Goal: Task Accomplishment & Management: Manage account settings

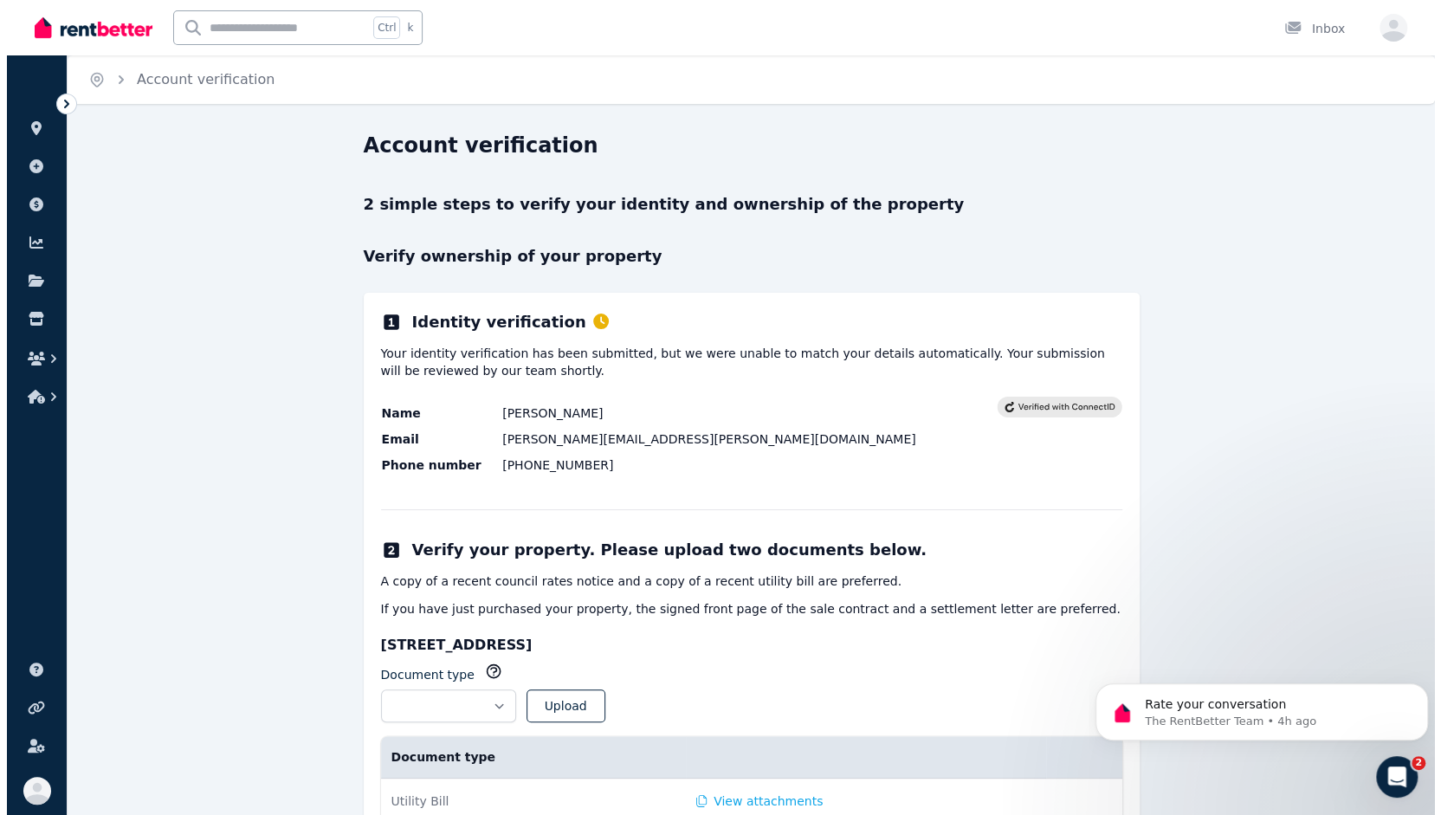
scroll to position [890, 0]
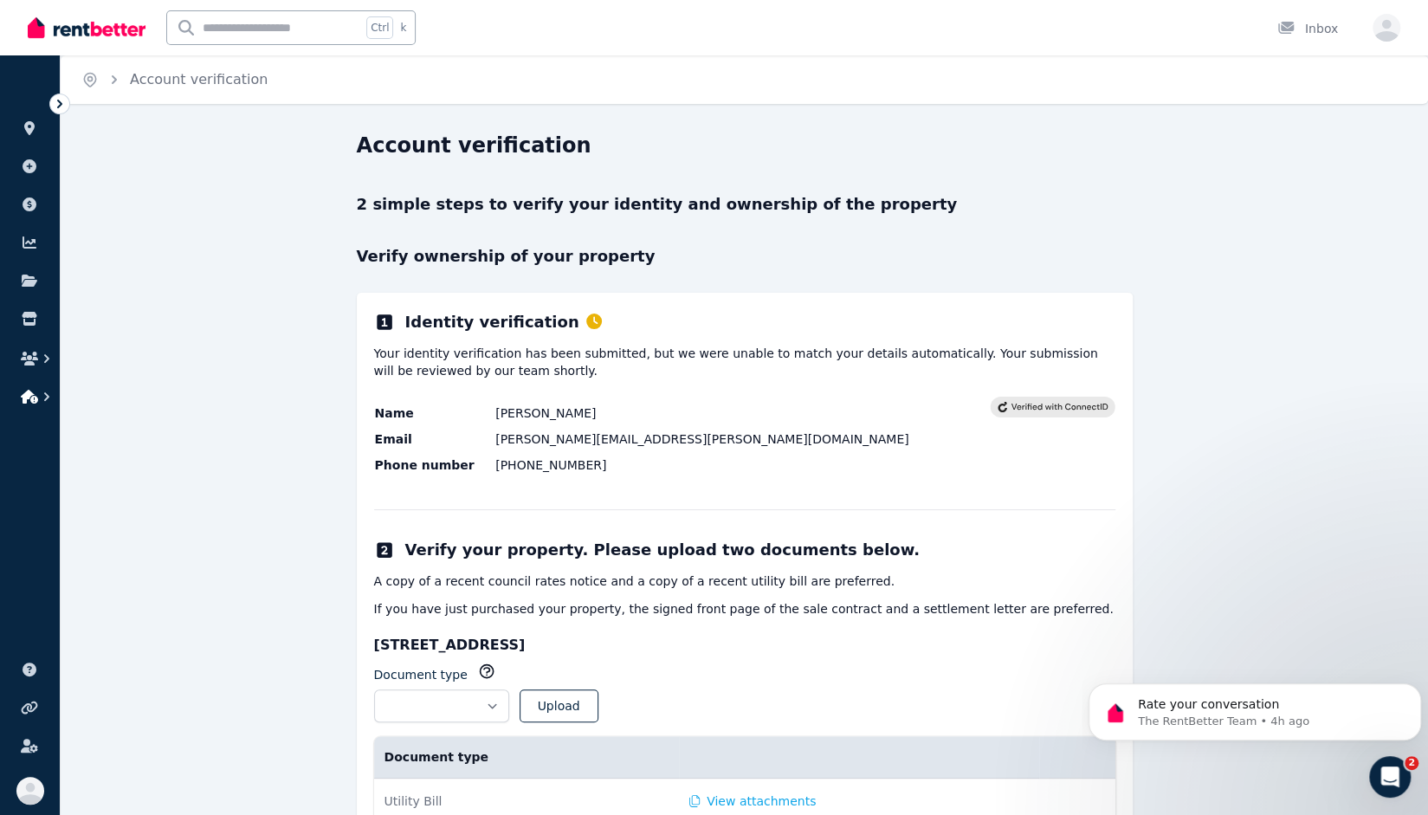
click at [23, 393] on icon "button" at bounding box center [29, 397] width 17 height 14
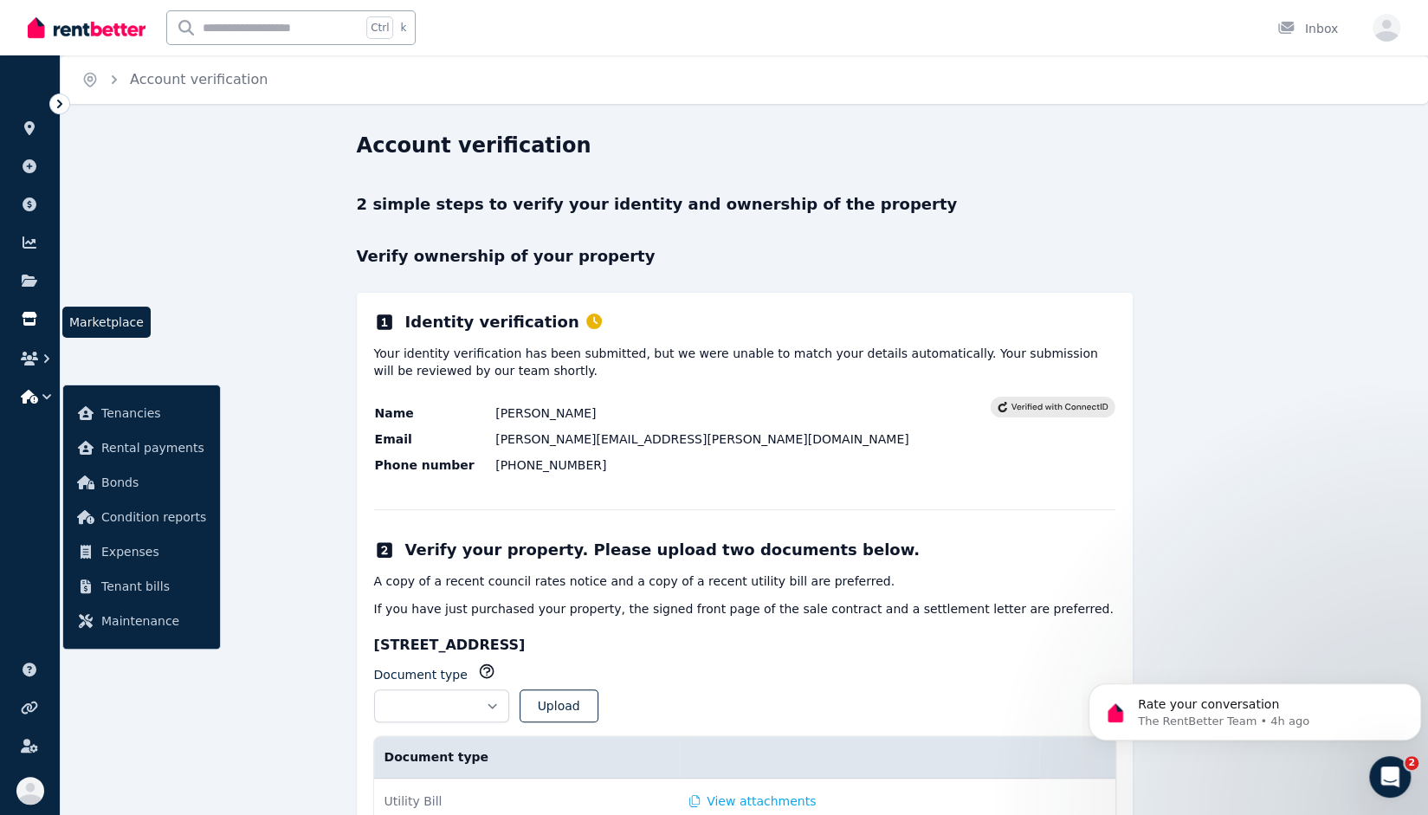
click at [33, 318] on icon at bounding box center [29, 319] width 17 height 14
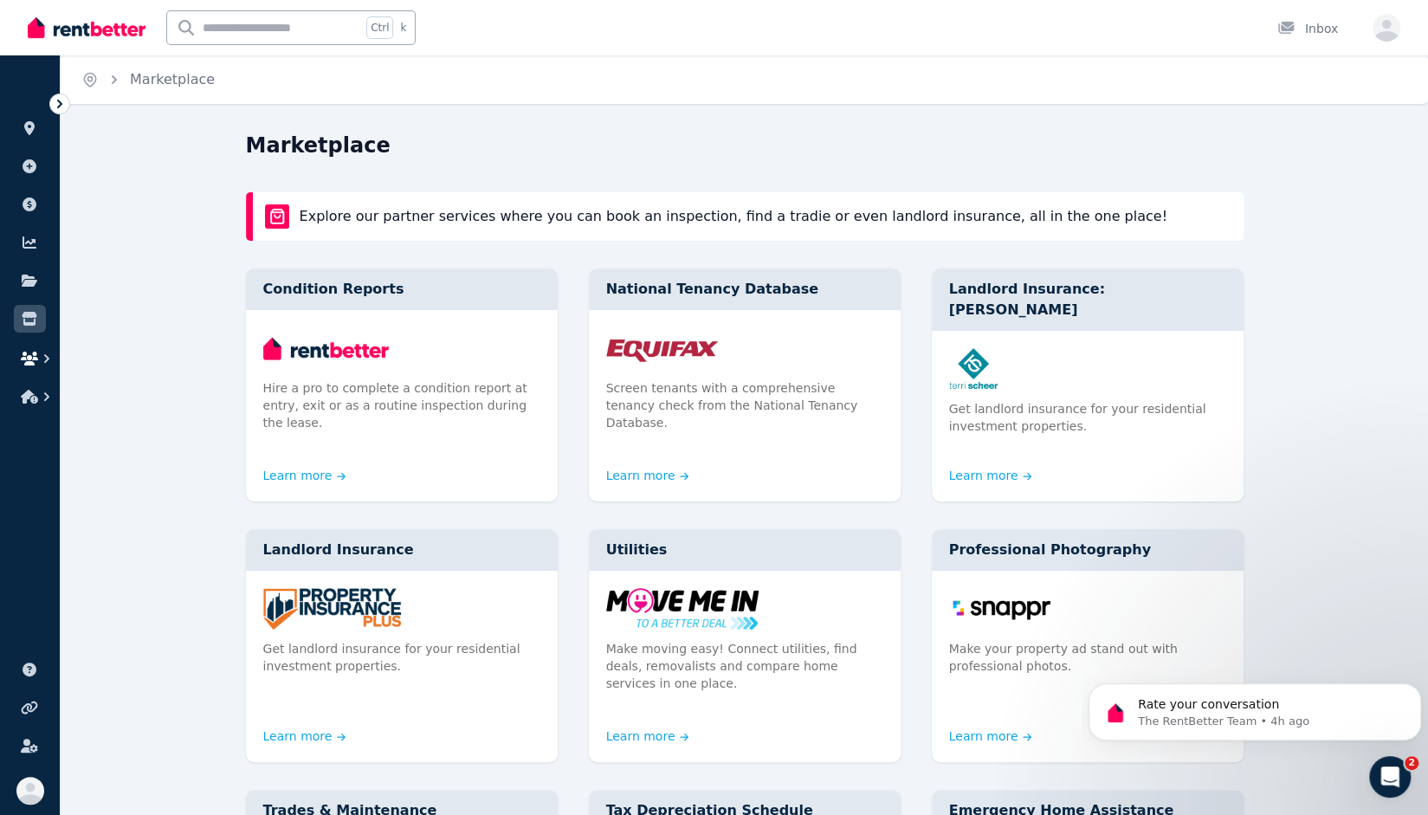
click at [33, 354] on icon "button" at bounding box center [29, 359] width 17 height 14
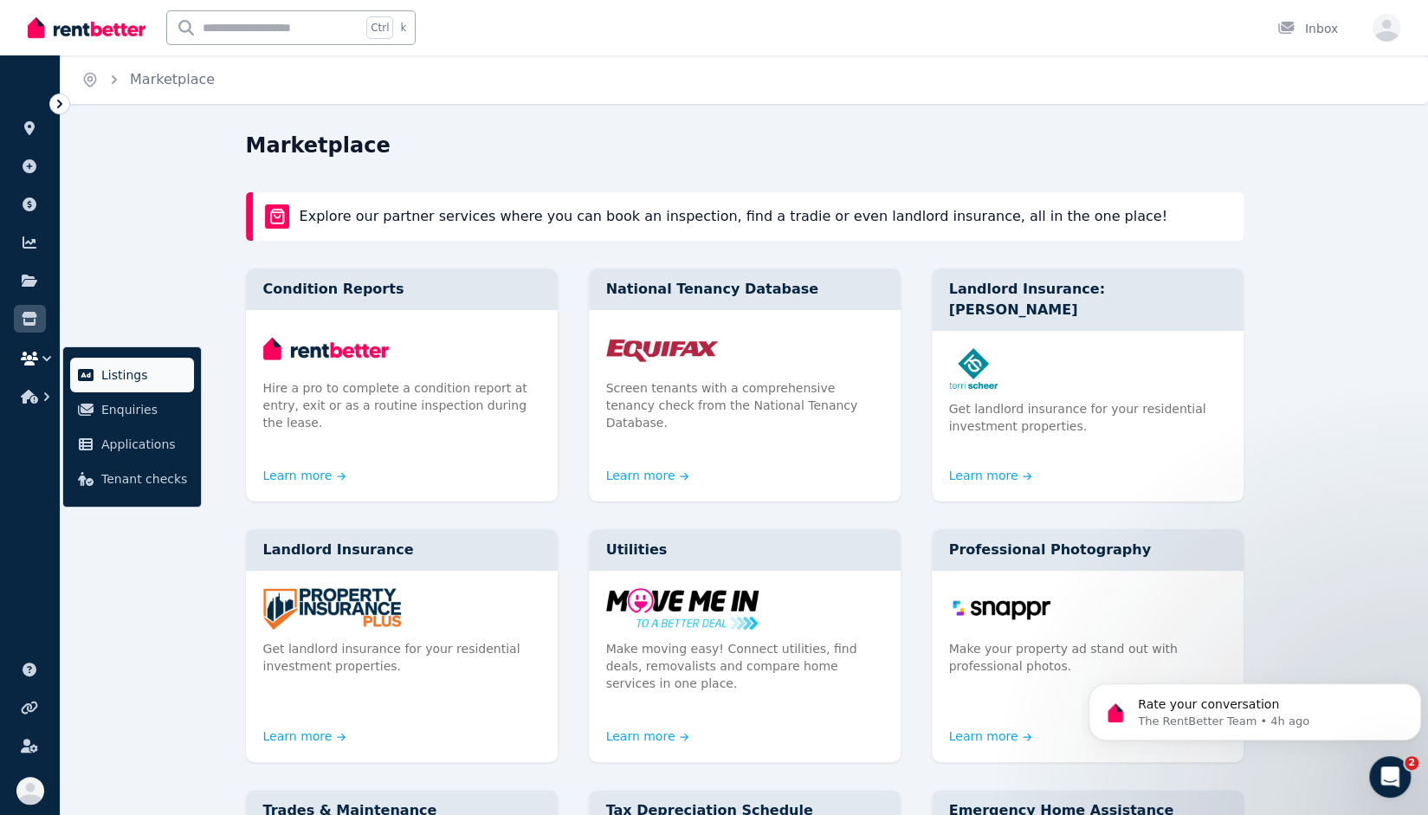
click at [123, 381] on span "Listings" at bounding box center [144, 375] width 86 height 21
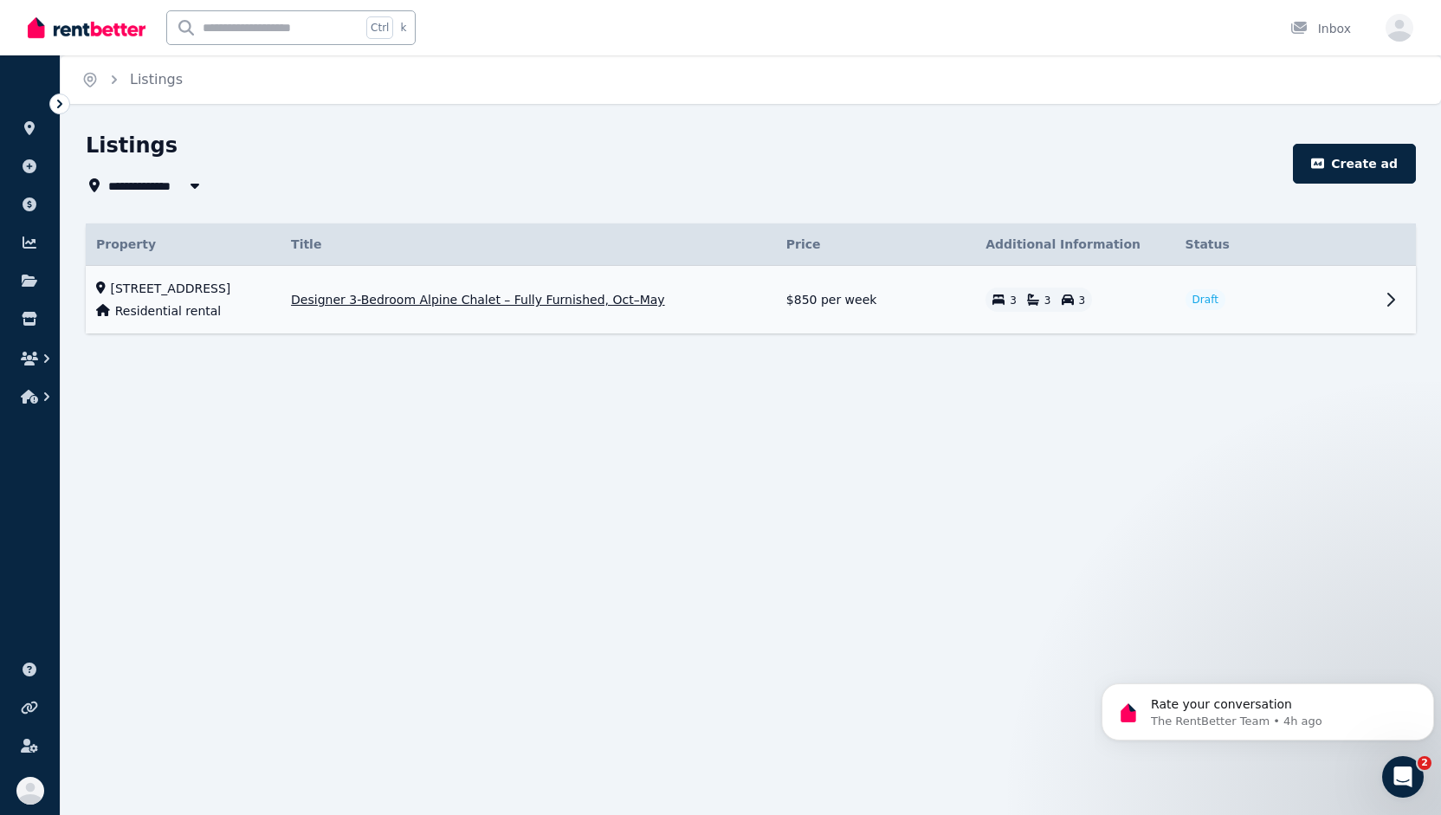
click at [1200, 301] on span "Draft" at bounding box center [1206, 300] width 26 height 14
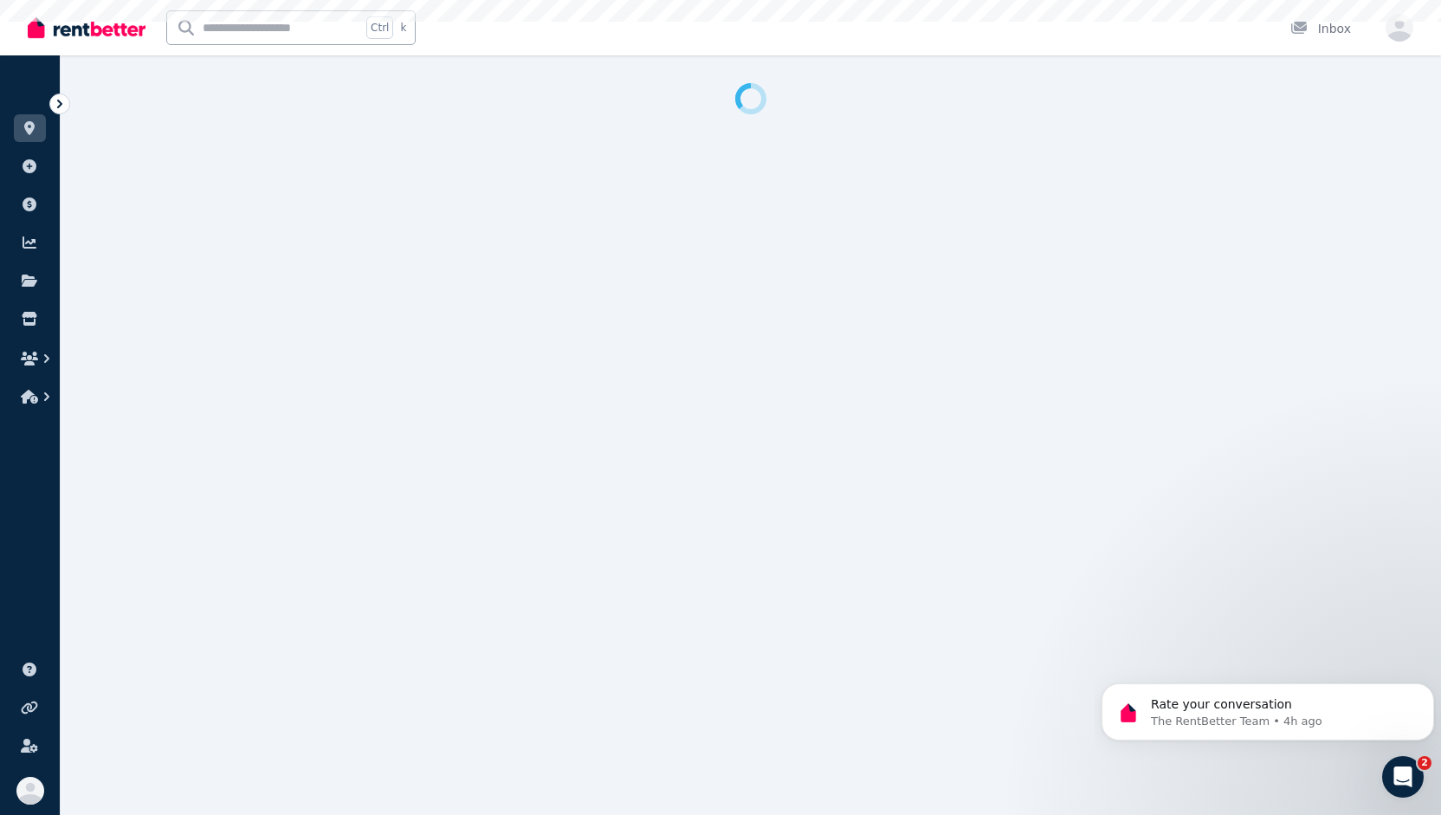
select select "***"
select select "**********"
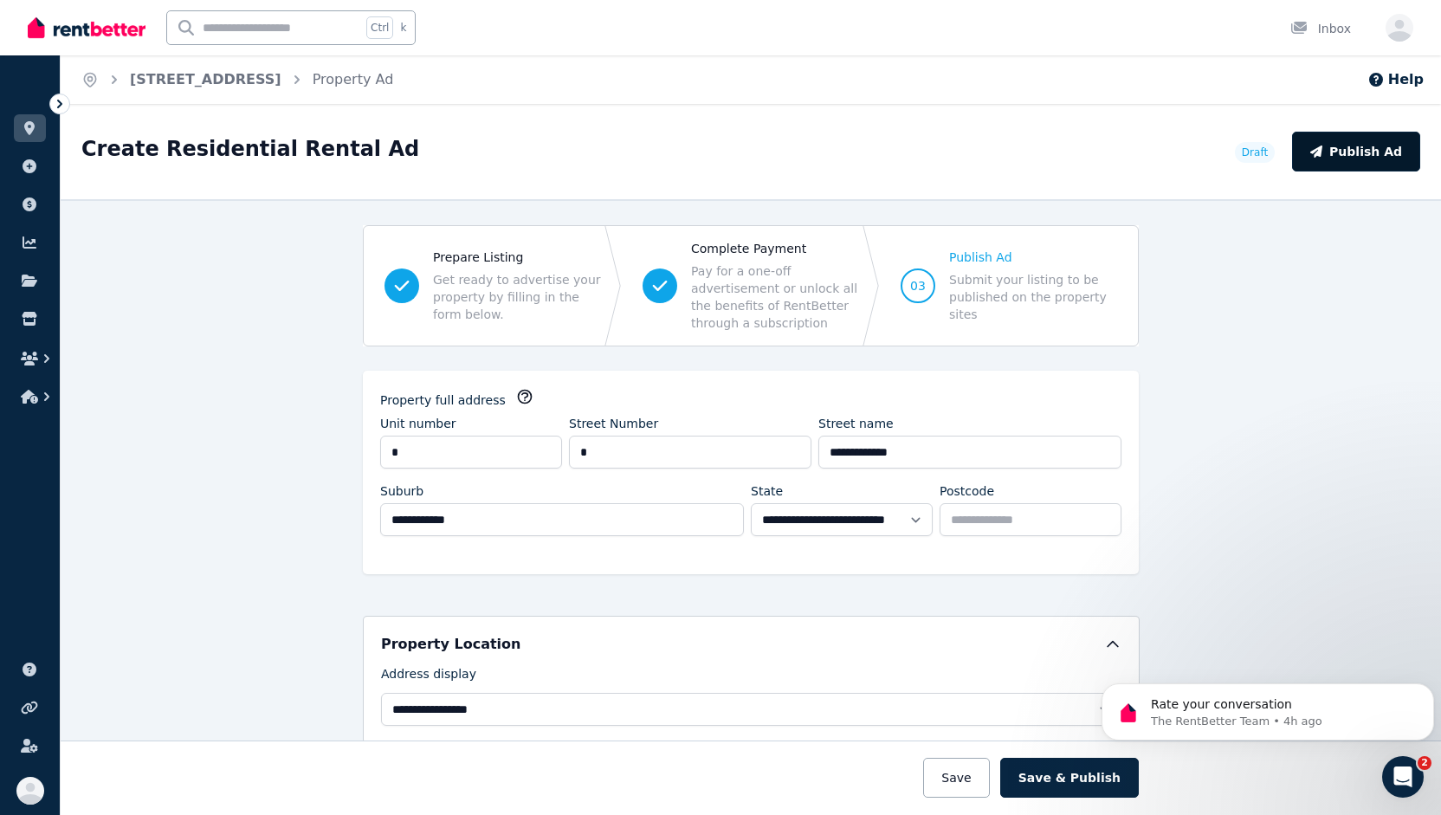
click at [1357, 146] on button "Publish Ad" at bounding box center [1356, 152] width 128 height 40
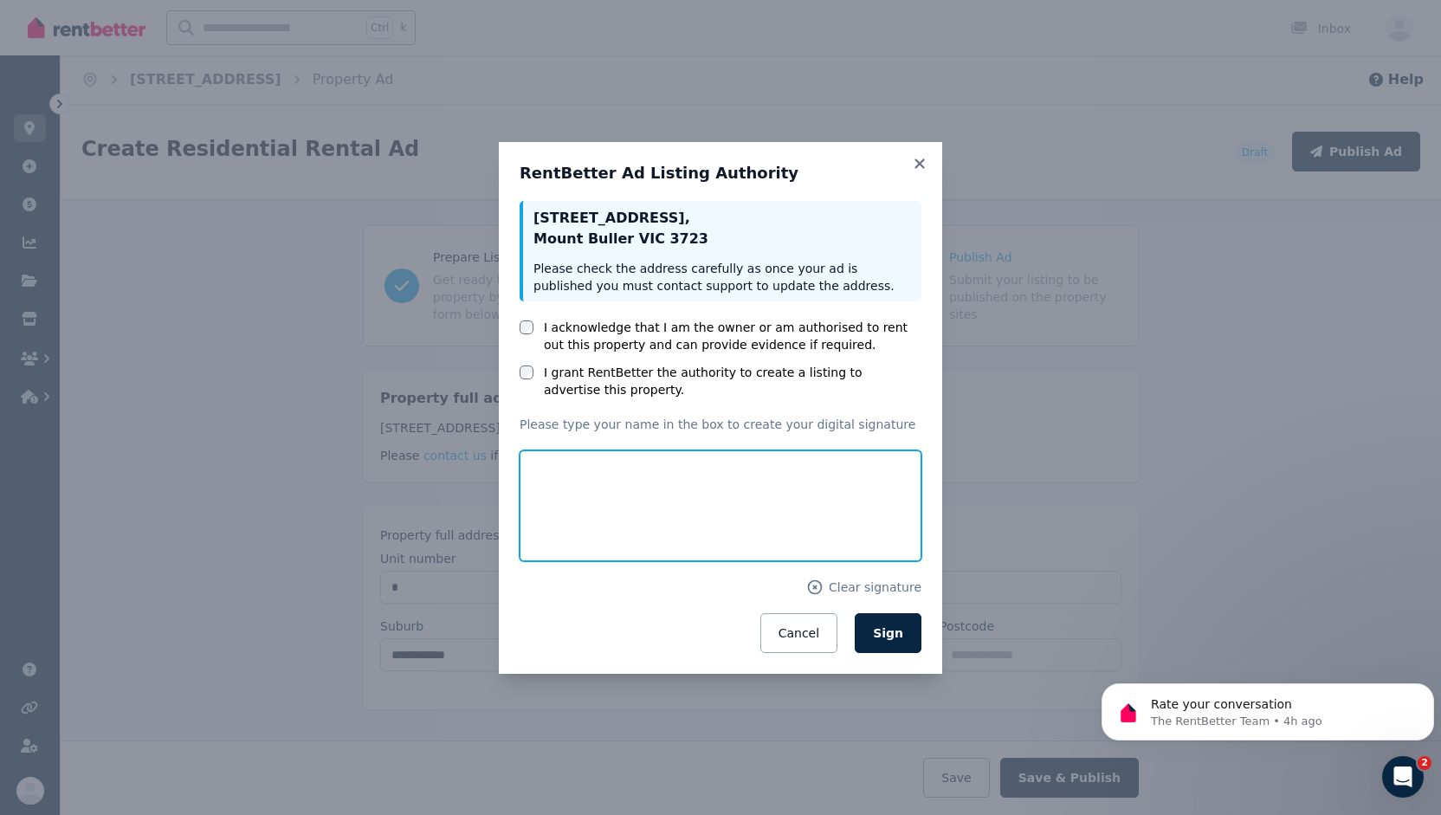
click at [606, 515] on input "text" at bounding box center [721, 505] width 402 height 111
type input "*********"
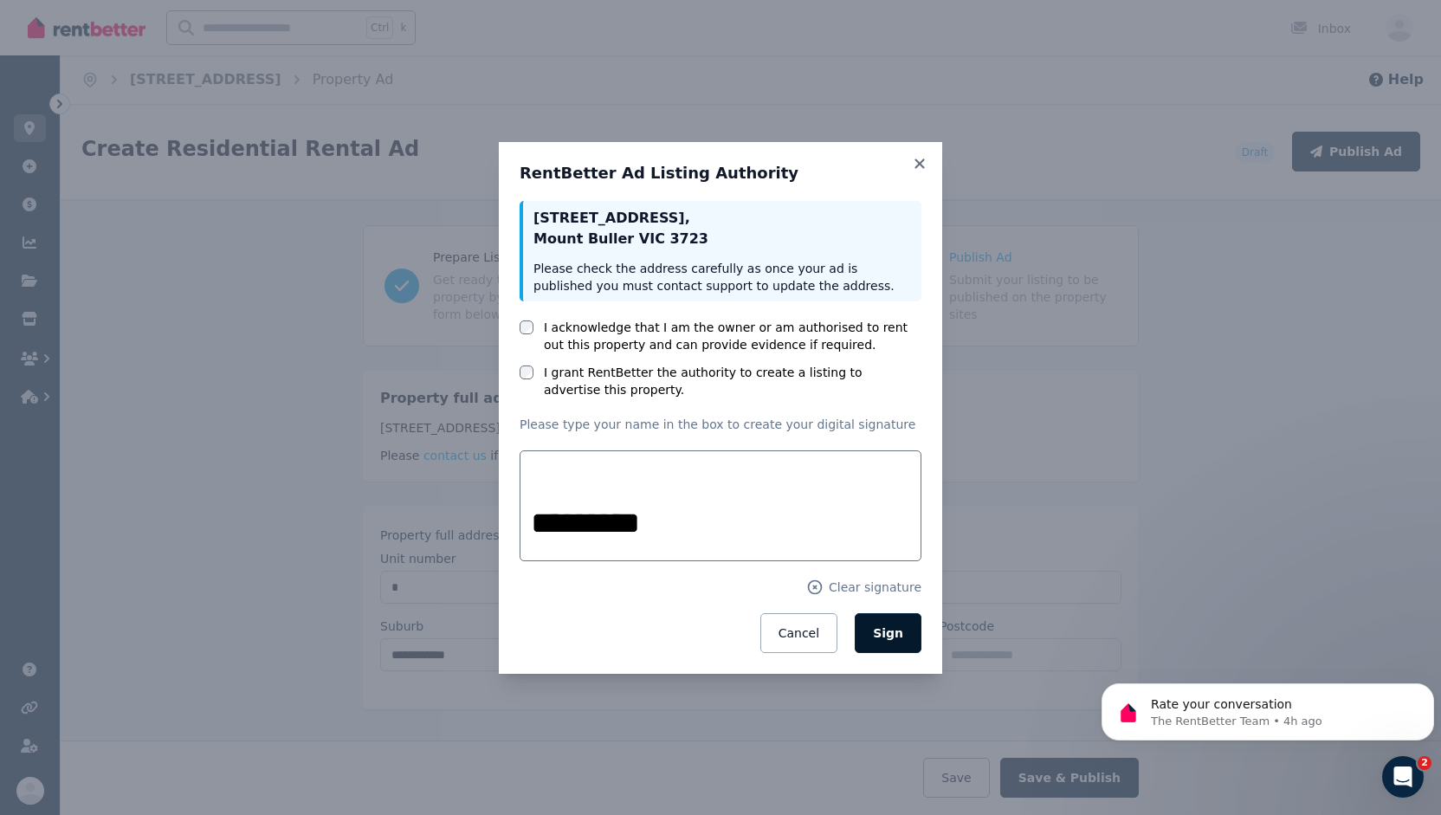
click at [899, 636] on span "Sign" at bounding box center [888, 633] width 30 height 14
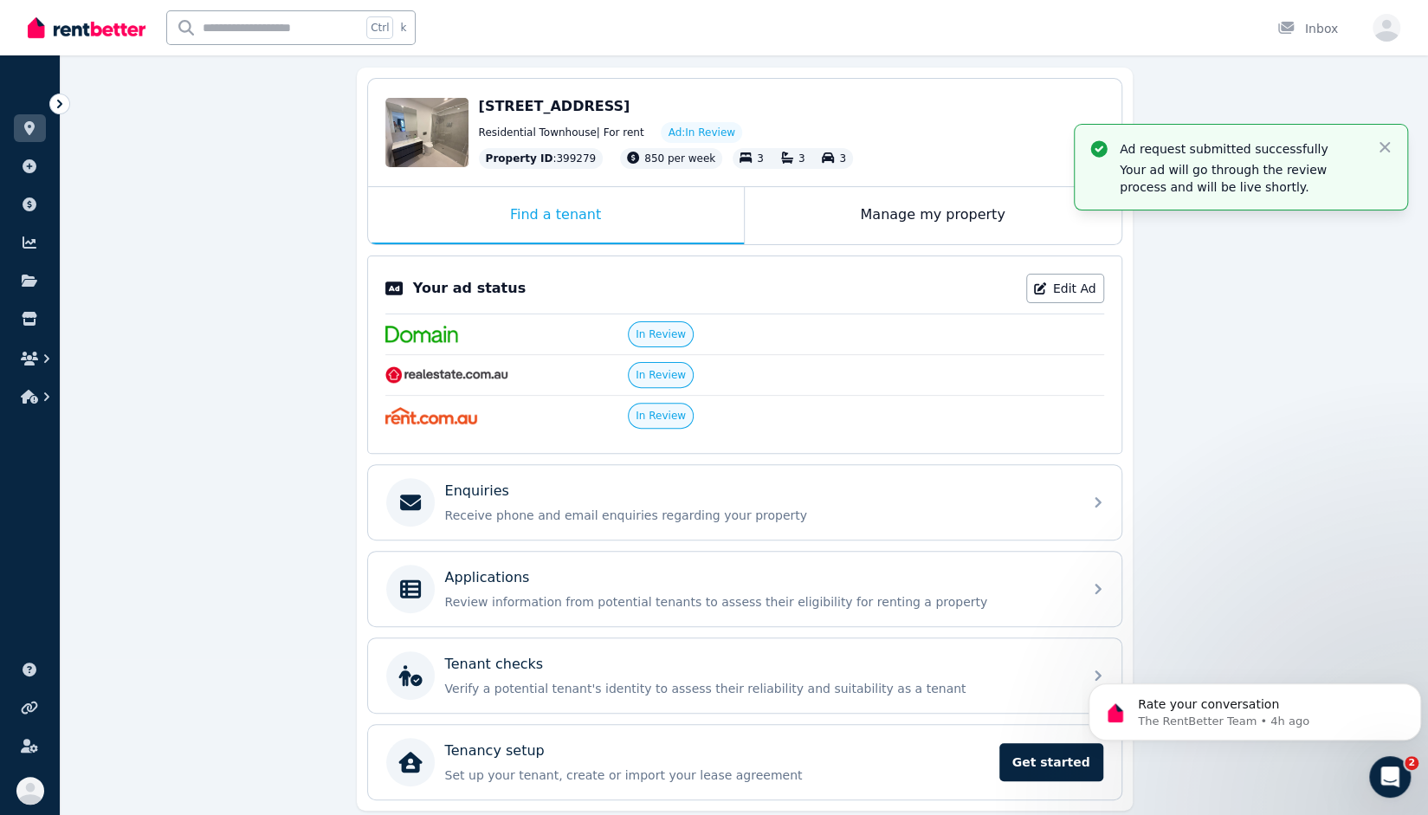
scroll to position [208, 0]
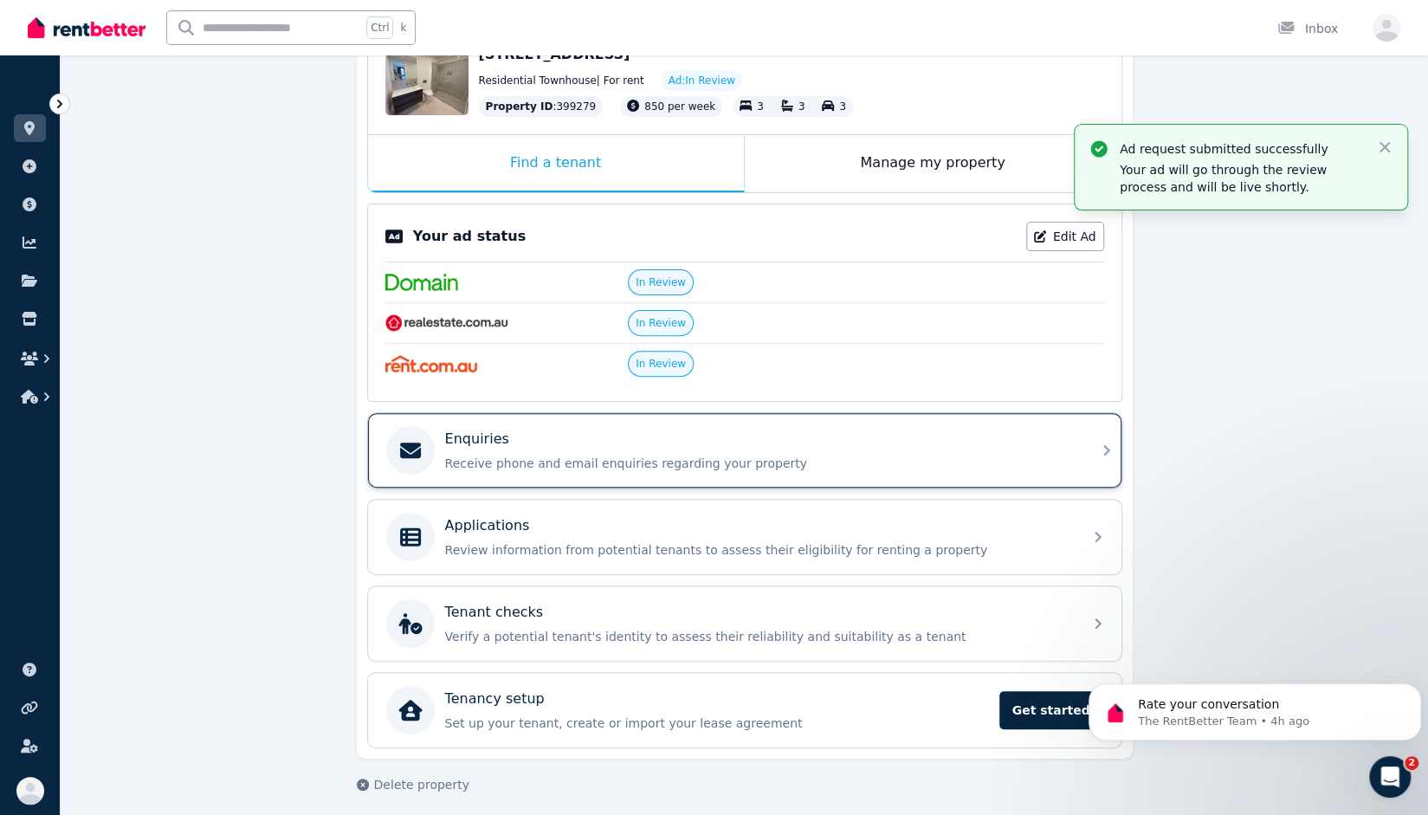
click at [1064, 447] on div "Enquiries Receive phone and email enquiries regarding your property" at bounding box center [758, 450] width 627 height 43
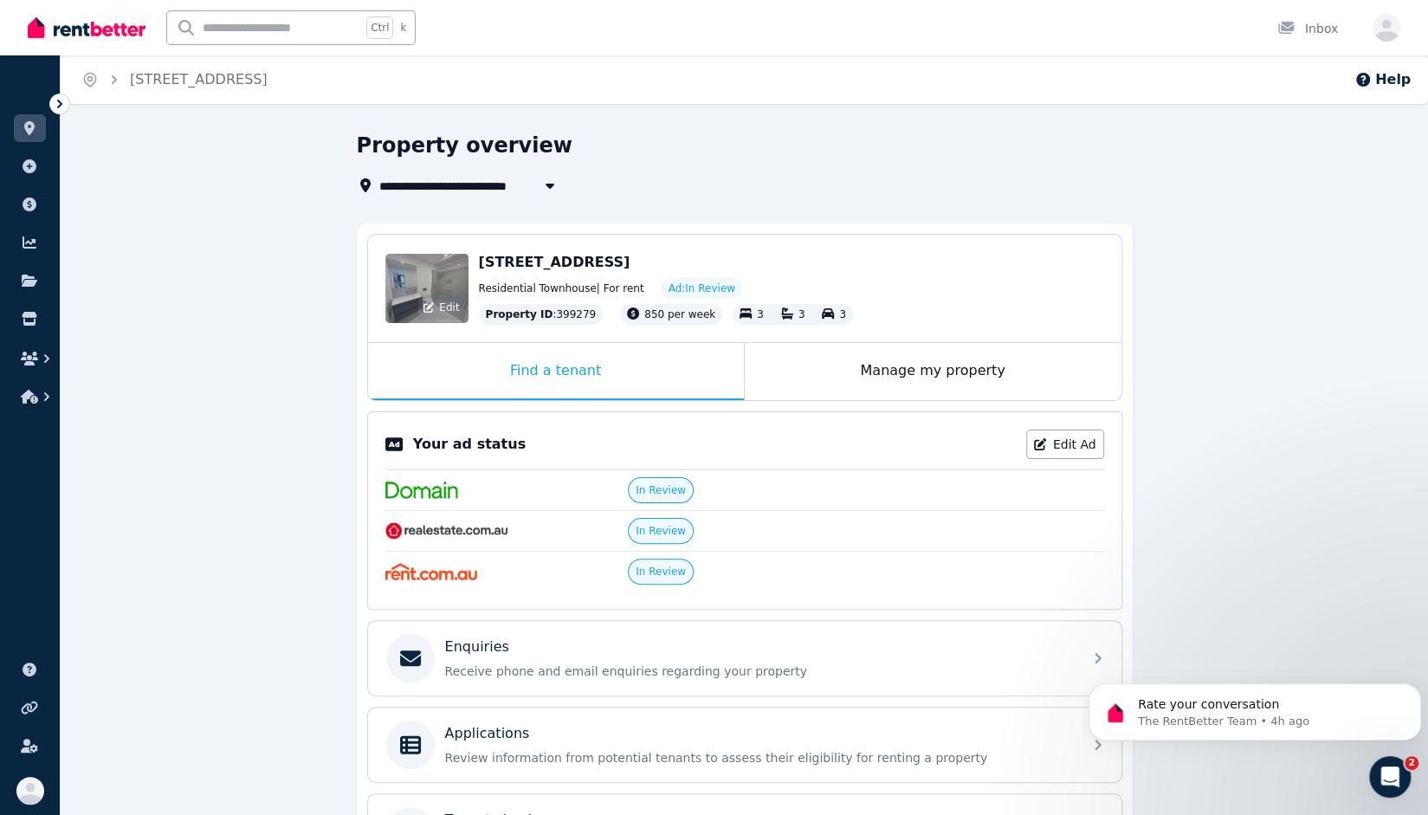
click at [417, 294] on div "Edit" at bounding box center [426, 288] width 83 height 69
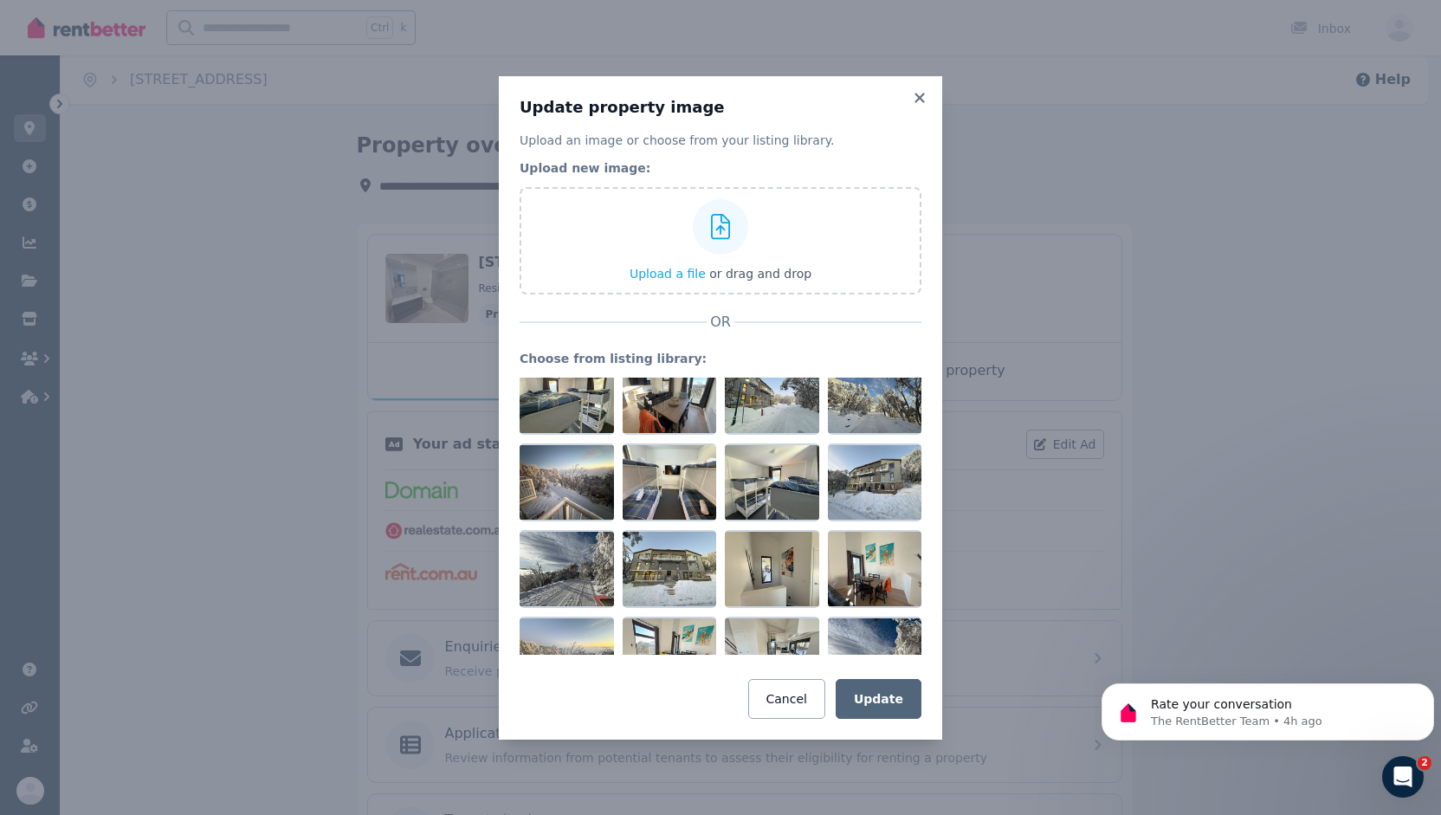
scroll to position [175, 0]
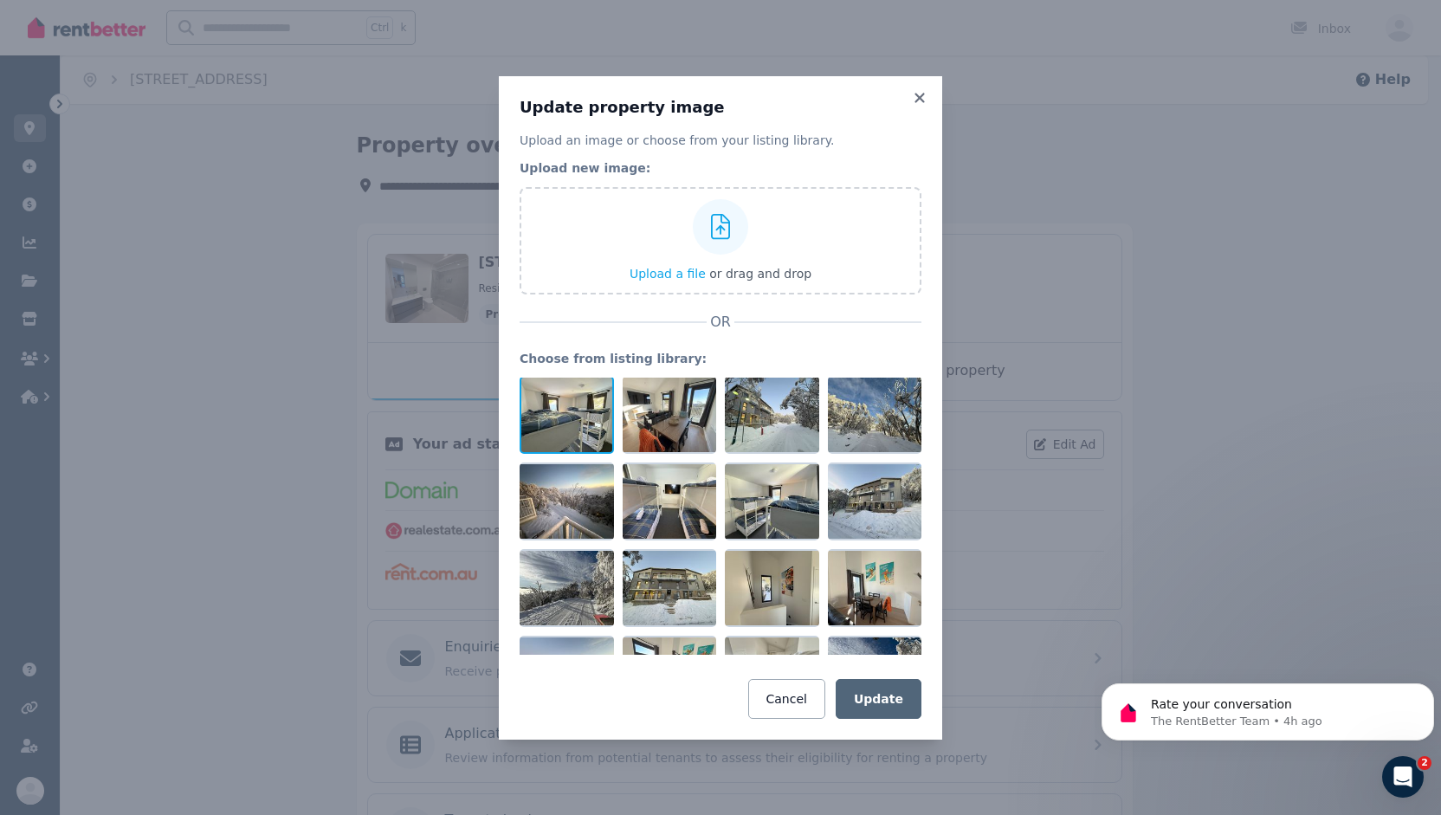
drag, startPoint x: 878, startPoint y: 494, endPoint x: 560, endPoint y: 411, distance: 329.2
click at [560, 411] on div at bounding box center [721, 516] width 402 height 277
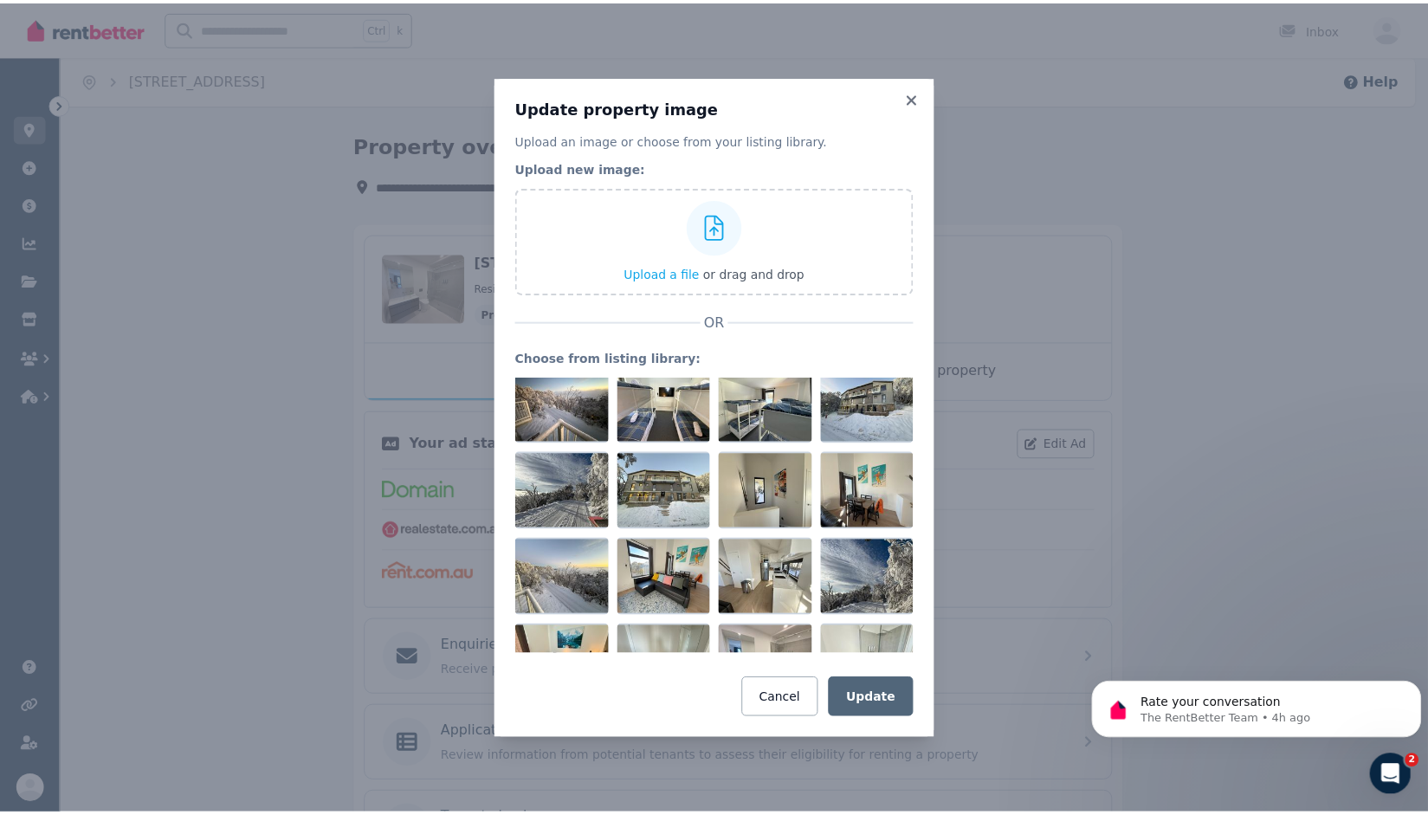
scroll to position [303, 0]
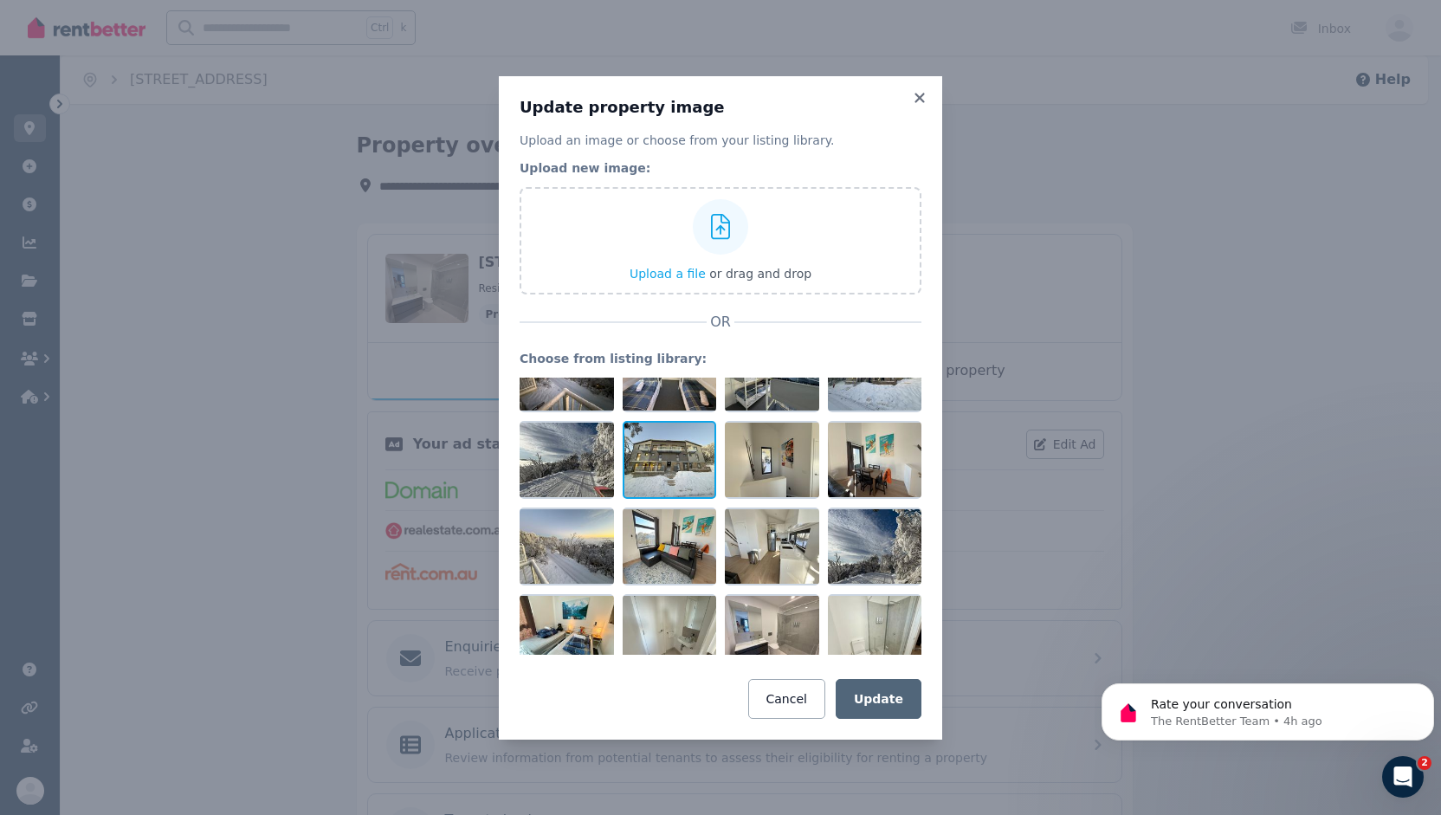
click at [674, 450] on div at bounding box center [670, 460] width 94 height 78
click at [885, 705] on button "Update" at bounding box center [879, 699] width 86 height 40
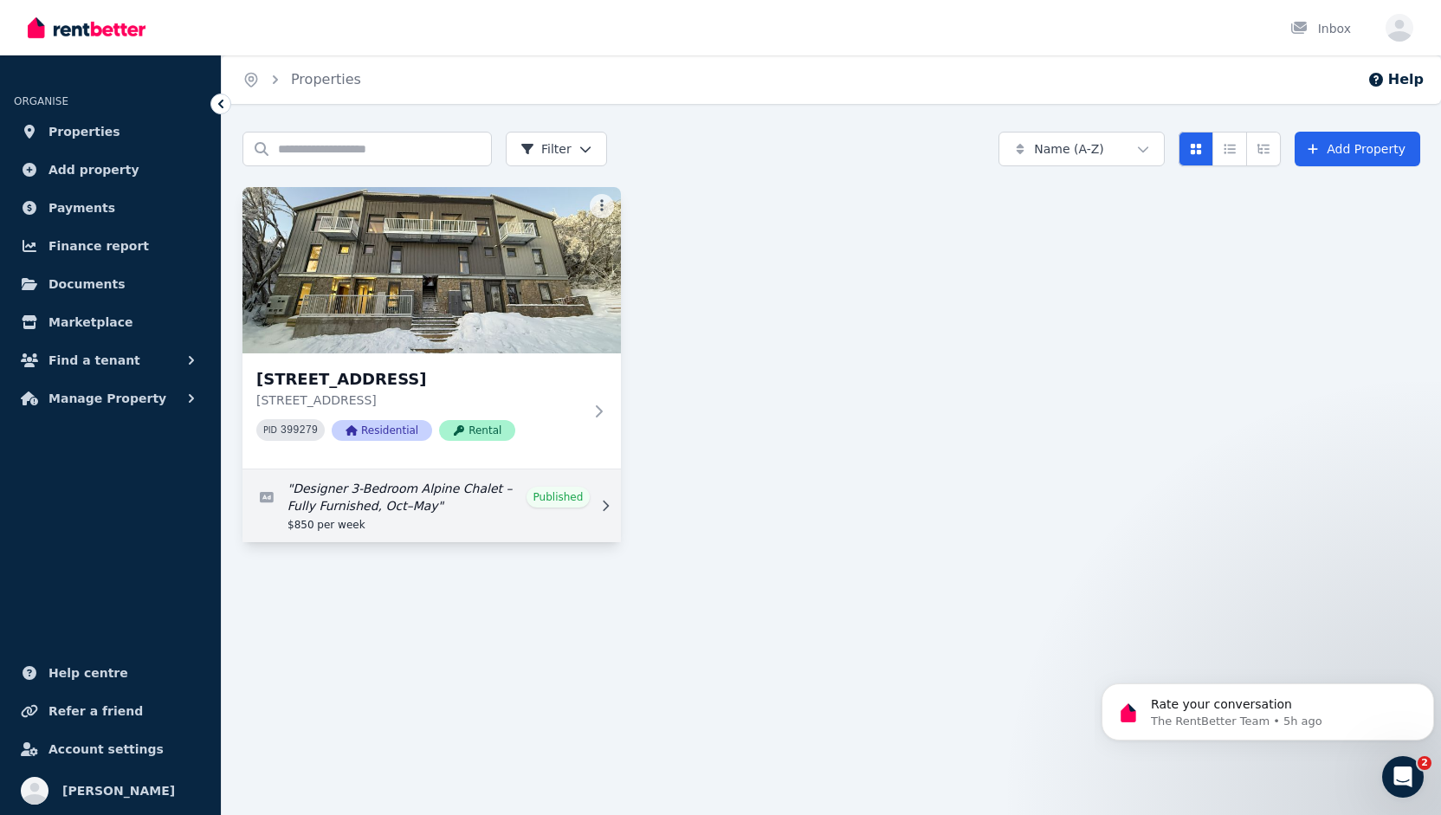
click at [555, 495] on link "Edit listing: Designer 3-Bedroom Alpine Chalet – Fully Furnished, Oct–May" at bounding box center [432, 505] width 379 height 73
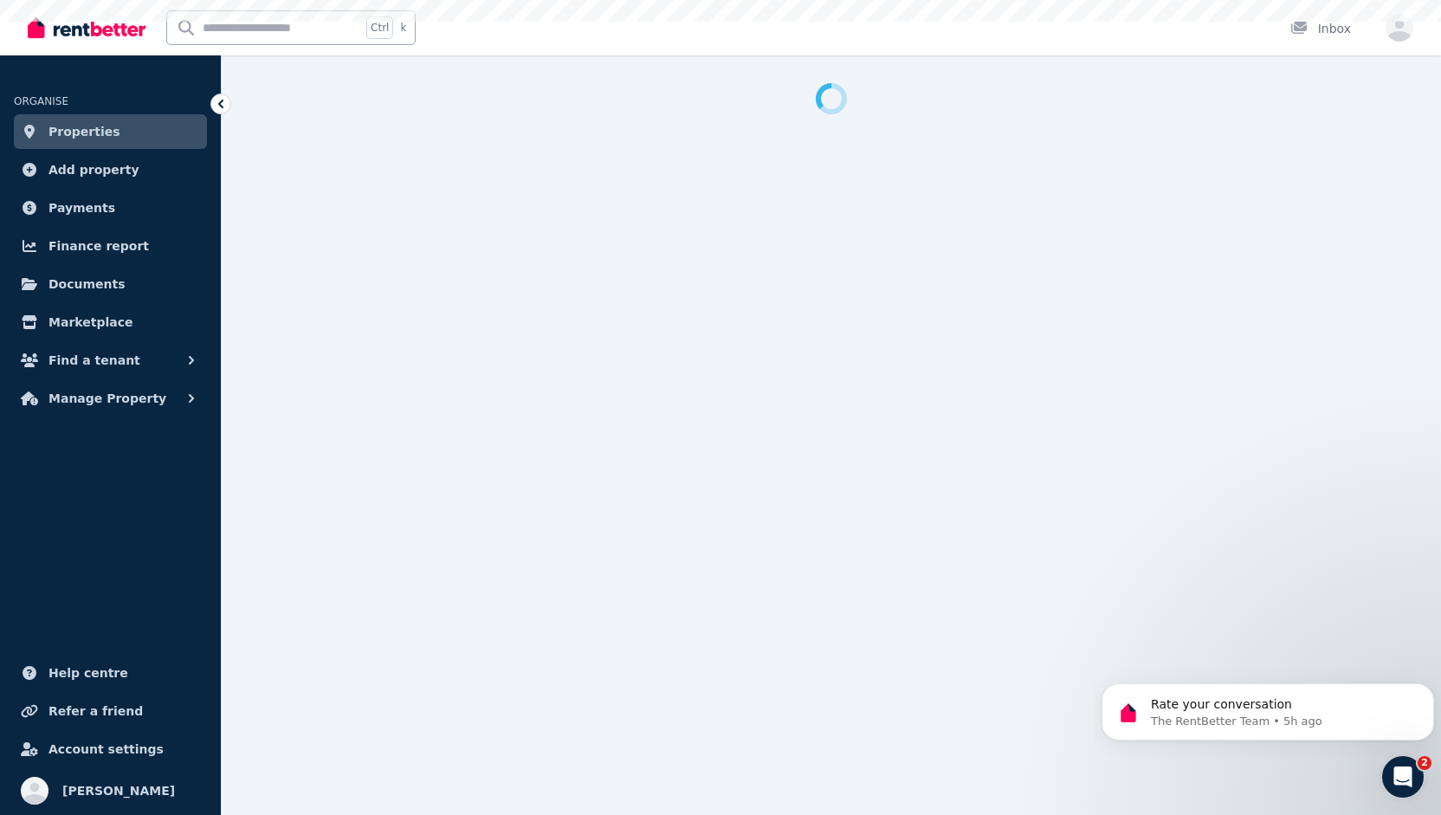
select select "***"
select select "**********"
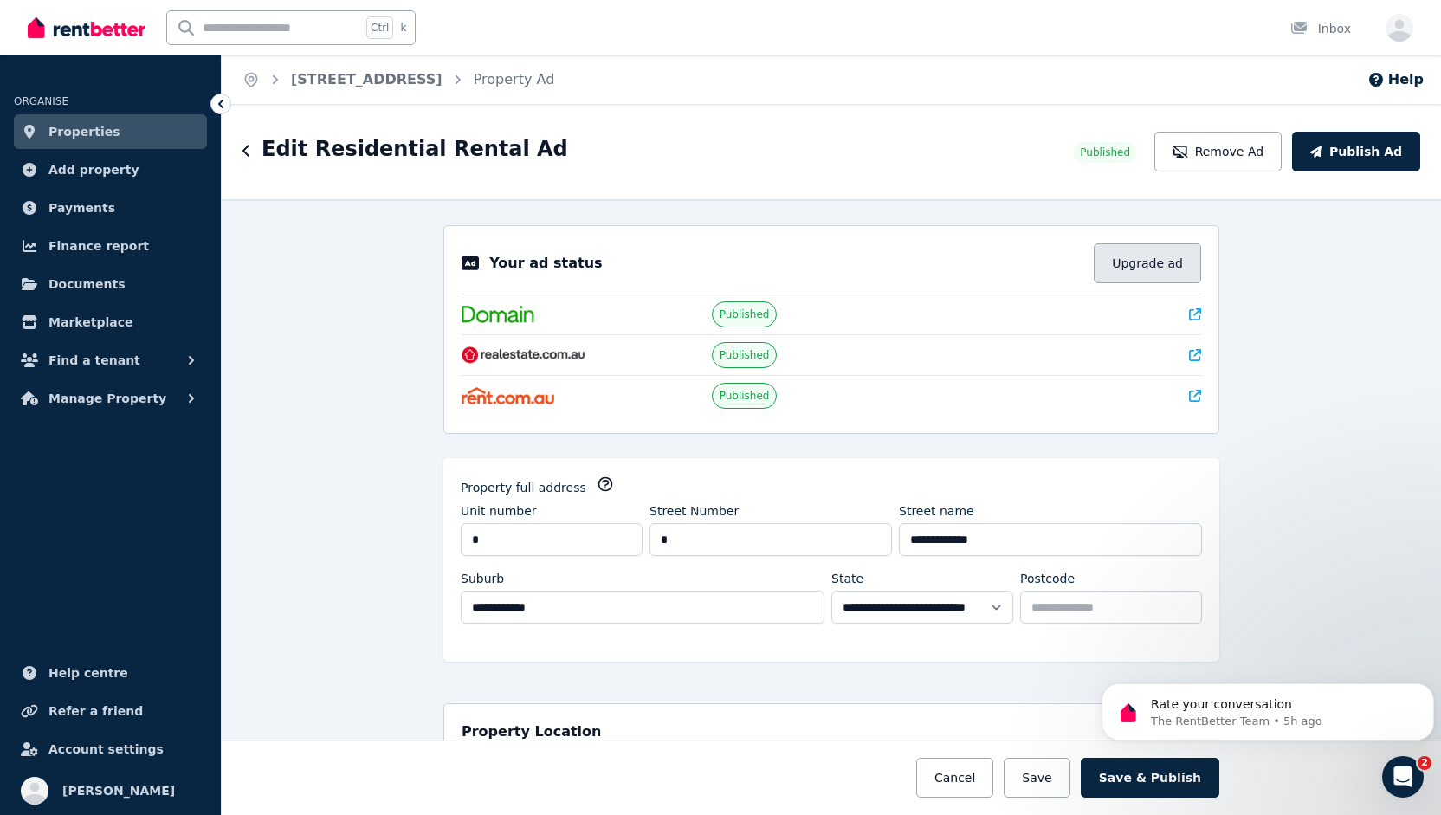
click at [1135, 264] on button "Upgrade ad" at bounding box center [1147, 263] width 107 height 40
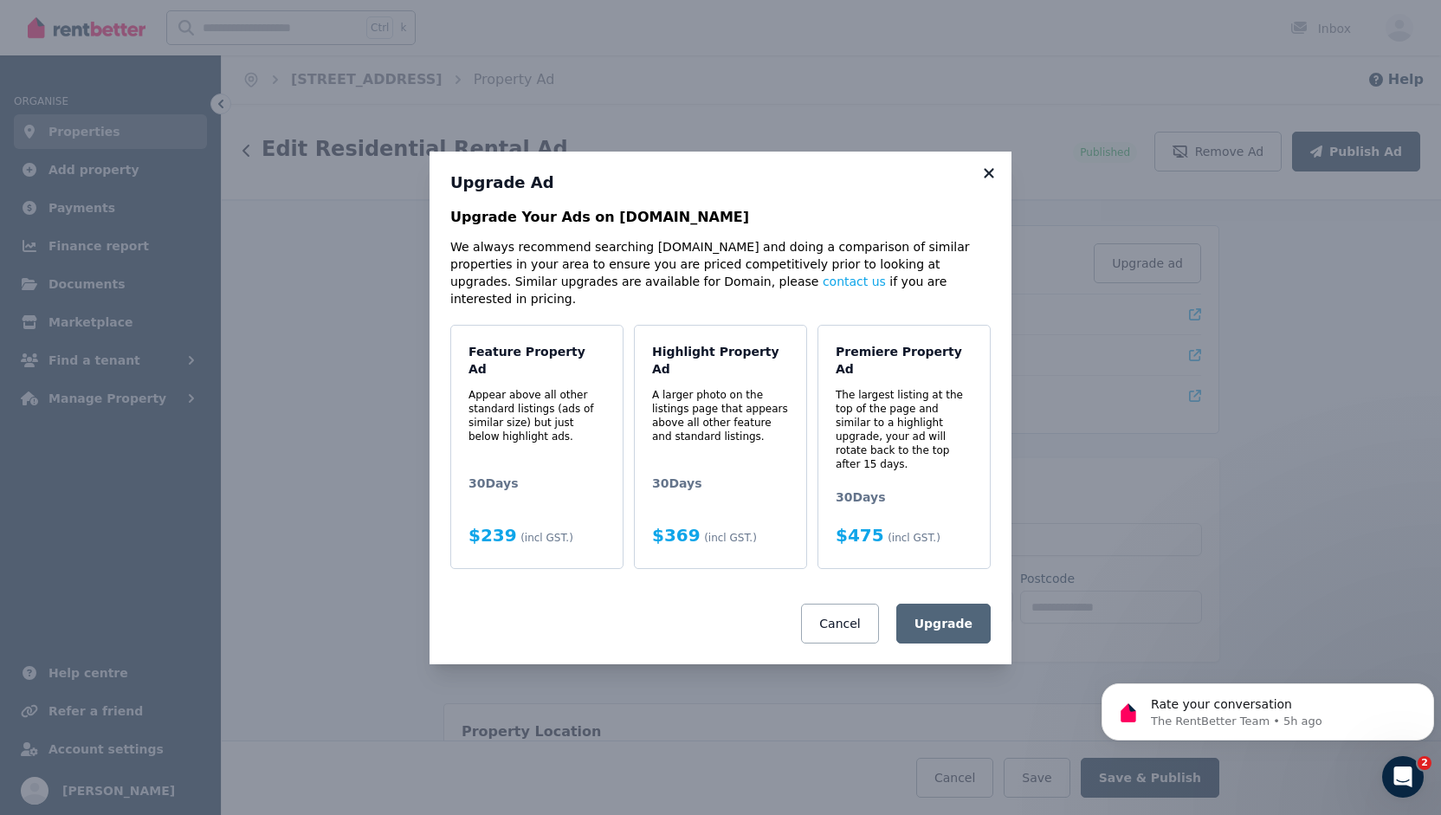
click at [989, 178] on icon at bounding box center [989, 173] width 10 height 10
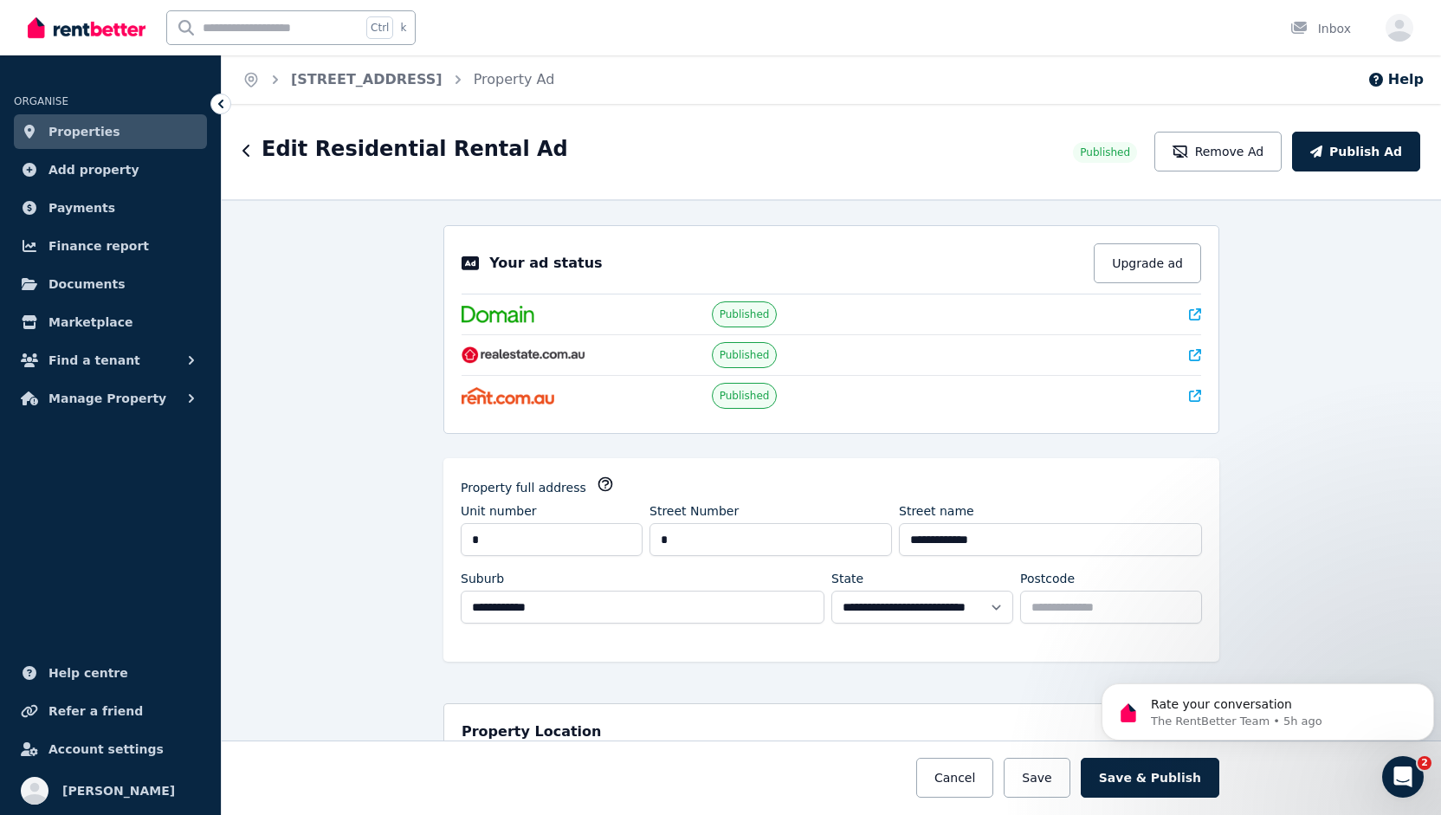
click at [1189, 312] on icon at bounding box center [1195, 314] width 12 height 12
click at [1189, 352] on icon at bounding box center [1195, 355] width 12 height 12
click at [1192, 394] on icon at bounding box center [1195, 396] width 12 height 12
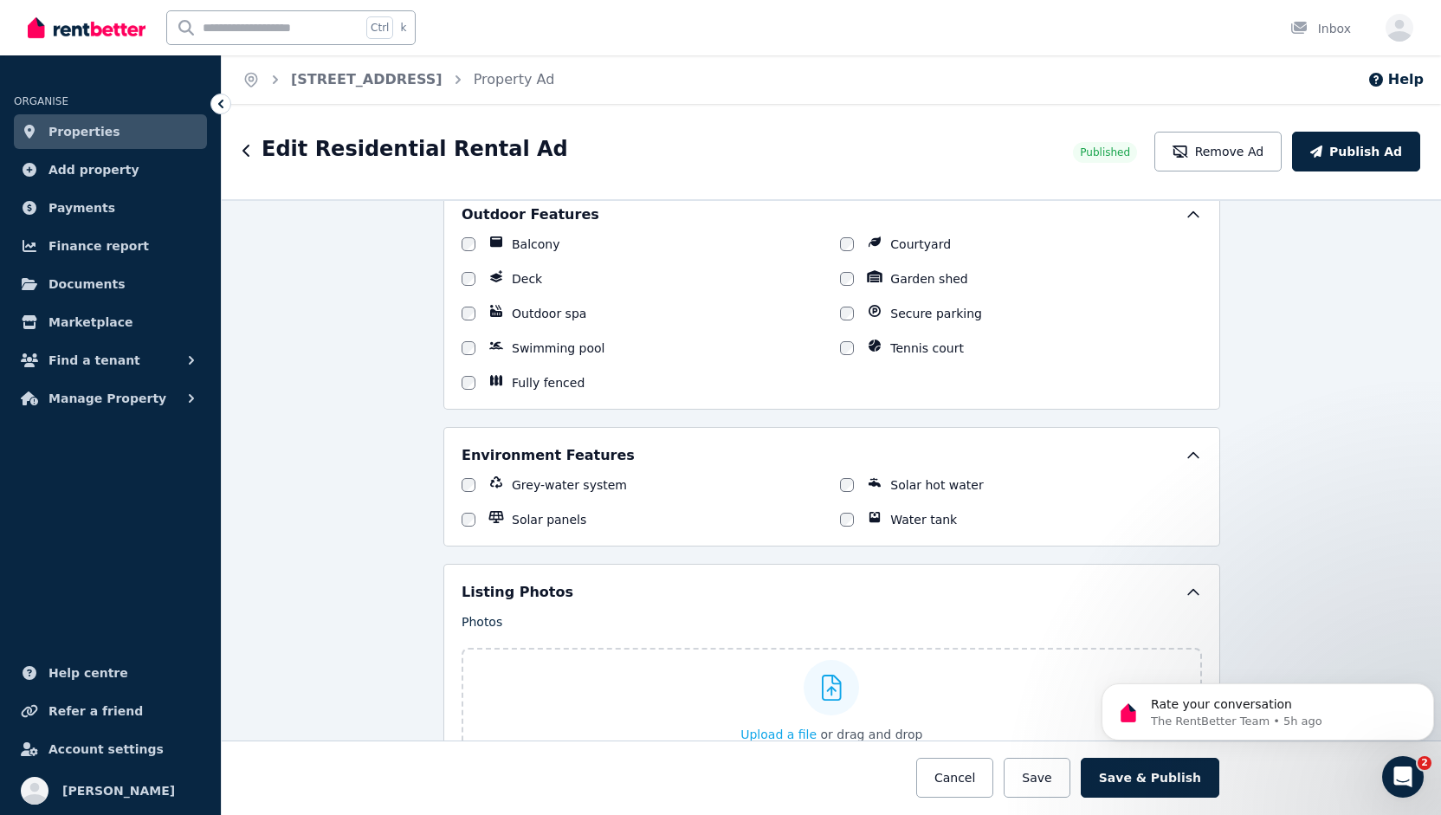
scroll to position [1646, 0]
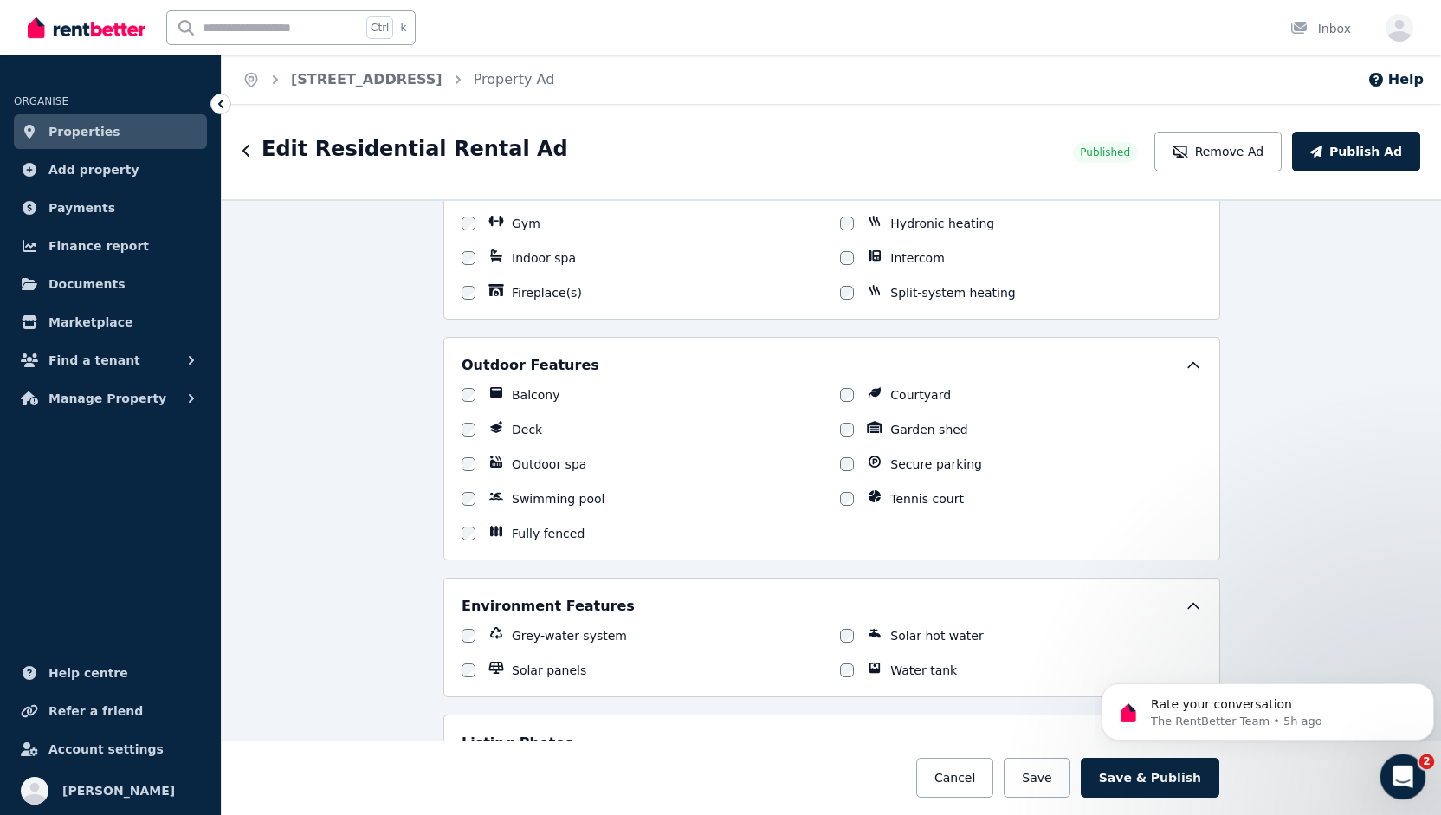
click at [1403, 760] on div "Open Intercom Messenger" at bounding box center [1400, 774] width 57 height 57
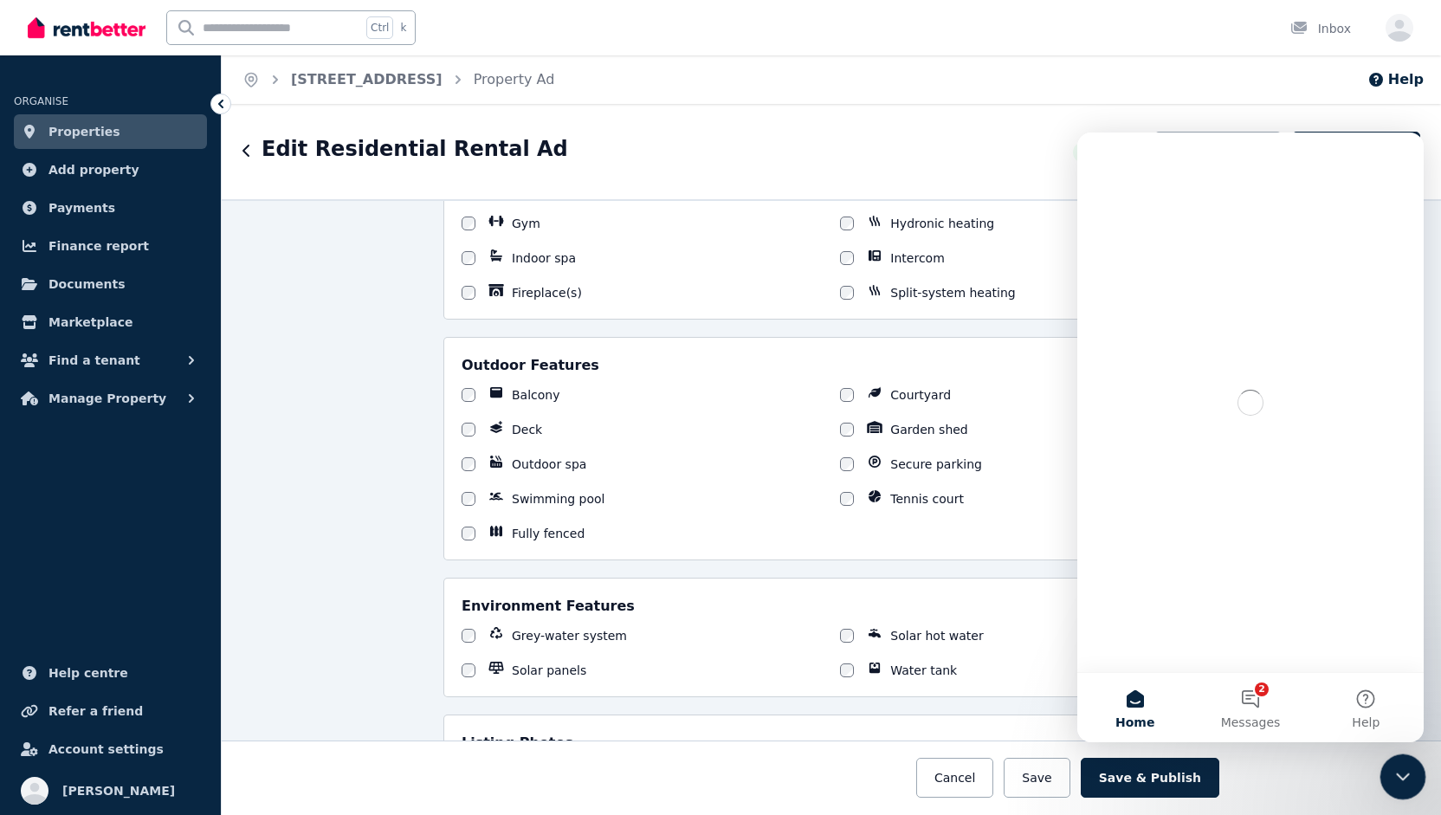
scroll to position [0, 0]
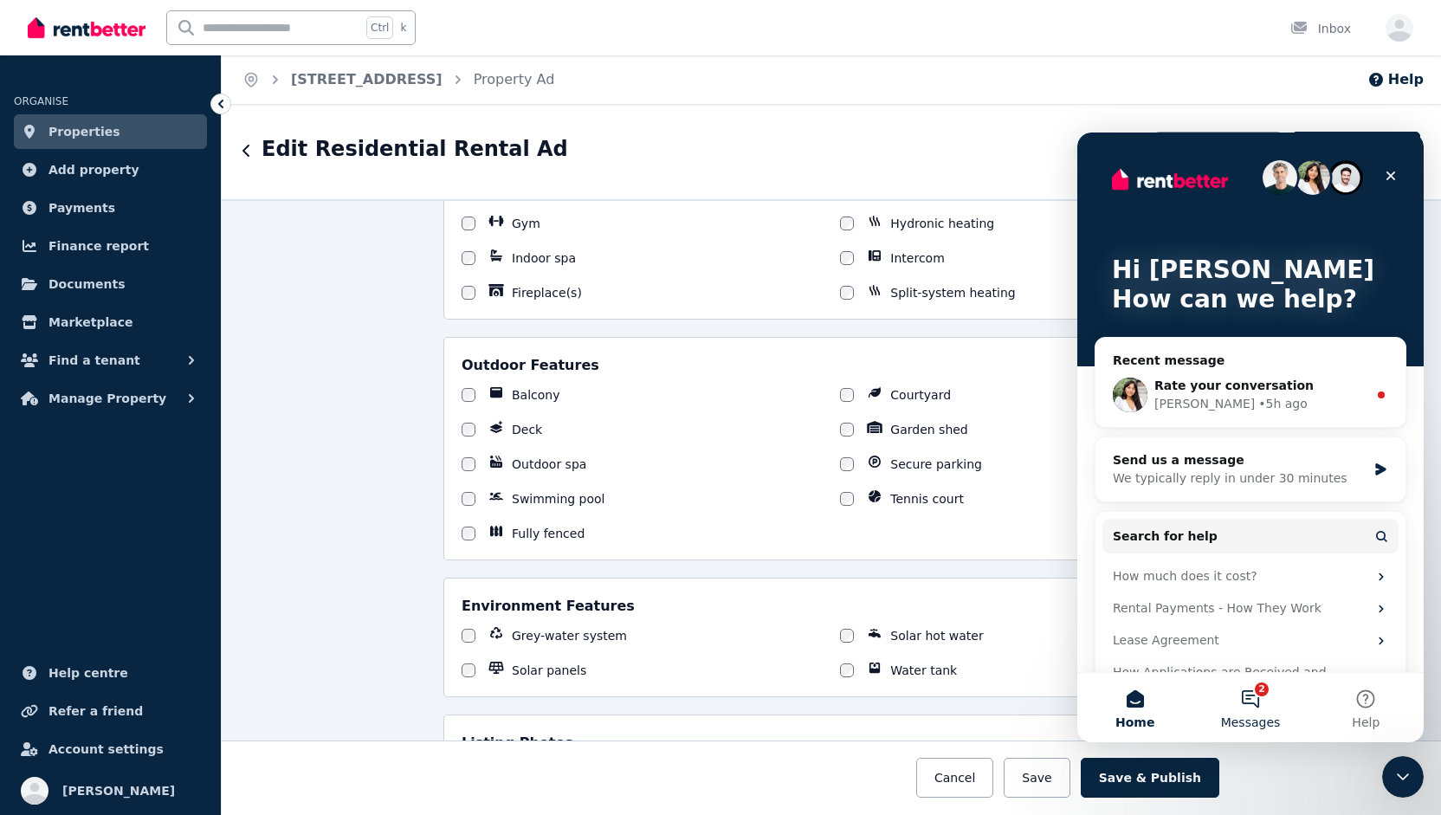
click at [1253, 698] on button "2 Messages" at bounding box center [1250, 707] width 115 height 69
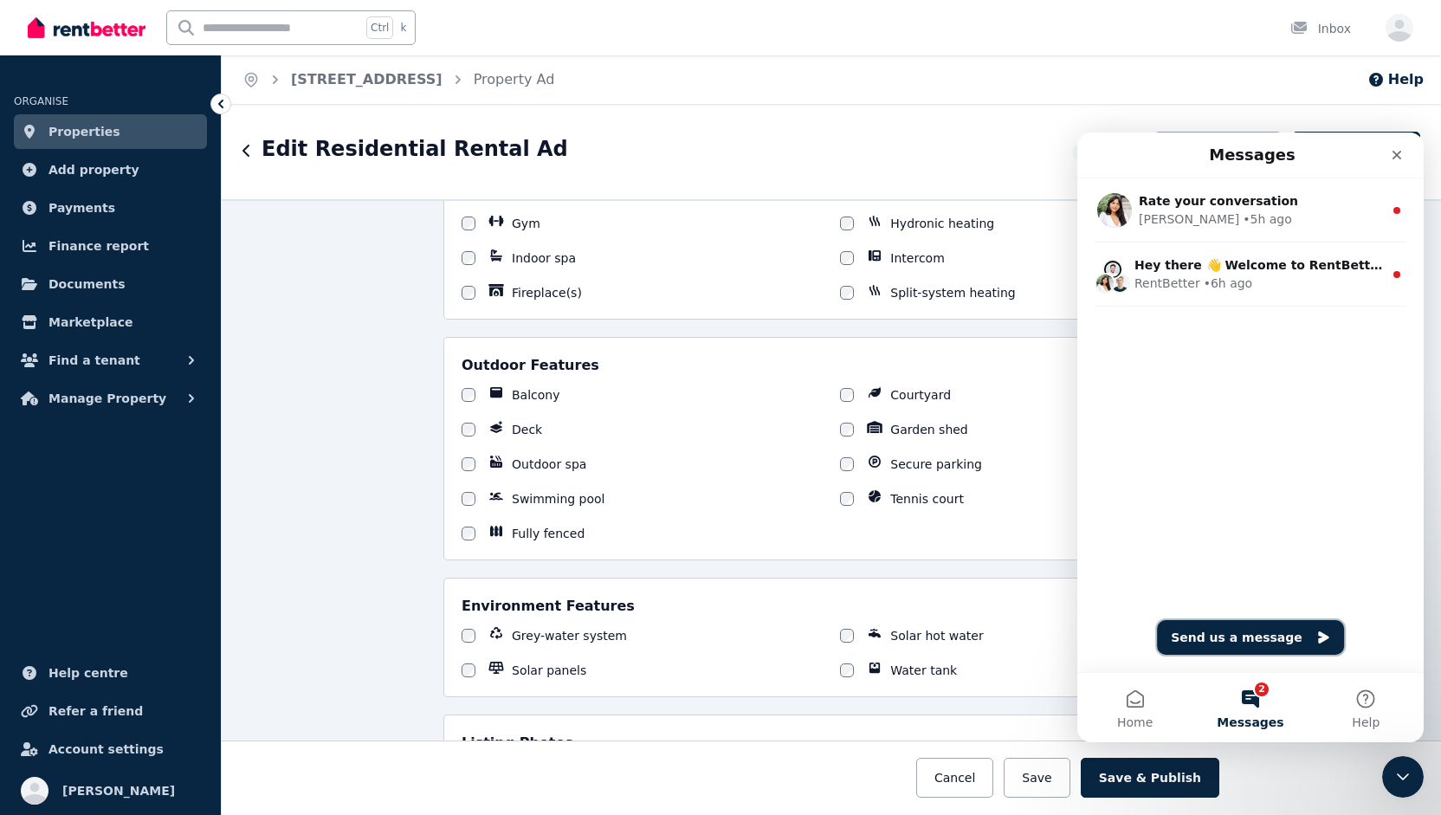
click at [1217, 641] on button "Send us a message" at bounding box center [1250, 637] width 187 height 35
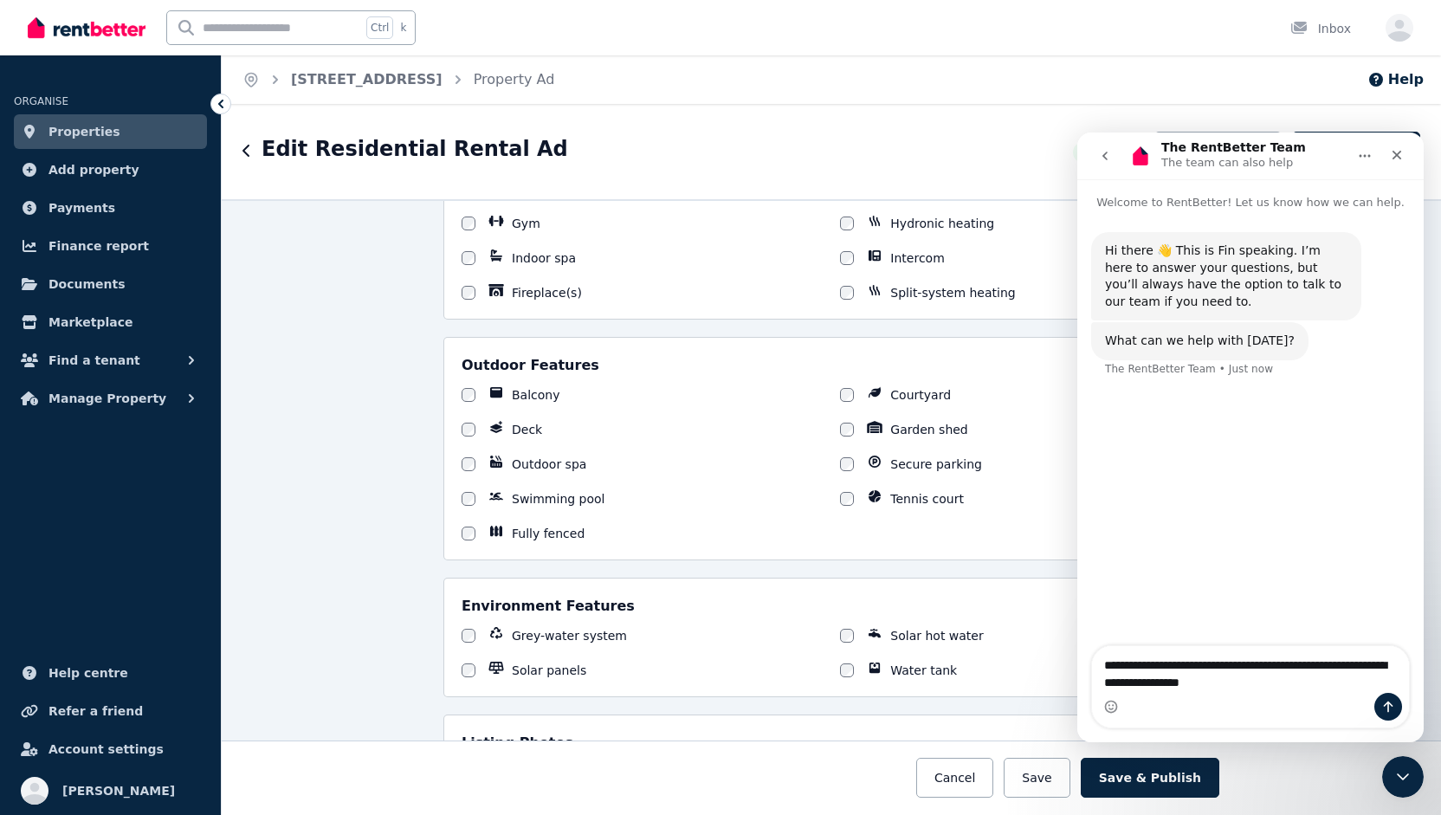
type textarea "**********"
click at [1388, 705] on icon "Send a message…" at bounding box center [1389, 707] width 10 height 11
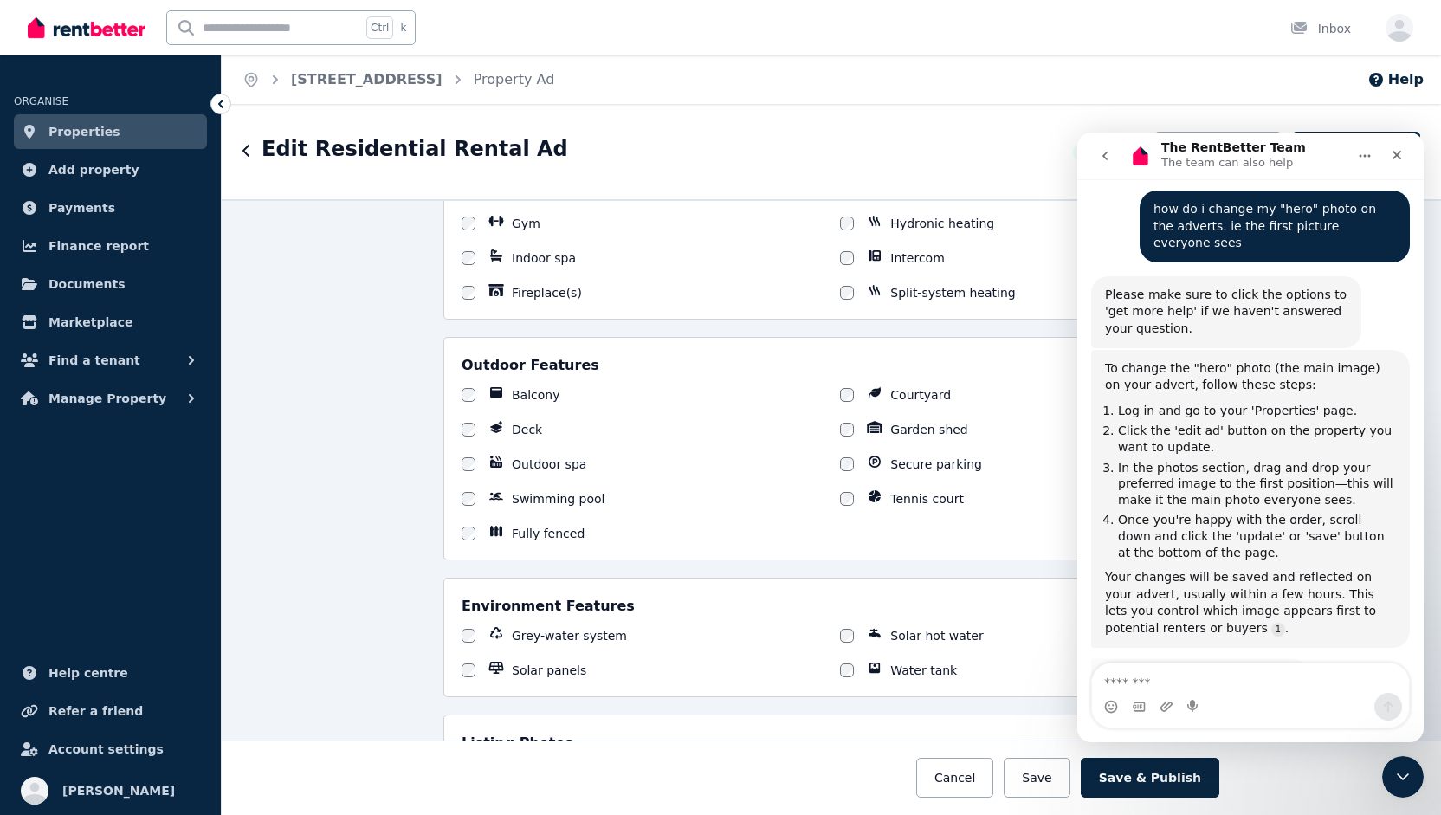
scroll to position [225, 0]
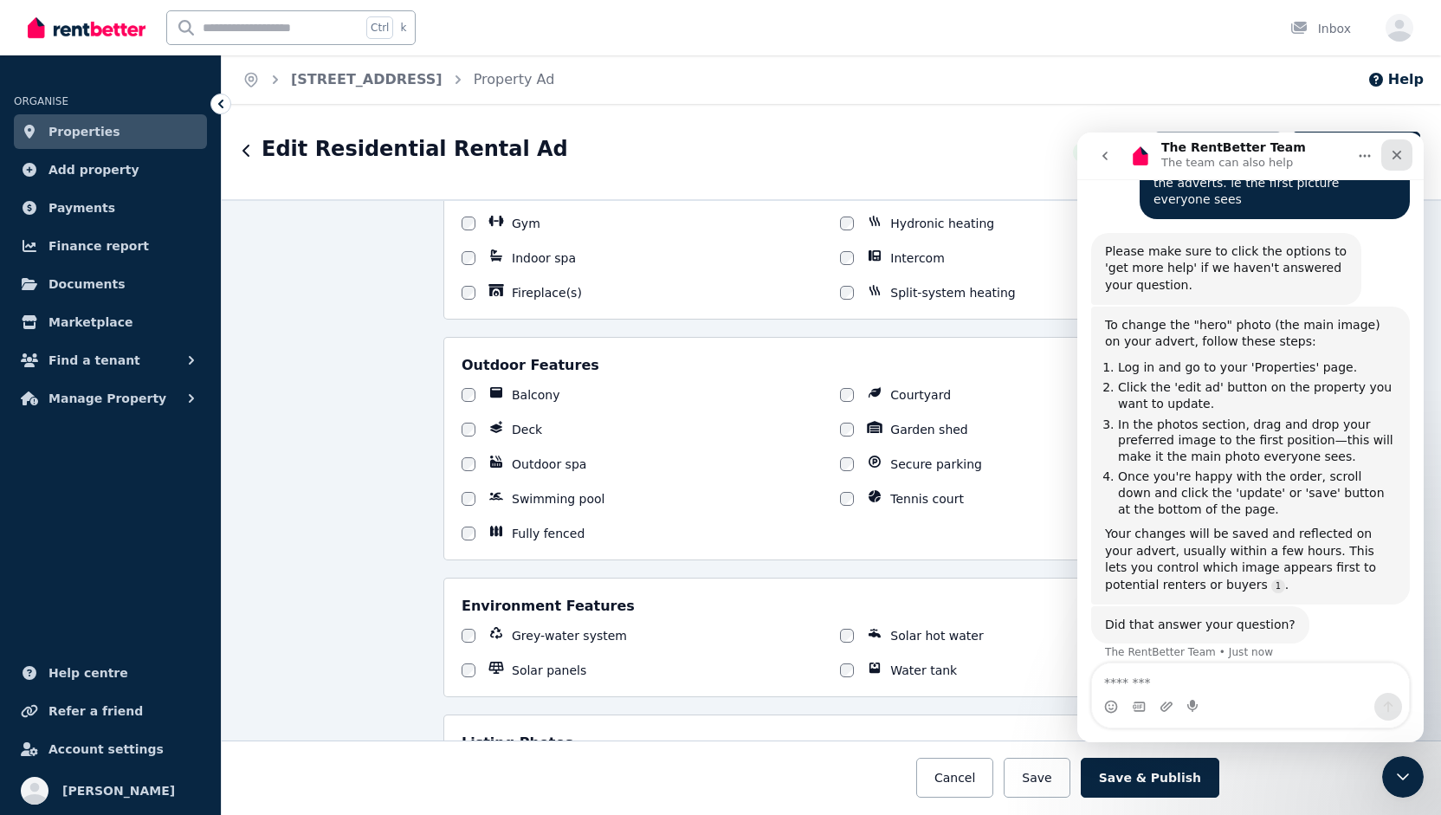
click at [1401, 159] on icon "Close" at bounding box center [1397, 155] width 14 height 14
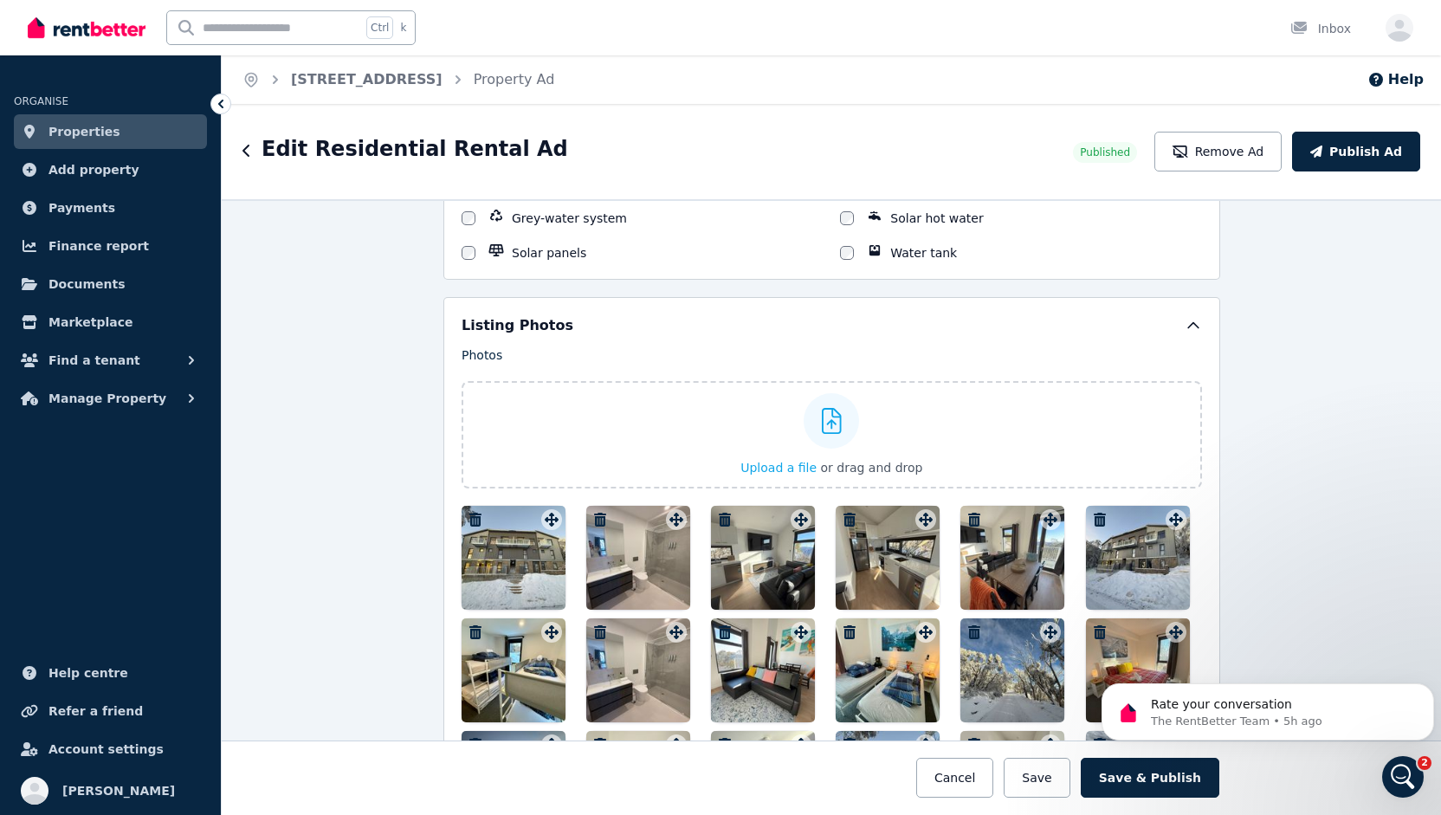
scroll to position [2252, 0]
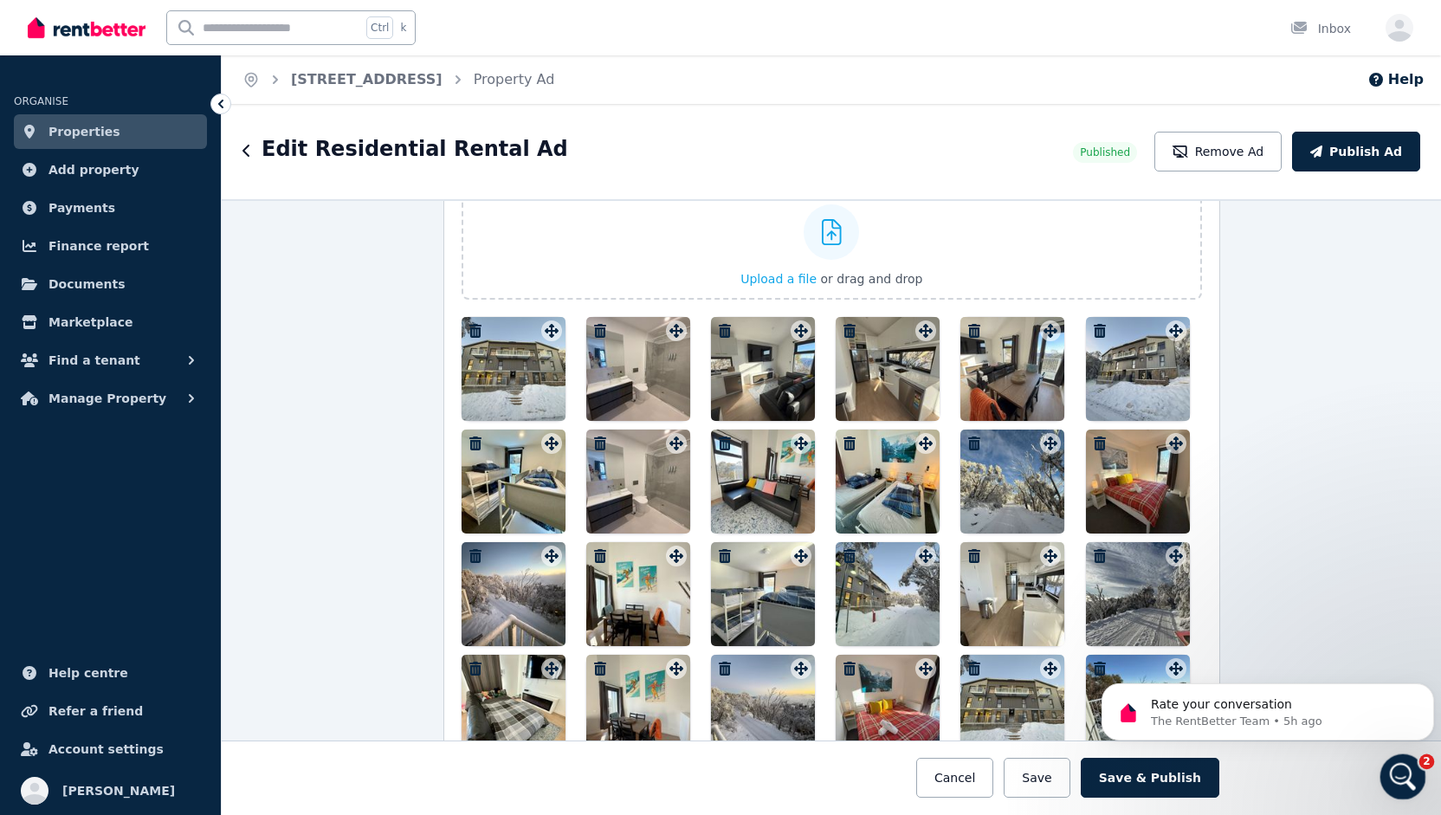
click at [1401, 775] on icon "Open Intercom Messenger" at bounding box center [1401, 774] width 12 height 14
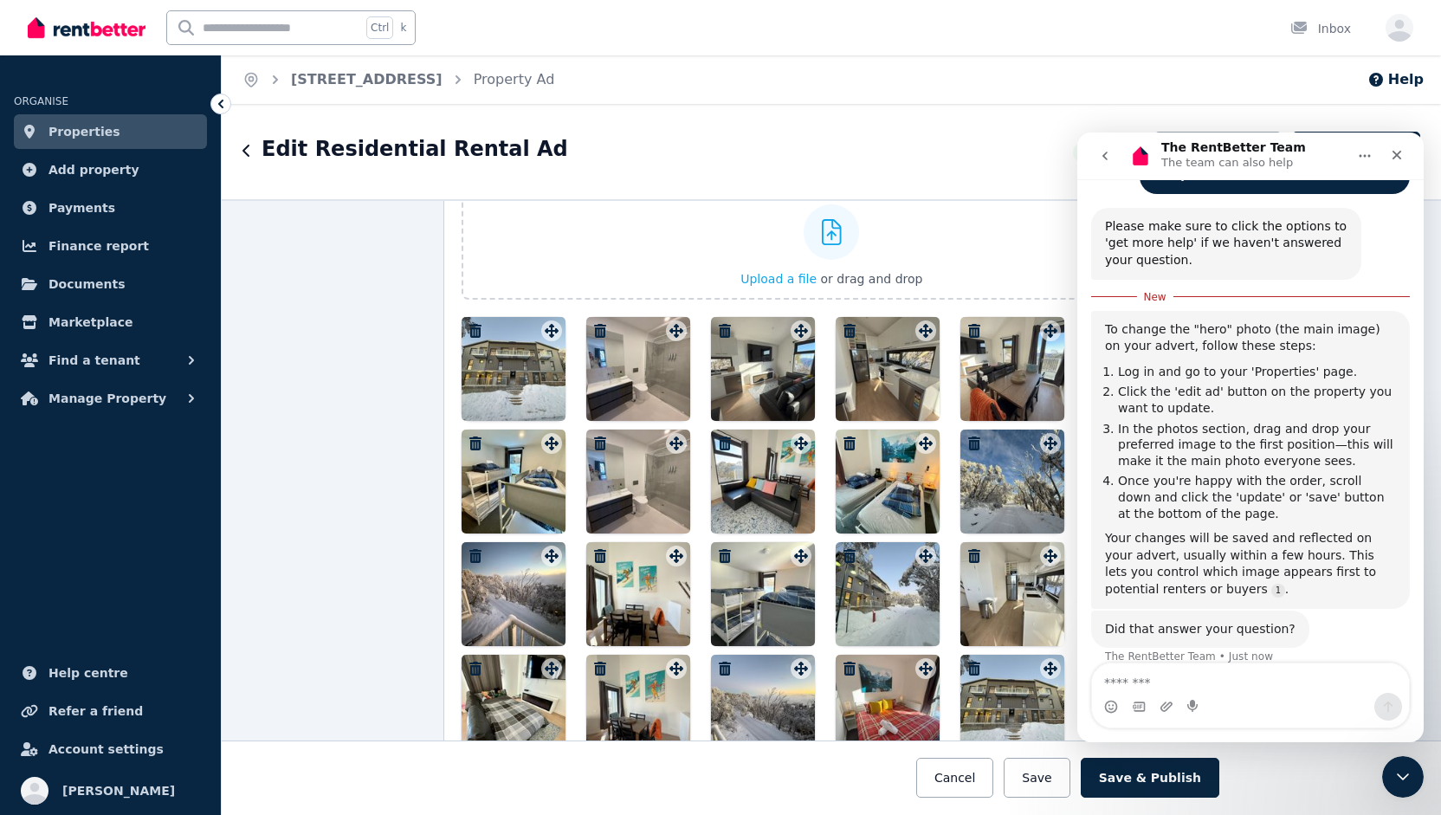
scroll to position [255, 0]
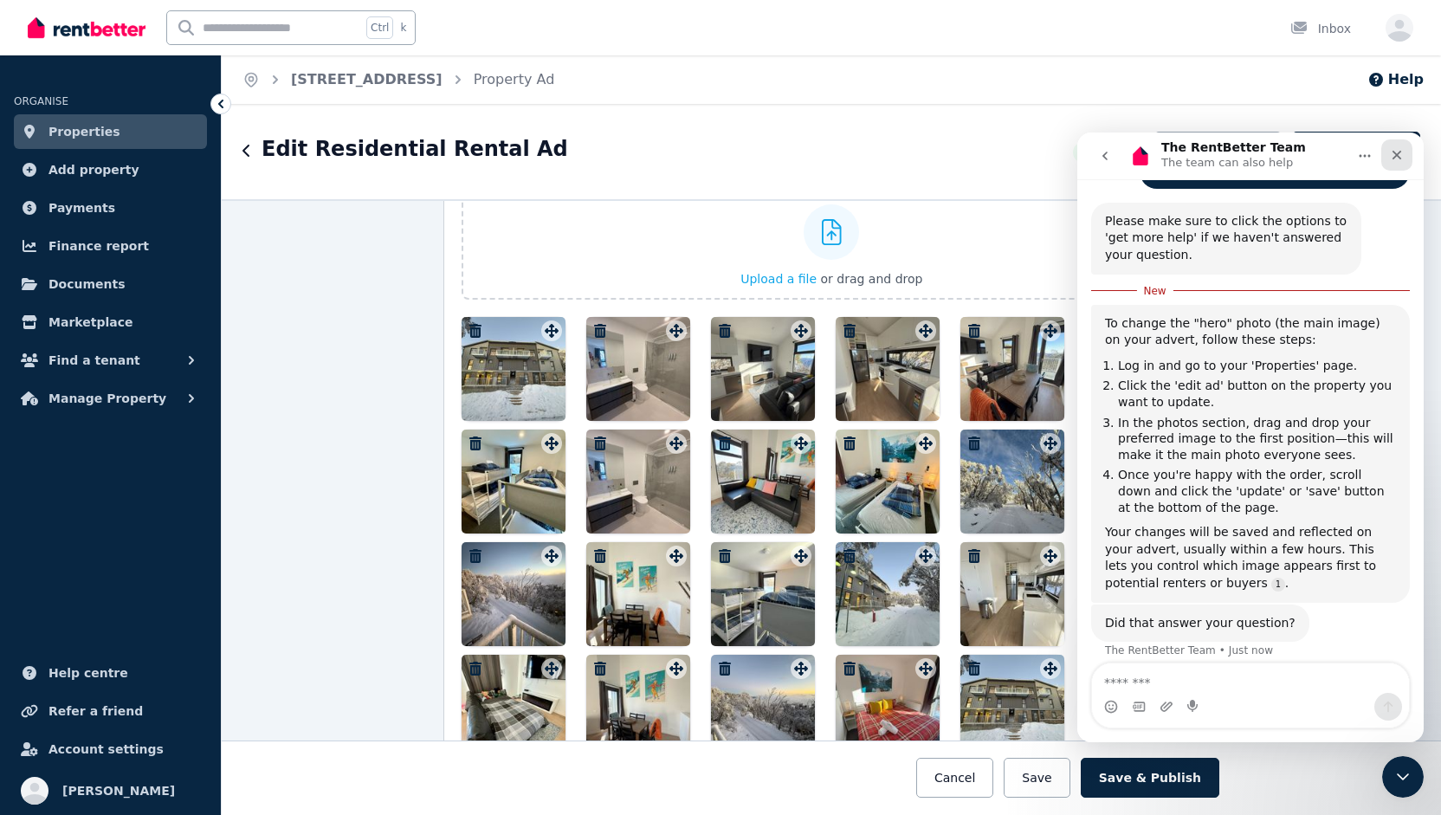
click at [1393, 155] on icon "Close" at bounding box center [1397, 155] width 14 height 14
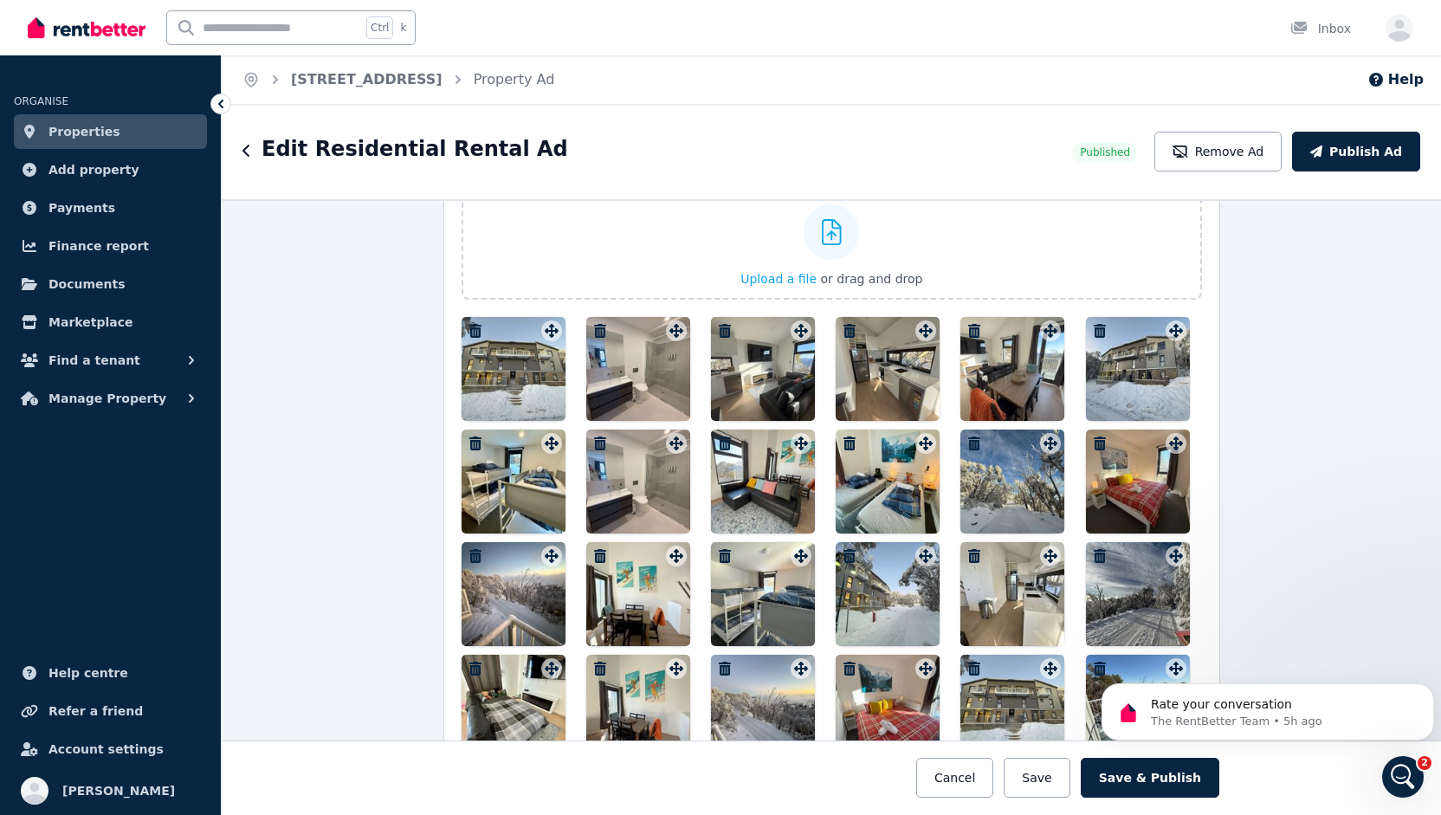
scroll to position [0, 0]
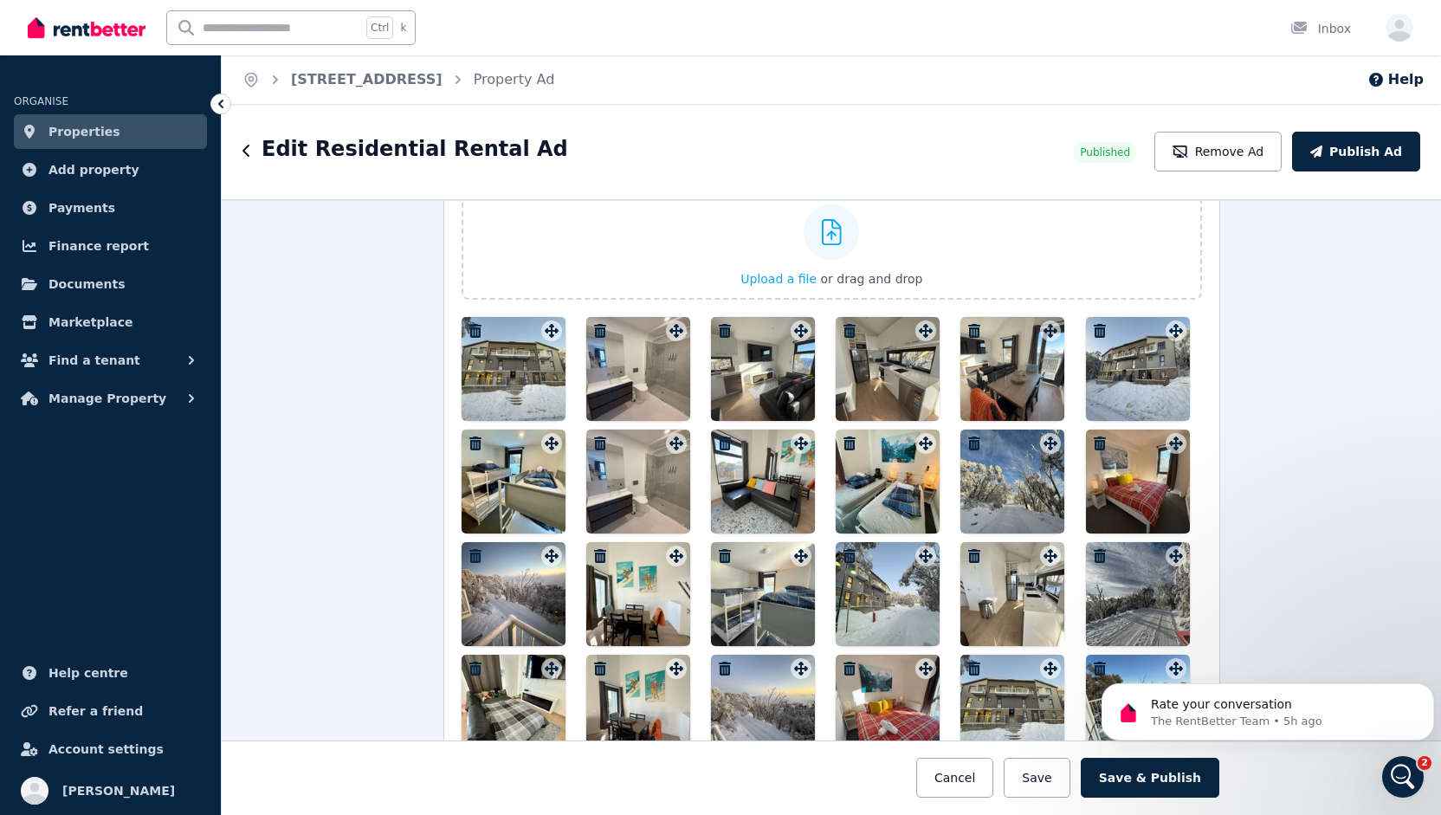
drag, startPoint x: 1014, startPoint y: 687, endPoint x: 788, endPoint y: 600, distance: 242.1
click at [788, 600] on div at bounding box center [832, 594] width 741 height 554
drag, startPoint x: 998, startPoint y: 696, endPoint x: 518, endPoint y: 353, distance: 589.8
click at [518, 353] on div at bounding box center [832, 594] width 741 height 554
drag, startPoint x: 1401, startPoint y: 773, endPoint x: 2773, endPoint y: 1510, distance: 1556.3
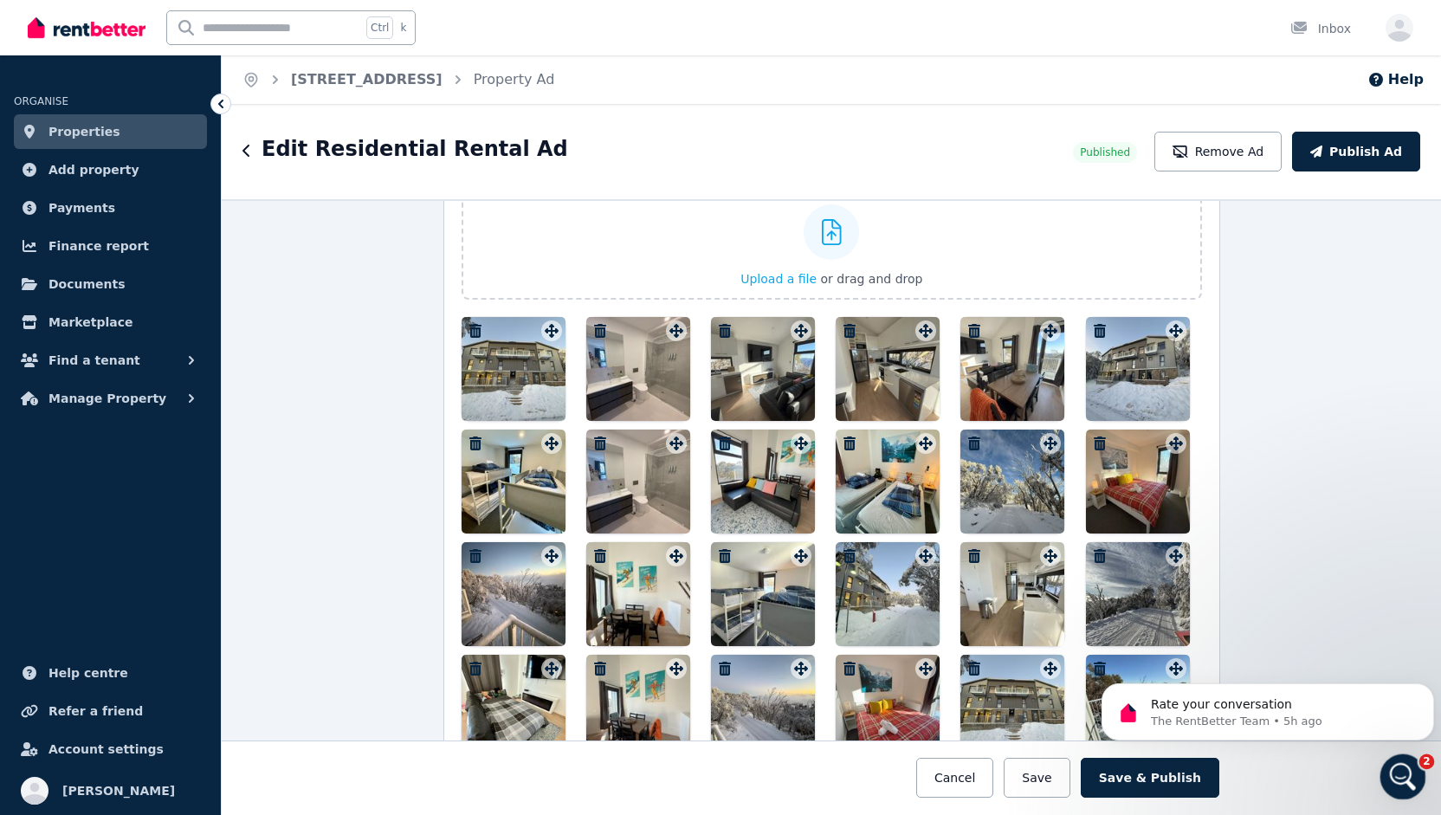
click at [1402, 773] on icon "Open Intercom Messenger" at bounding box center [1401, 774] width 12 height 14
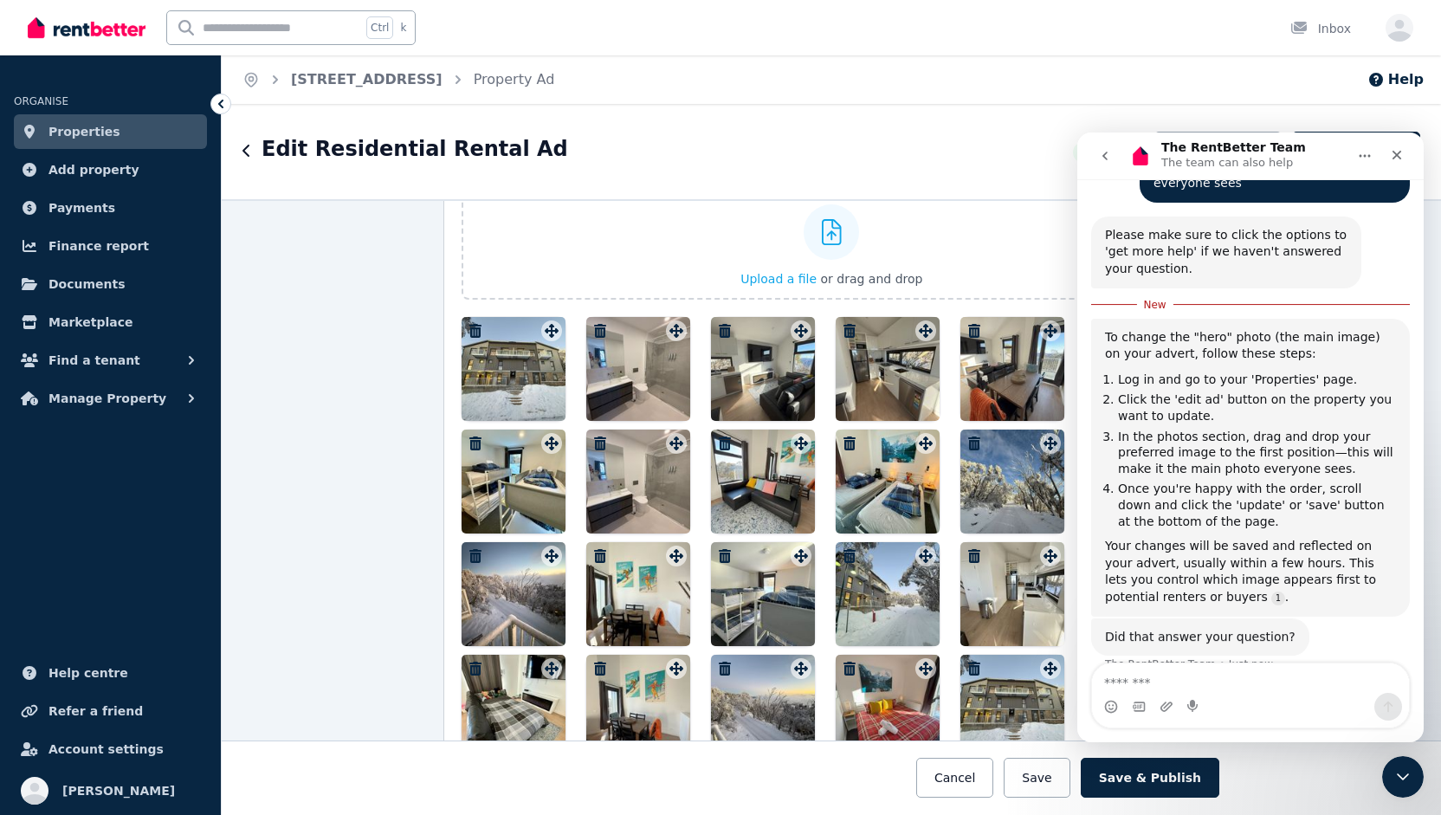
scroll to position [255, 0]
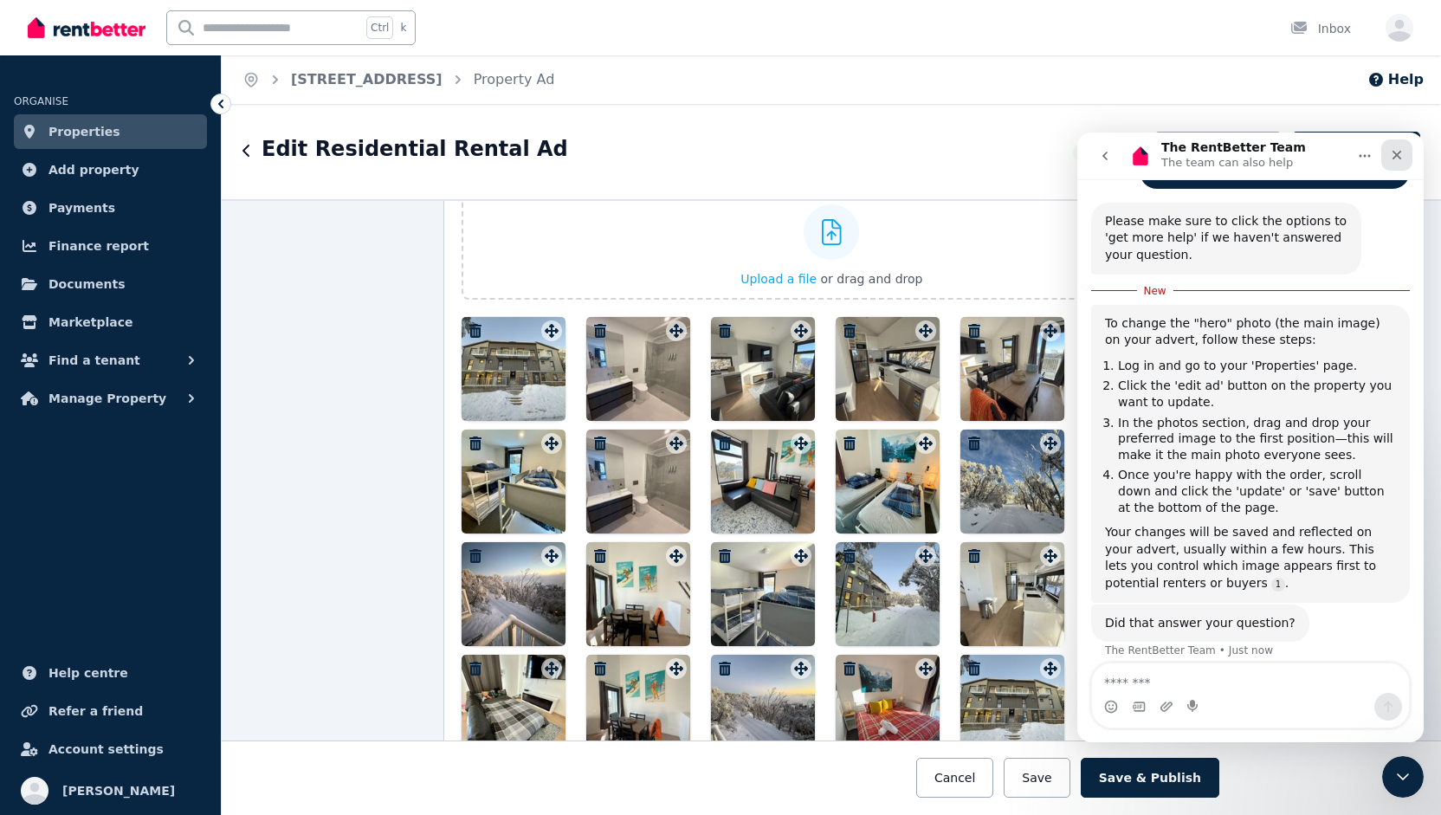
click at [1397, 149] on icon "Close" at bounding box center [1397, 155] width 14 height 14
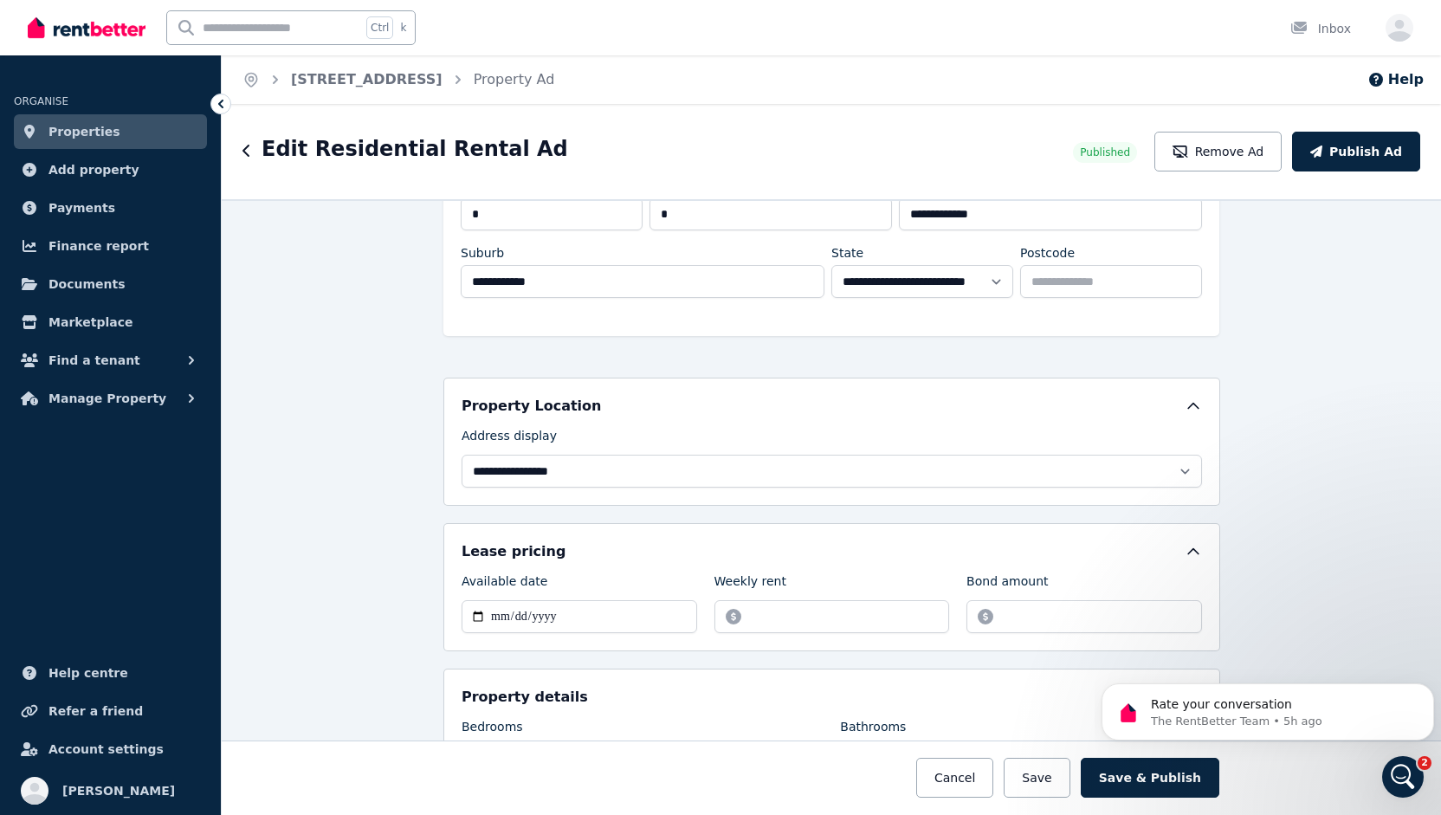
scroll to position [0, 0]
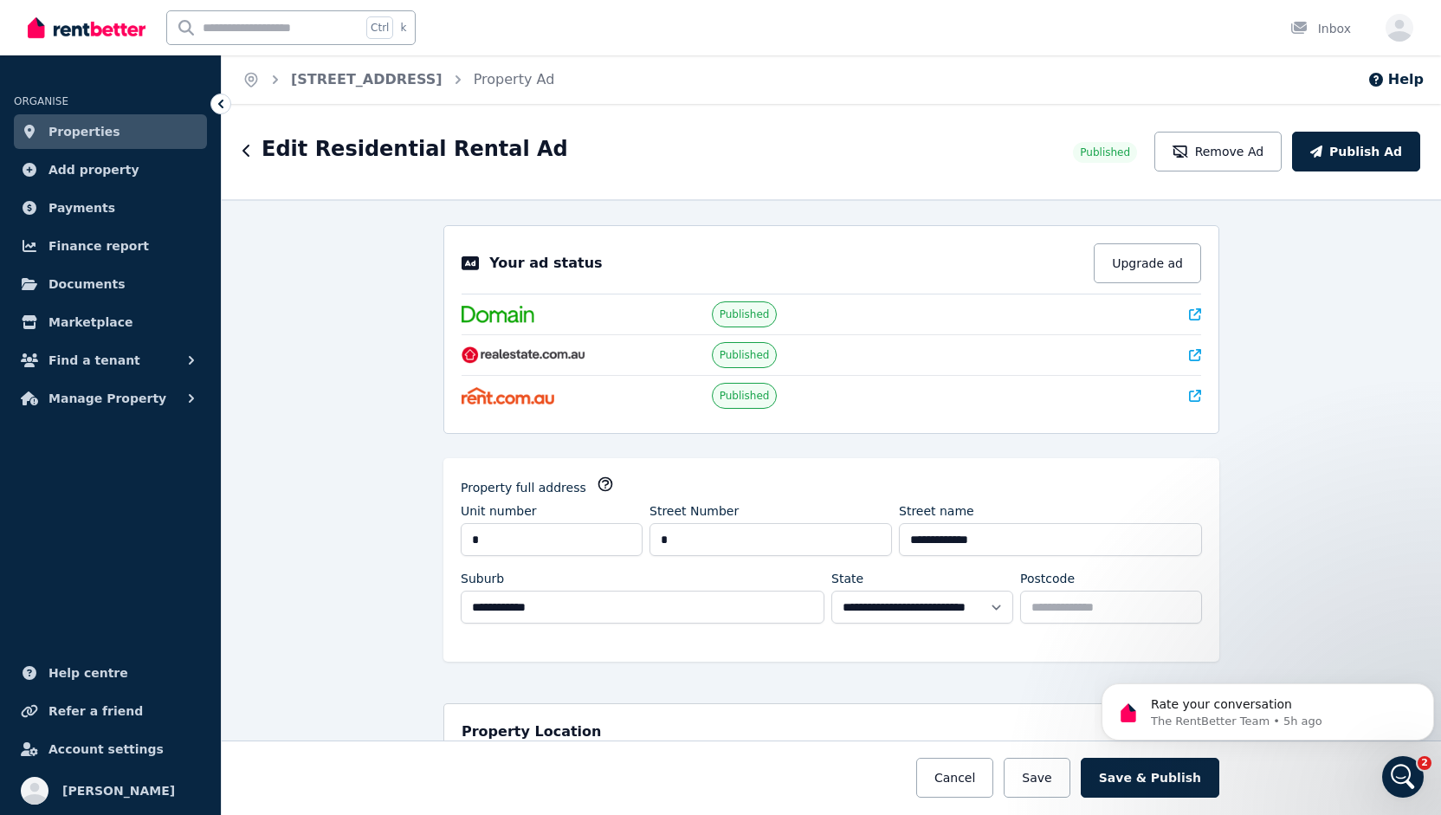
click at [247, 150] on icon "button" at bounding box center [247, 151] width 9 height 14
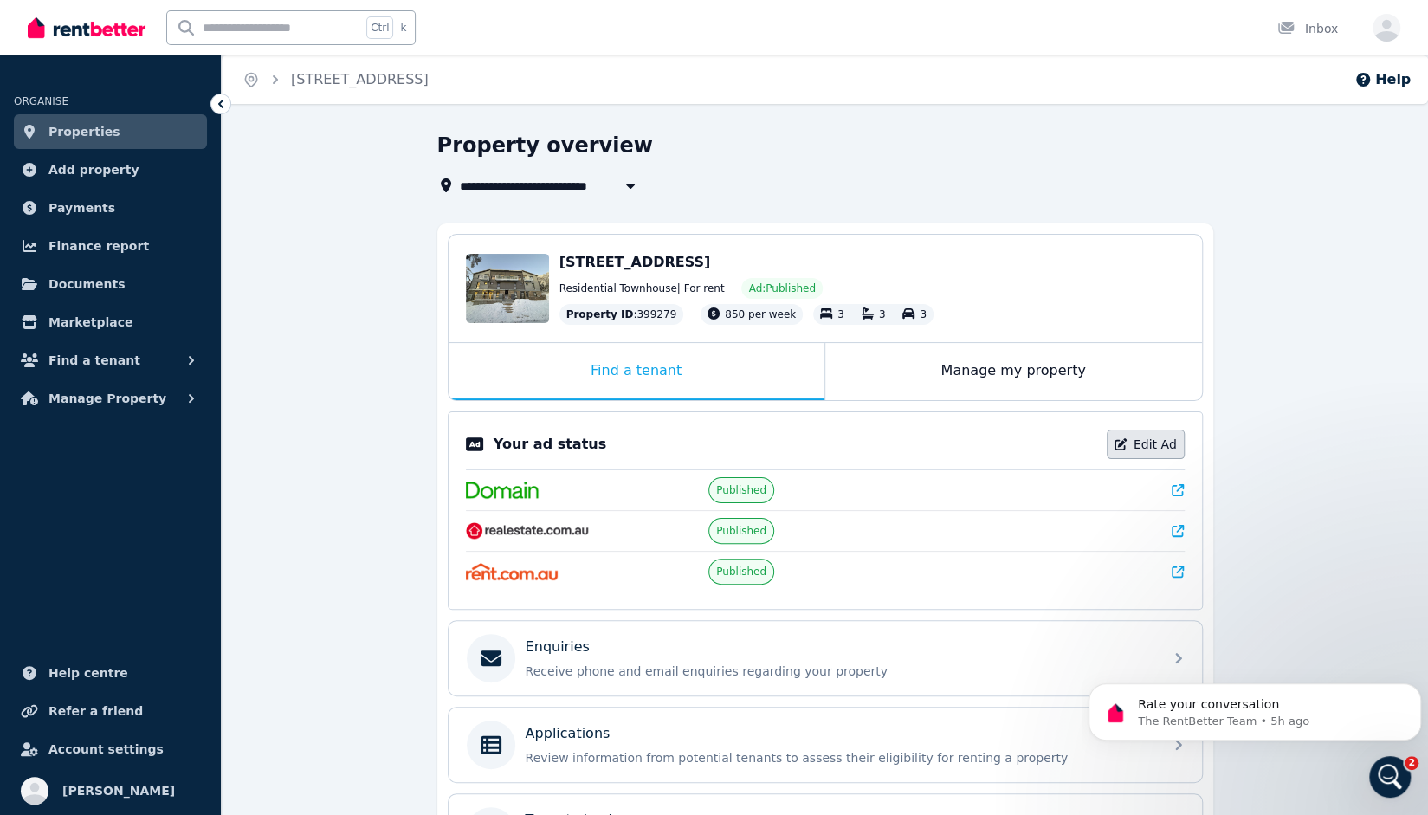
click at [1143, 444] on link "Edit Ad" at bounding box center [1146, 444] width 78 height 29
select select "***"
select select "**********"
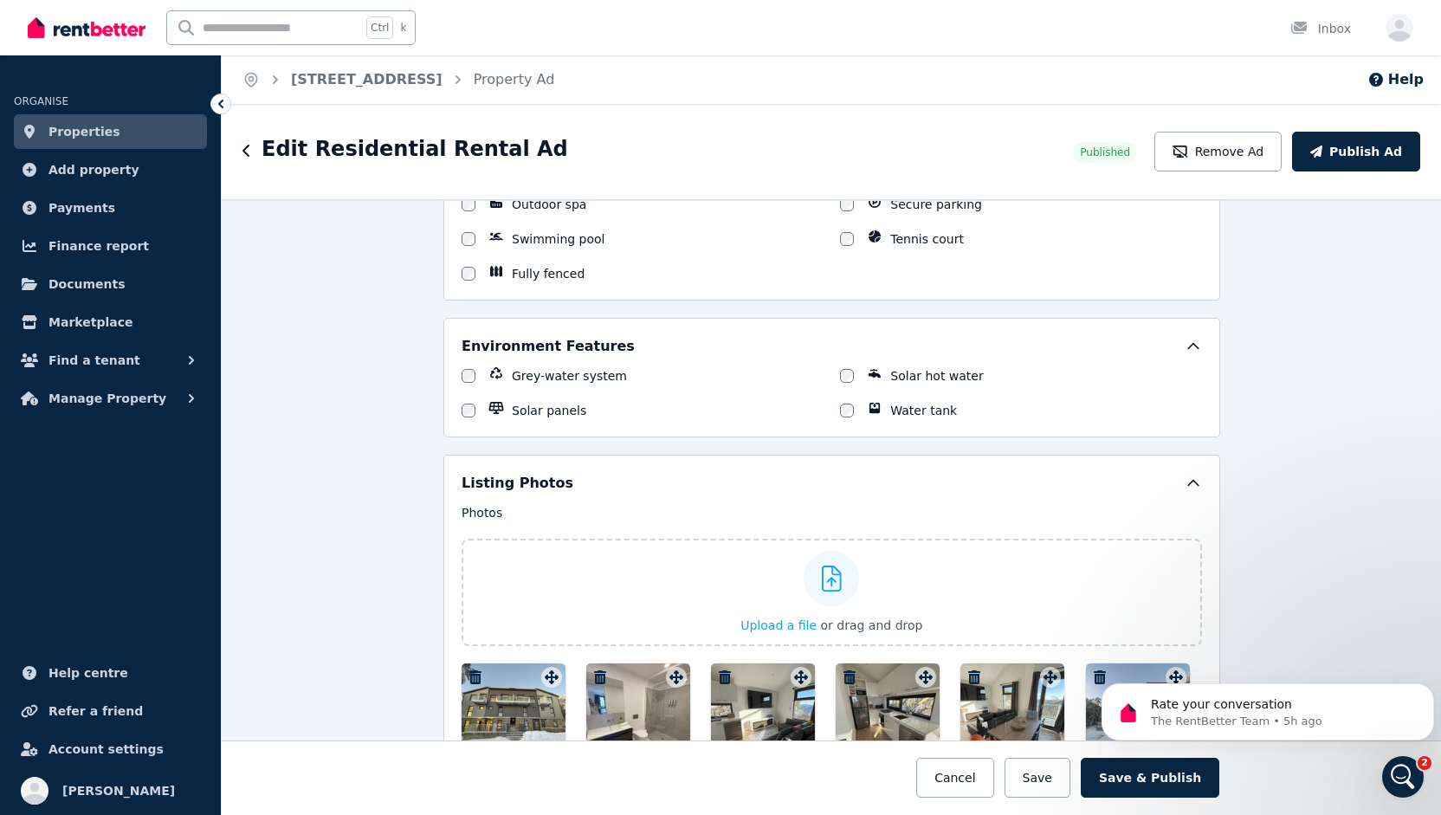
scroll to position [2252, 0]
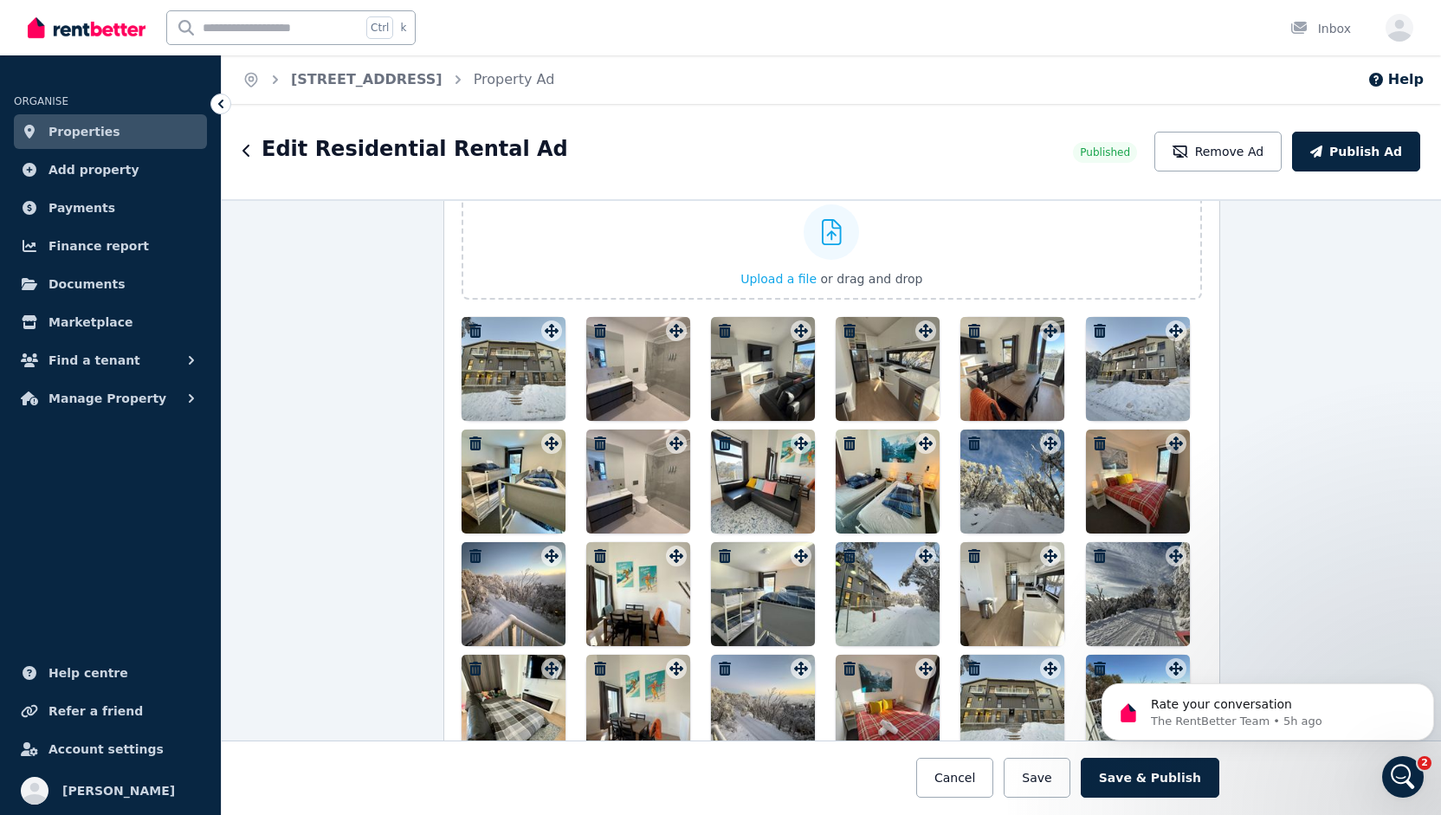
drag, startPoint x: 737, startPoint y: 351, endPoint x: 632, endPoint y: 352, distance: 104.8
click at [632, 352] on div at bounding box center [832, 594] width 741 height 554
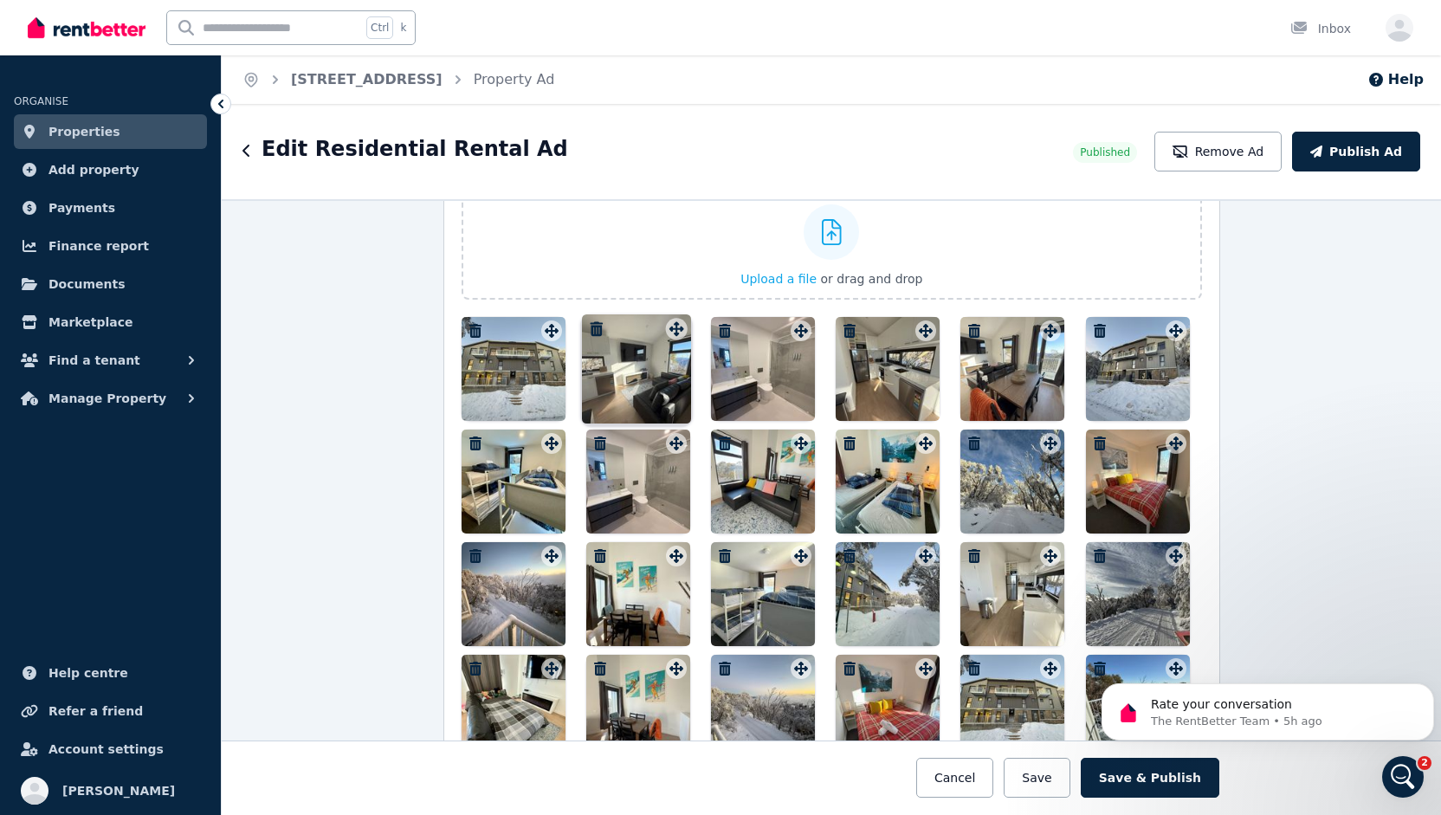
drag, startPoint x: 796, startPoint y: 325, endPoint x: 676, endPoint y: 322, distance: 119.6
click at [676, 322] on div "Photos Upload a file or drag and drop To pick up a draggable item, press the sp…" at bounding box center [832, 515] width 741 height 714
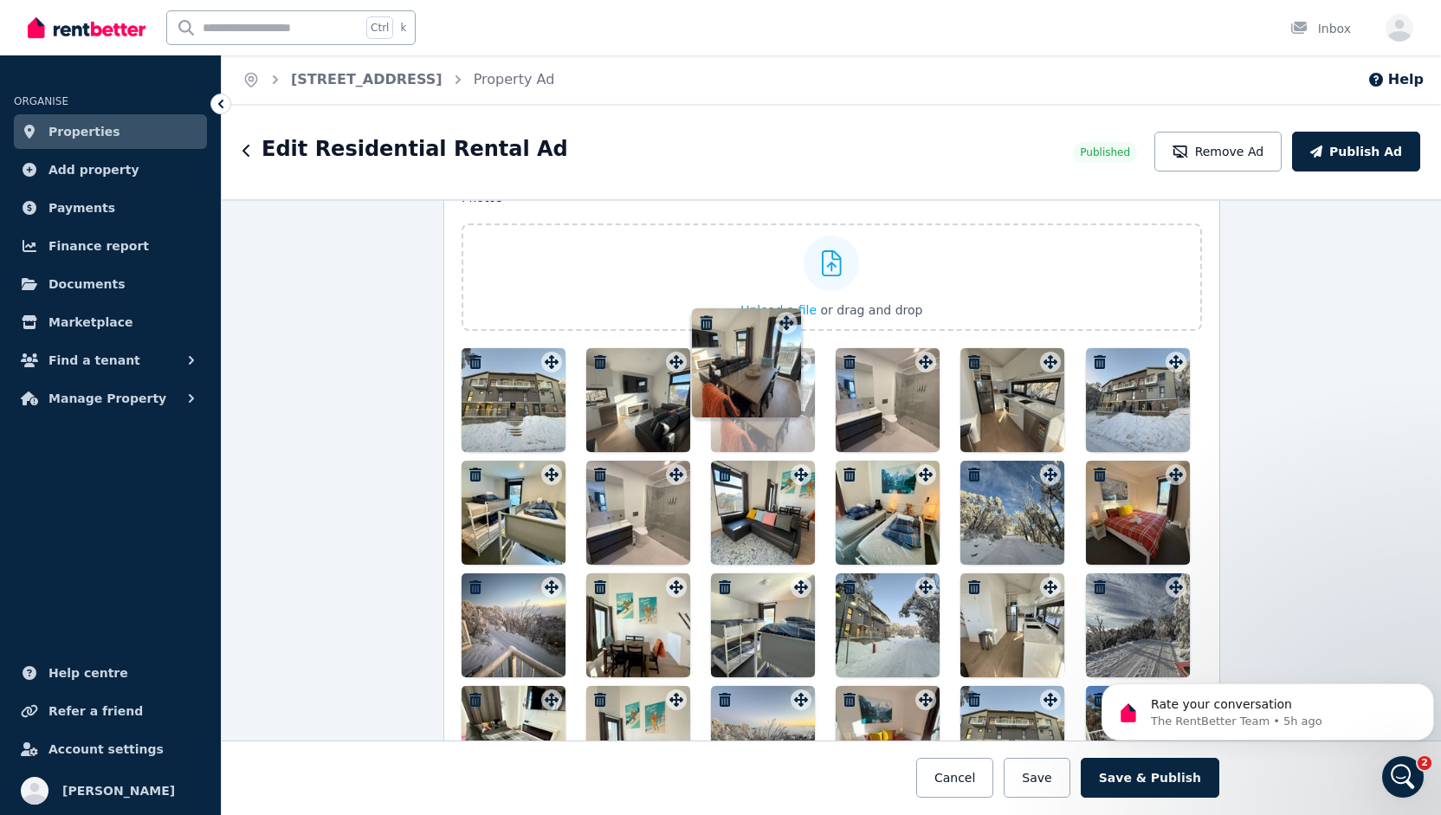
scroll to position [2197, 0]
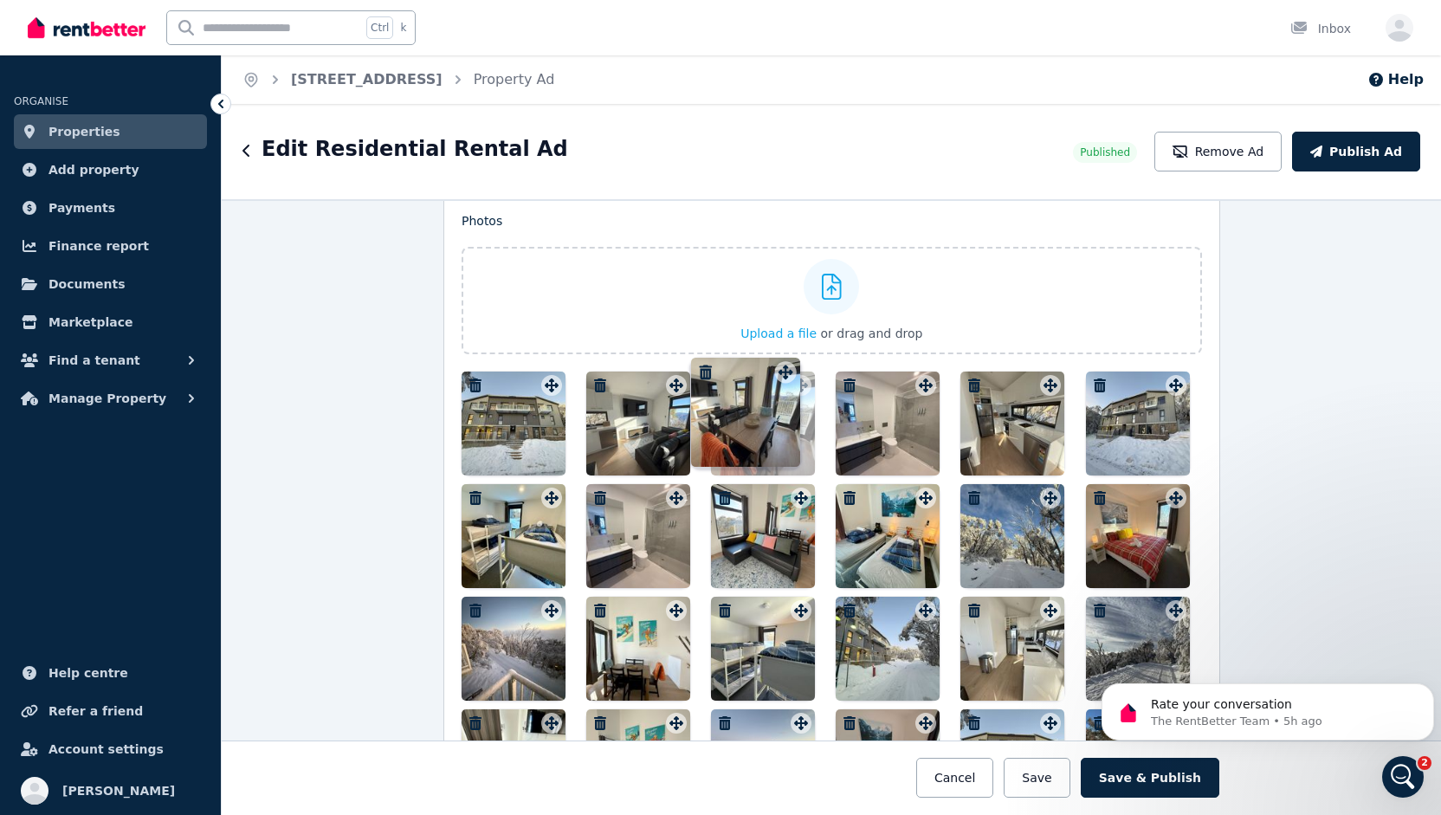
drag, startPoint x: 1039, startPoint y: 319, endPoint x: 780, endPoint y: 359, distance: 263.0
click at [780, 359] on div "Photos Upload a file or drag and drop To pick up a draggable item, press the sp…" at bounding box center [832, 569] width 741 height 714
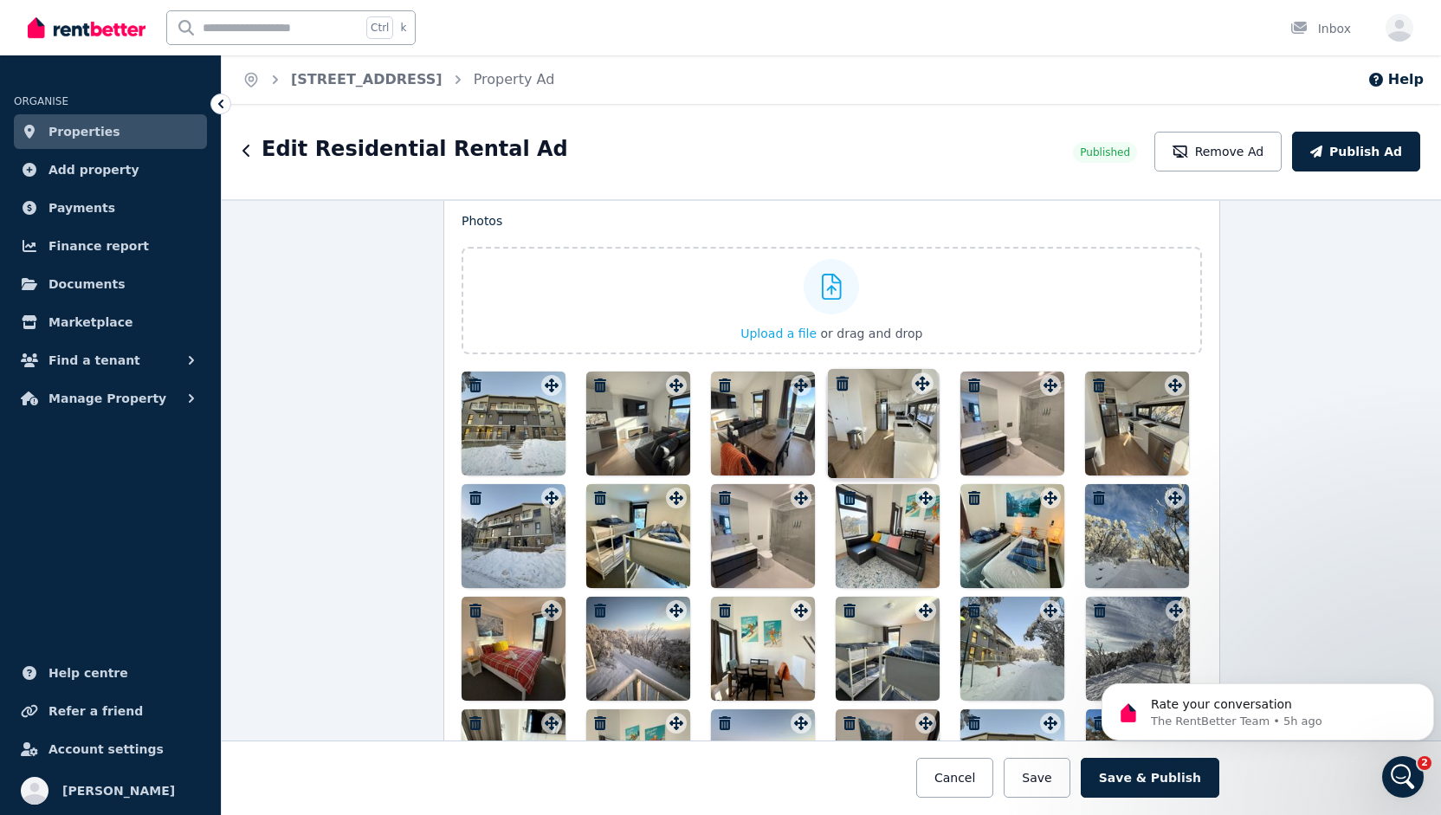
drag, startPoint x: 1041, startPoint y: 595, endPoint x: 918, endPoint y: 368, distance: 258.1
click at [919, 379] on icon at bounding box center [926, 386] width 14 height 14
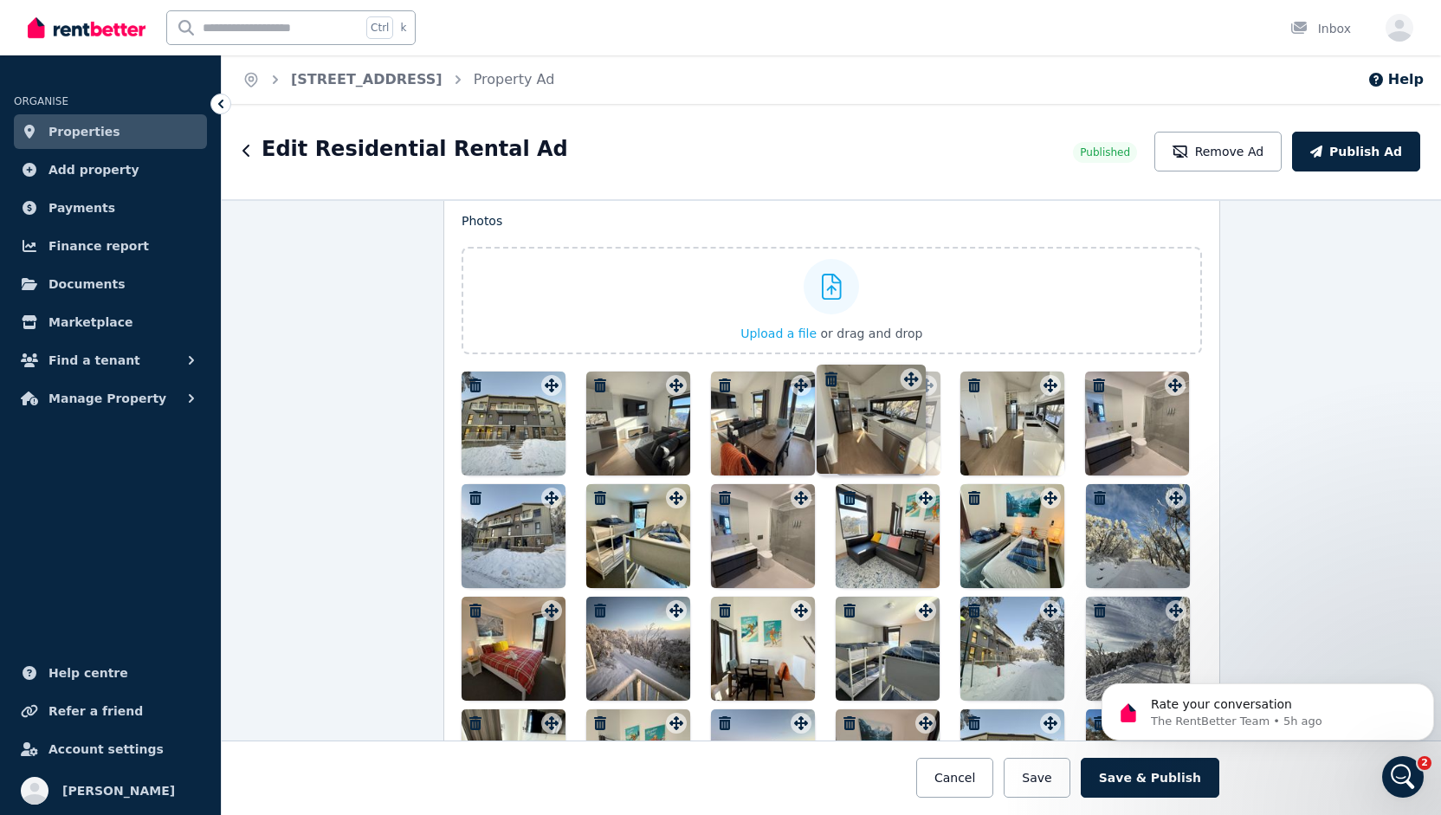
drag, startPoint x: 1168, startPoint y: 372, endPoint x: 908, endPoint y: 366, distance: 259.9
click at [908, 366] on div "Photos Upload a file or drag and drop To pick up a draggable item, press the sp…" at bounding box center [832, 569] width 741 height 714
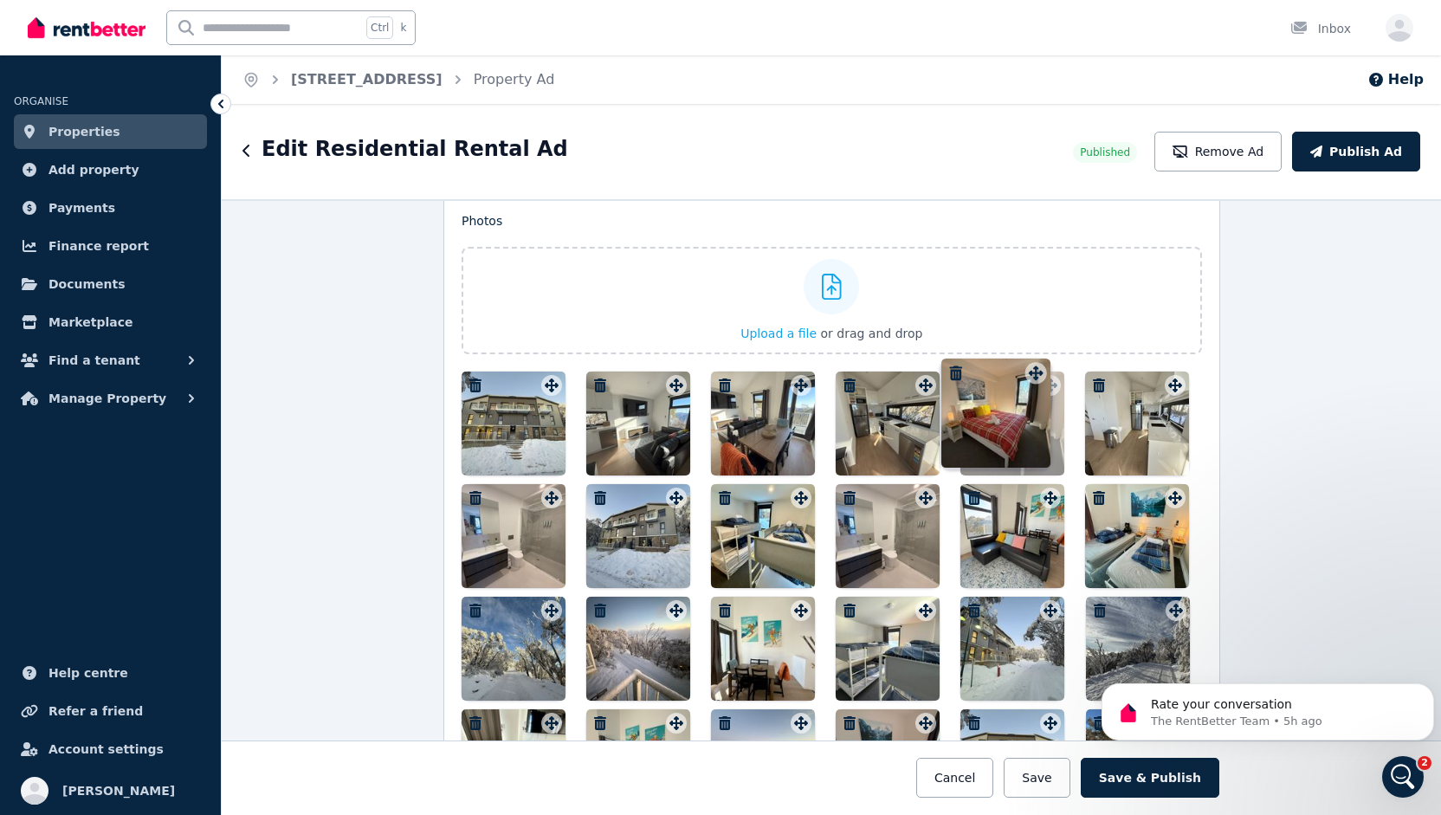
drag, startPoint x: 542, startPoint y: 602, endPoint x: 1032, endPoint y: 365, distance: 543.9
click at [1032, 365] on div "Photos Upload a file or drag and drop To pick up a draggable item, press the sp…" at bounding box center [832, 569] width 741 height 714
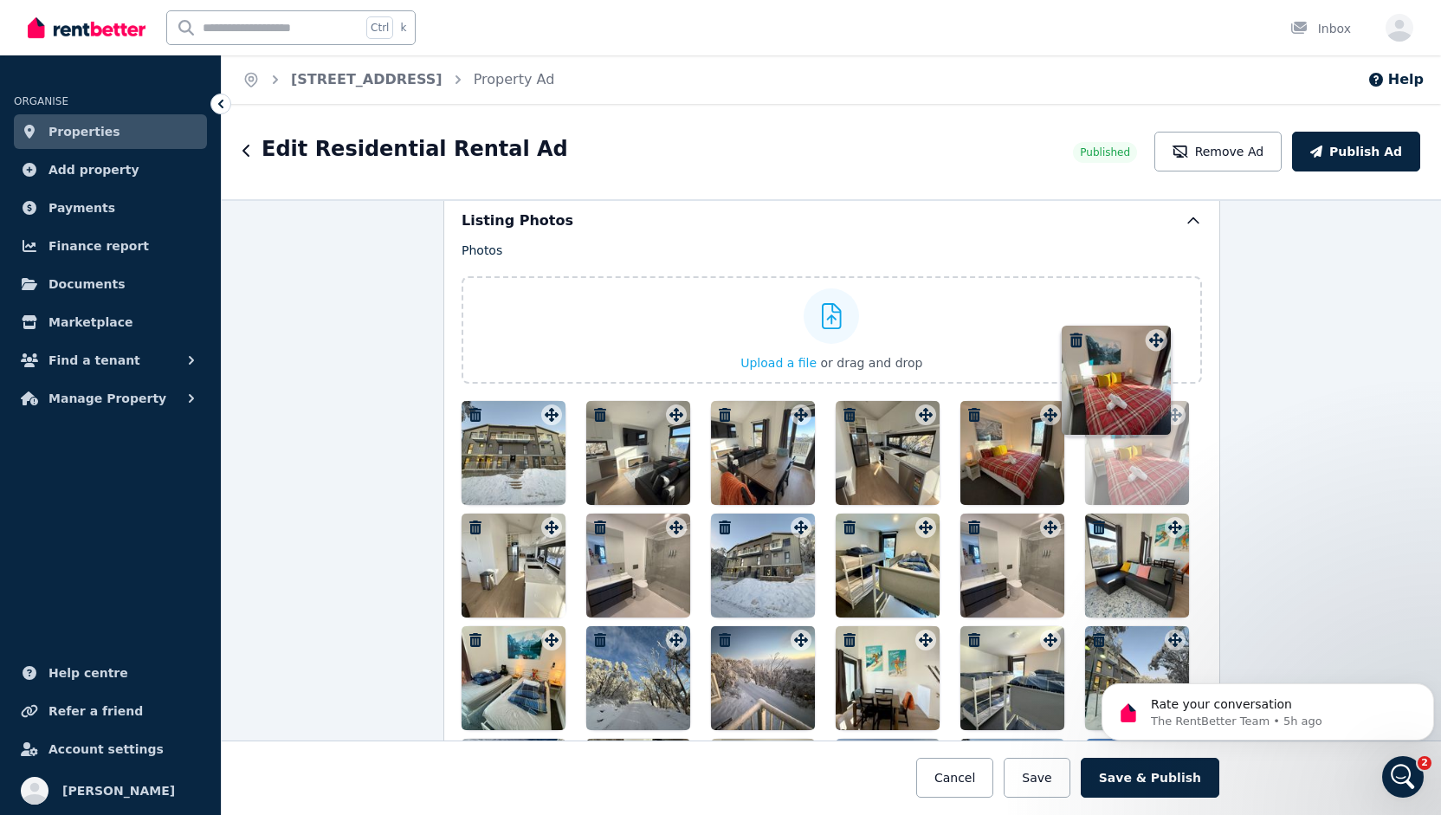
scroll to position [2159, 0]
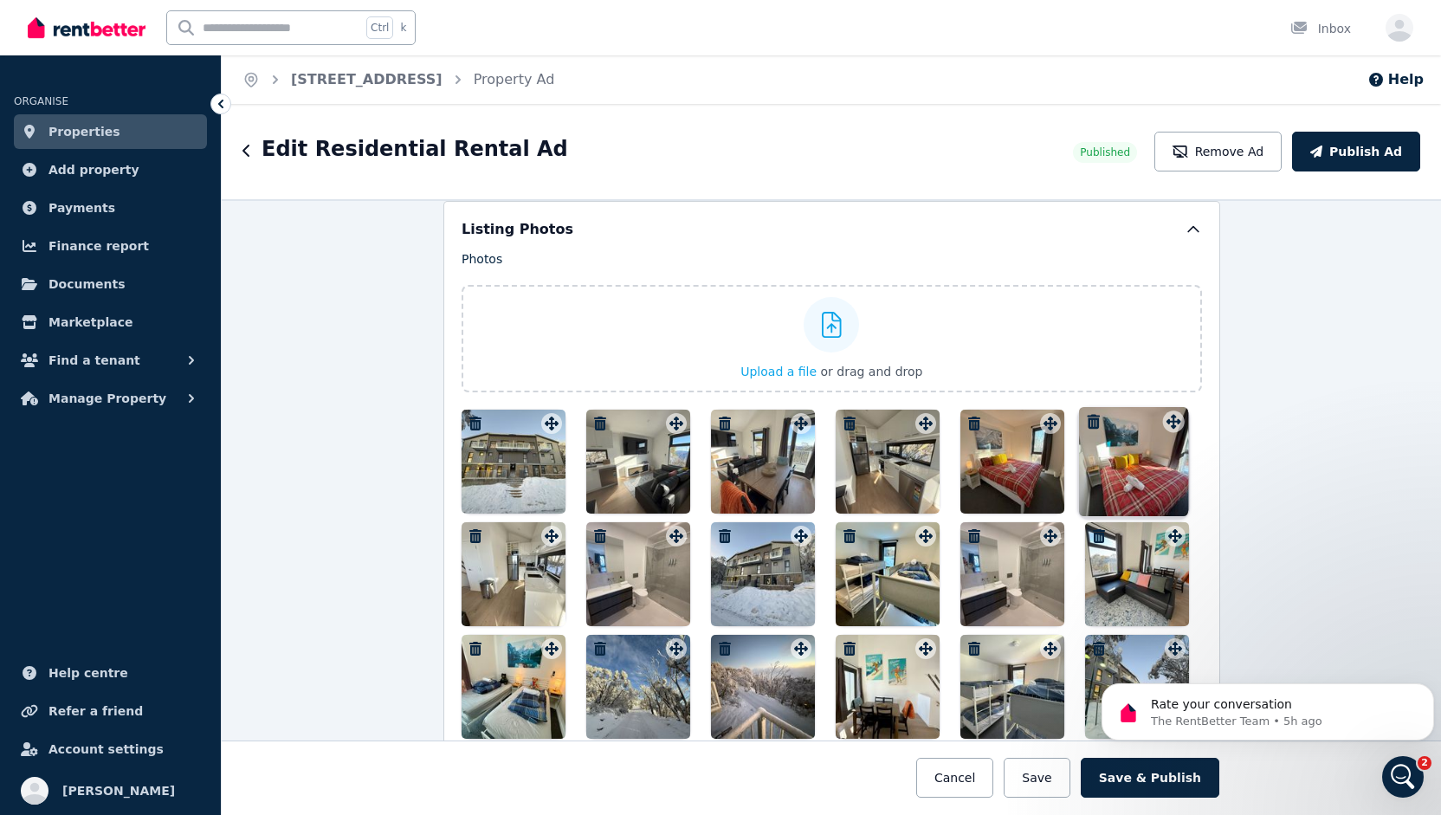
drag, startPoint x: 918, startPoint y: 625, endPoint x: 1171, endPoint y: 411, distance: 331.8
click at [1171, 411] on div "Photos Upload a file or drag and drop To pick up a draggable item, press the sp…" at bounding box center [832, 607] width 741 height 714
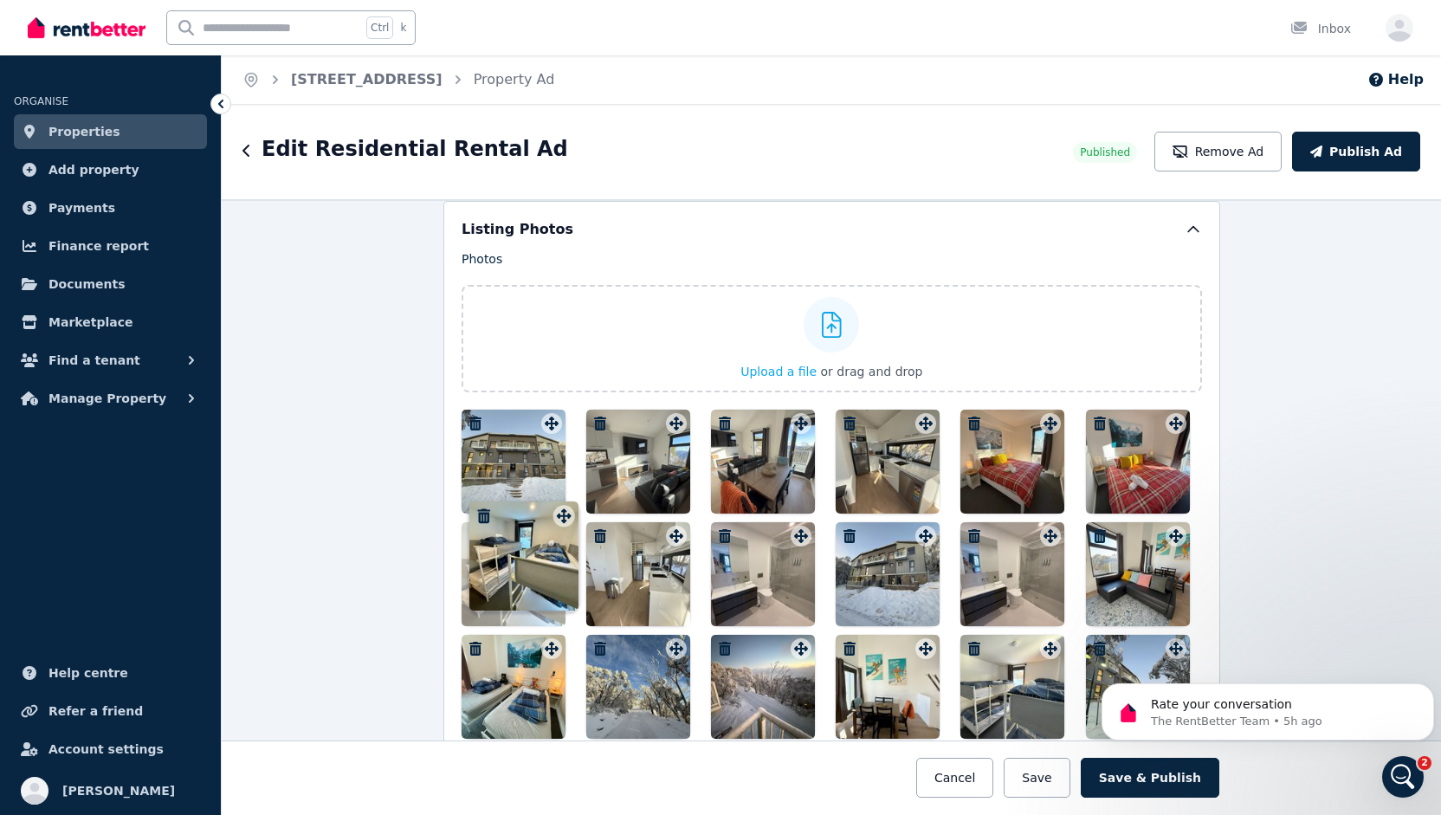
drag, startPoint x: 917, startPoint y: 521, endPoint x: 560, endPoint y: 501, distance: 357.4
click at [560, 501] on div at bounding box center [832, 687] width 741 height 554
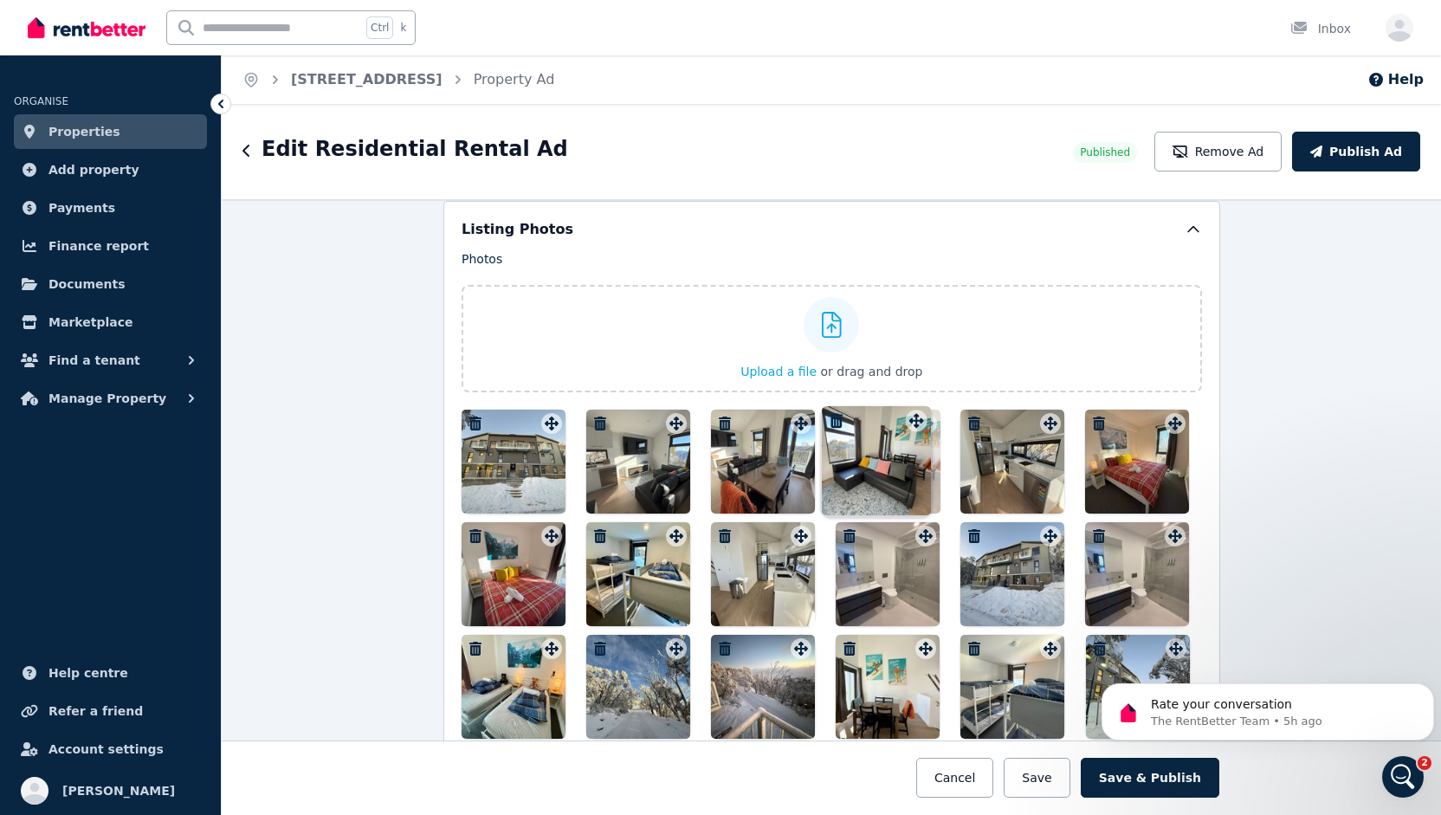
drag, startPoint x: 1166, startPoint y: 524, endPoint x: 911, endPoint y: 409, distance: 279.5
click at [911, 409] on div "Photos Upload a file or drag and drop To pick up a draggable item, press the sp…" at bounding box center [832, 607] width 741 height 714
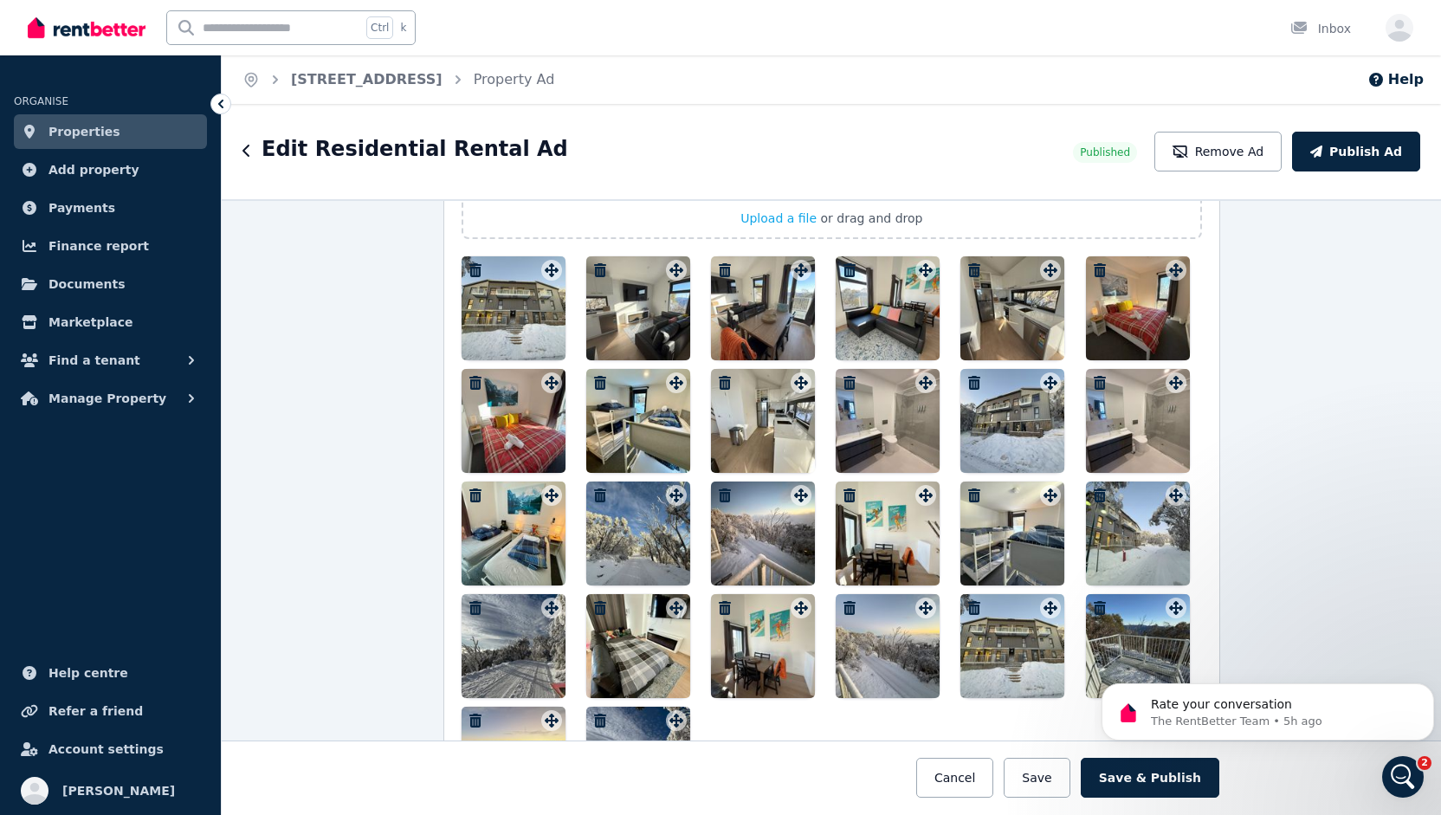
scroll to position [2333, 0]
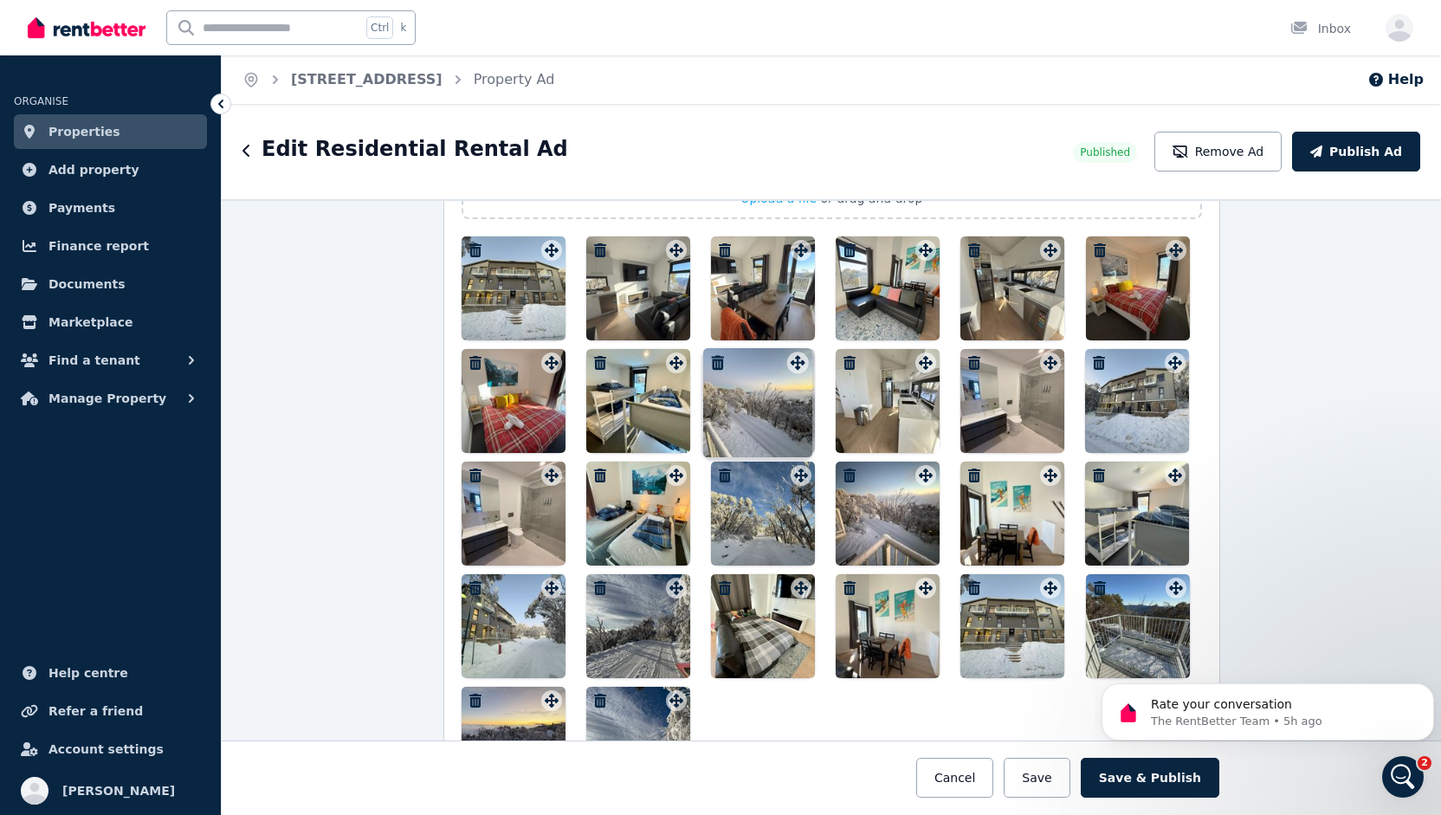
drag, startPoint x: 916, startPoint y: 569, endPoint x: 793, endPoint y: 344, distance: 256.6
click at [793, 356] on icon at bounding box center [801, 363] width 17 height 14
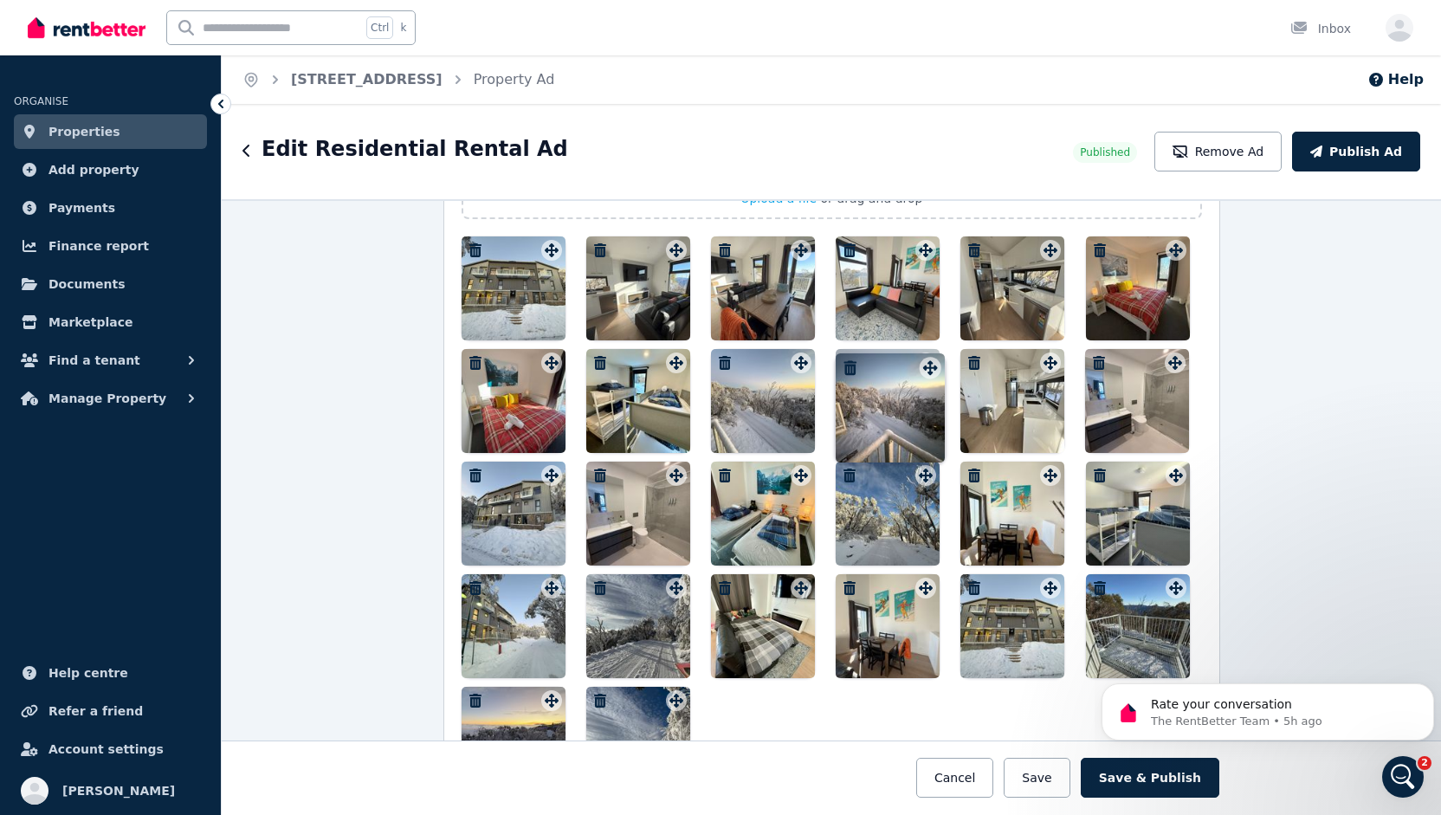
drag, startPoint x: 922, startPoint y: 467, endPoint x: 931, endPoint y: 359, distance: 107.8
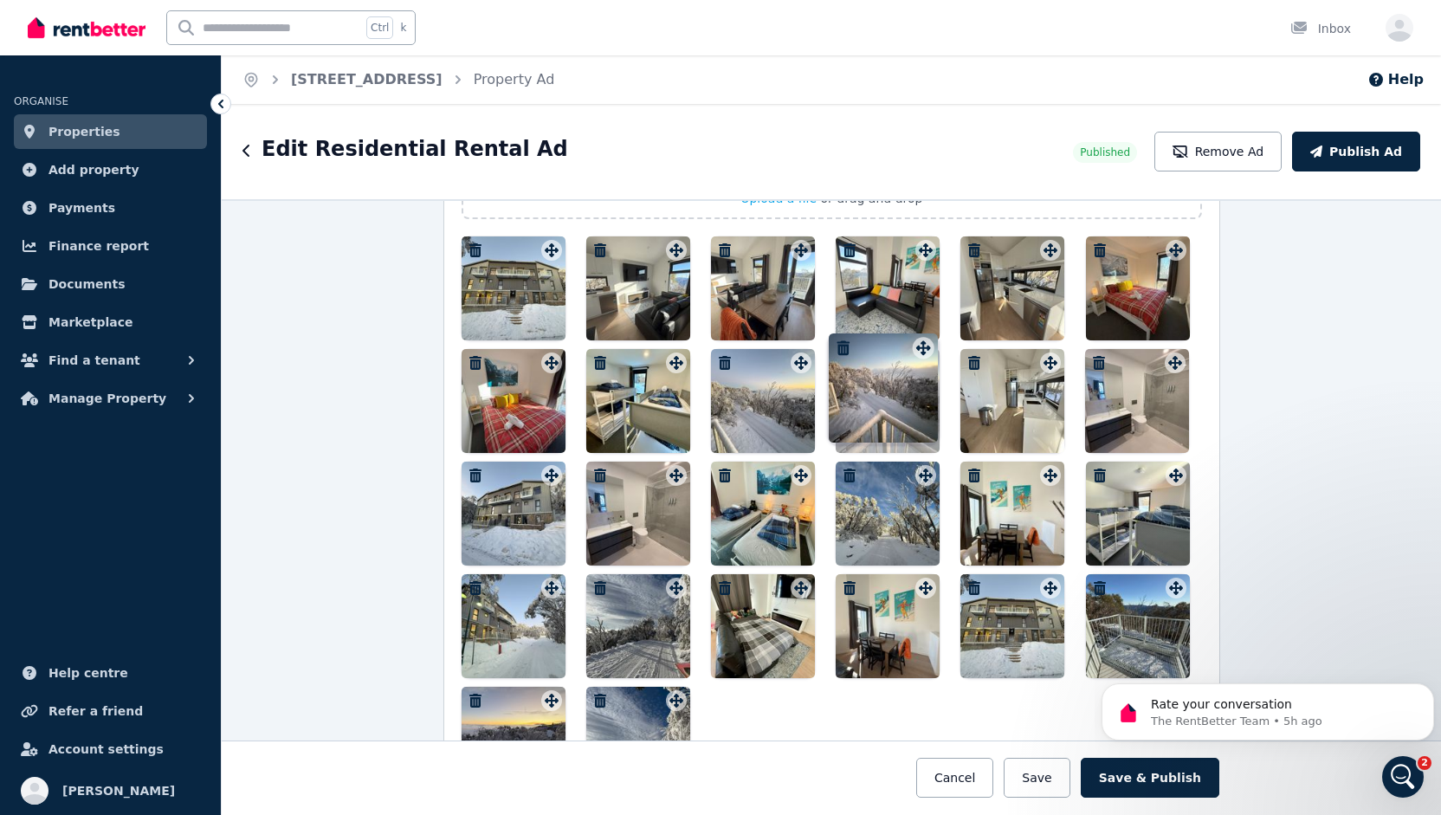
click at [931, 359] on div "Photos Upload a file or drag and drop To pick up a draggable item, press the sp…" at bounding box center [832, 434] width 741 height 714
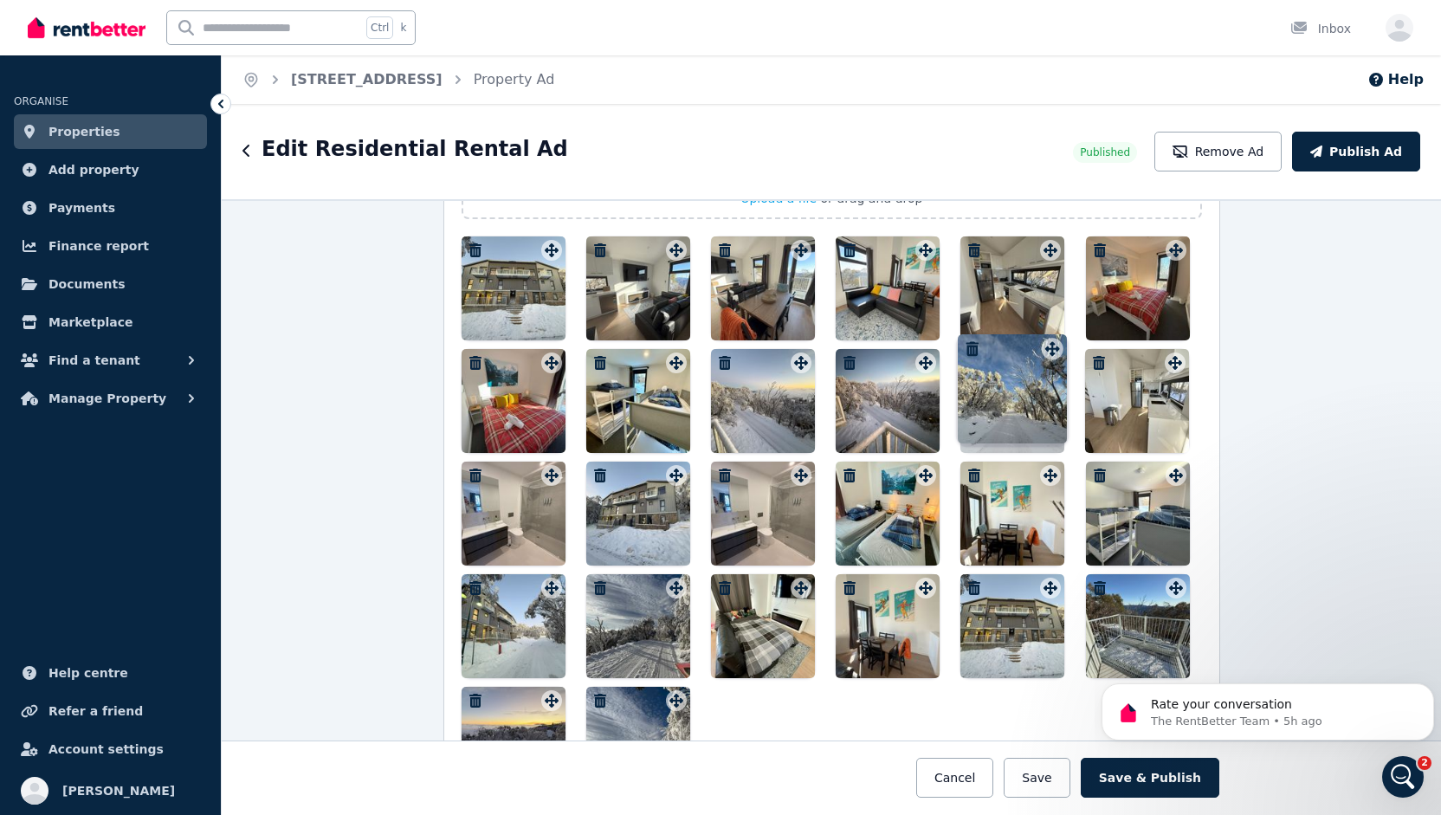
drag, startPoint x: 920, startPoint y: 460, endPoint x: 1052, endPoint y: 333, distance: 182.6
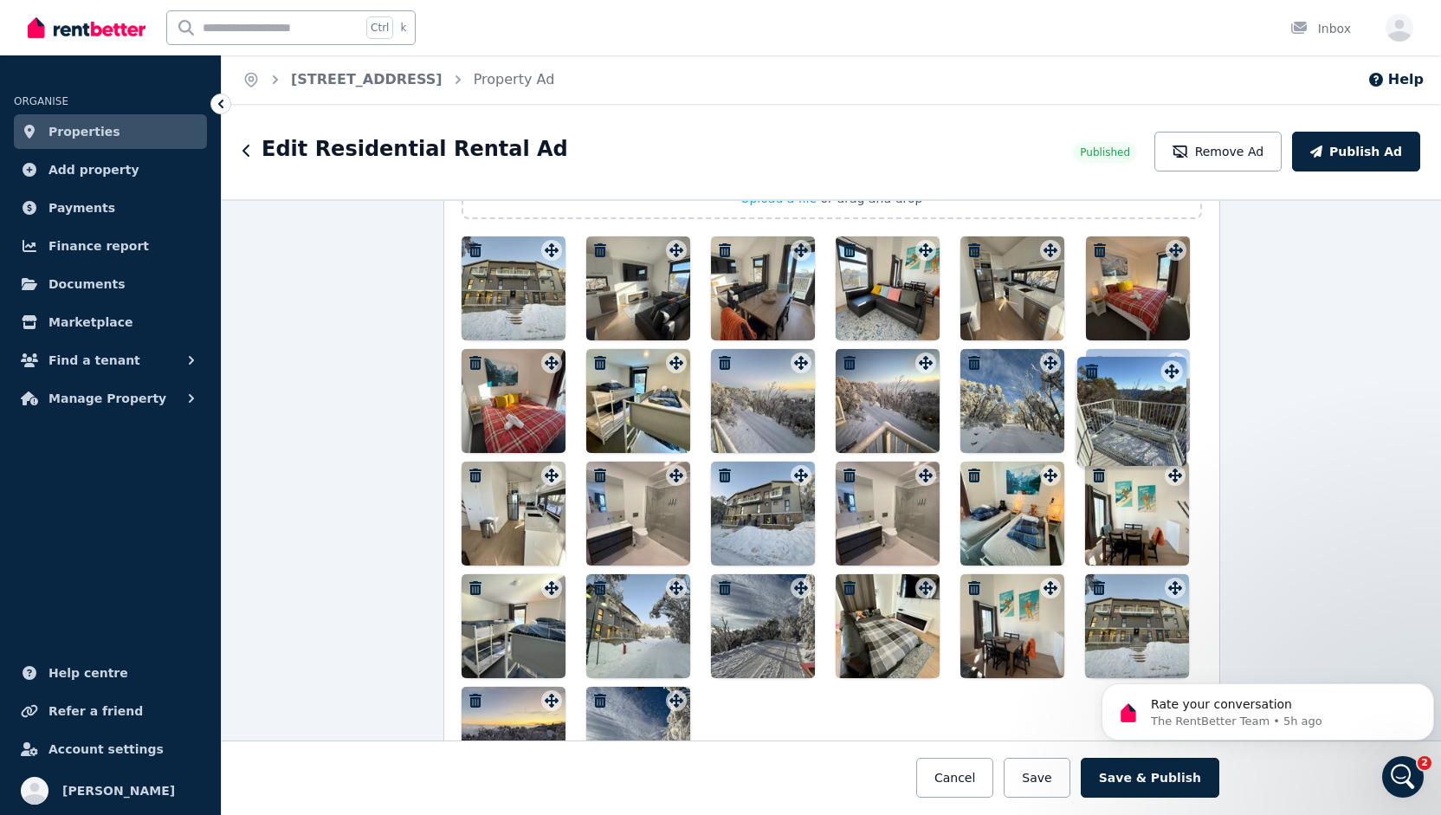
drag, startPoint x: 1168, startPoint y: 578, endPoint x: 1169, endPoint y: 361, distance: 216.5
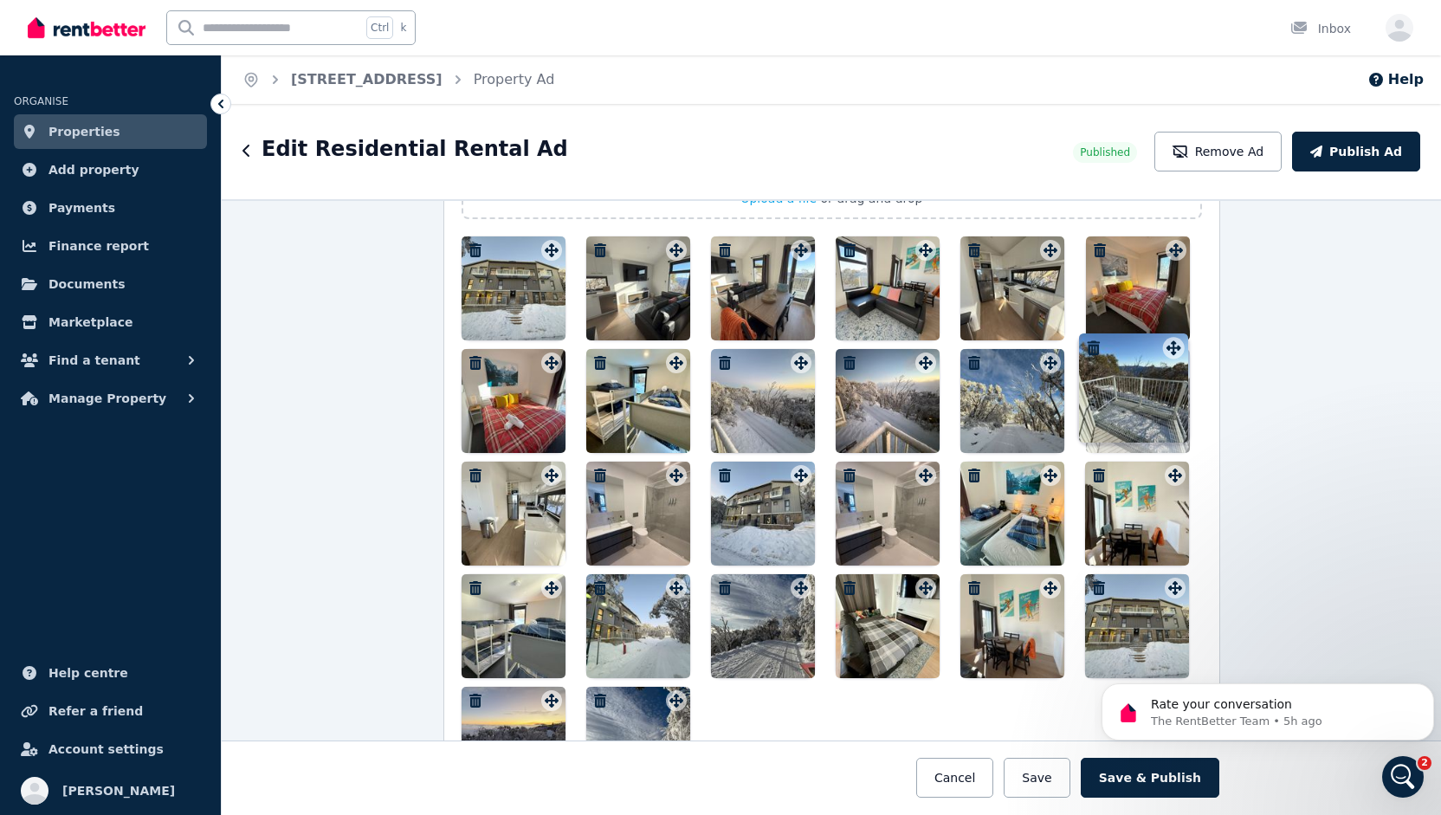
click at [1169, 361] on div "Photos Upload a file or drag and drop To pick up a draggable item, press the sp…" at bounding box center [832, 434] width 741 height 714
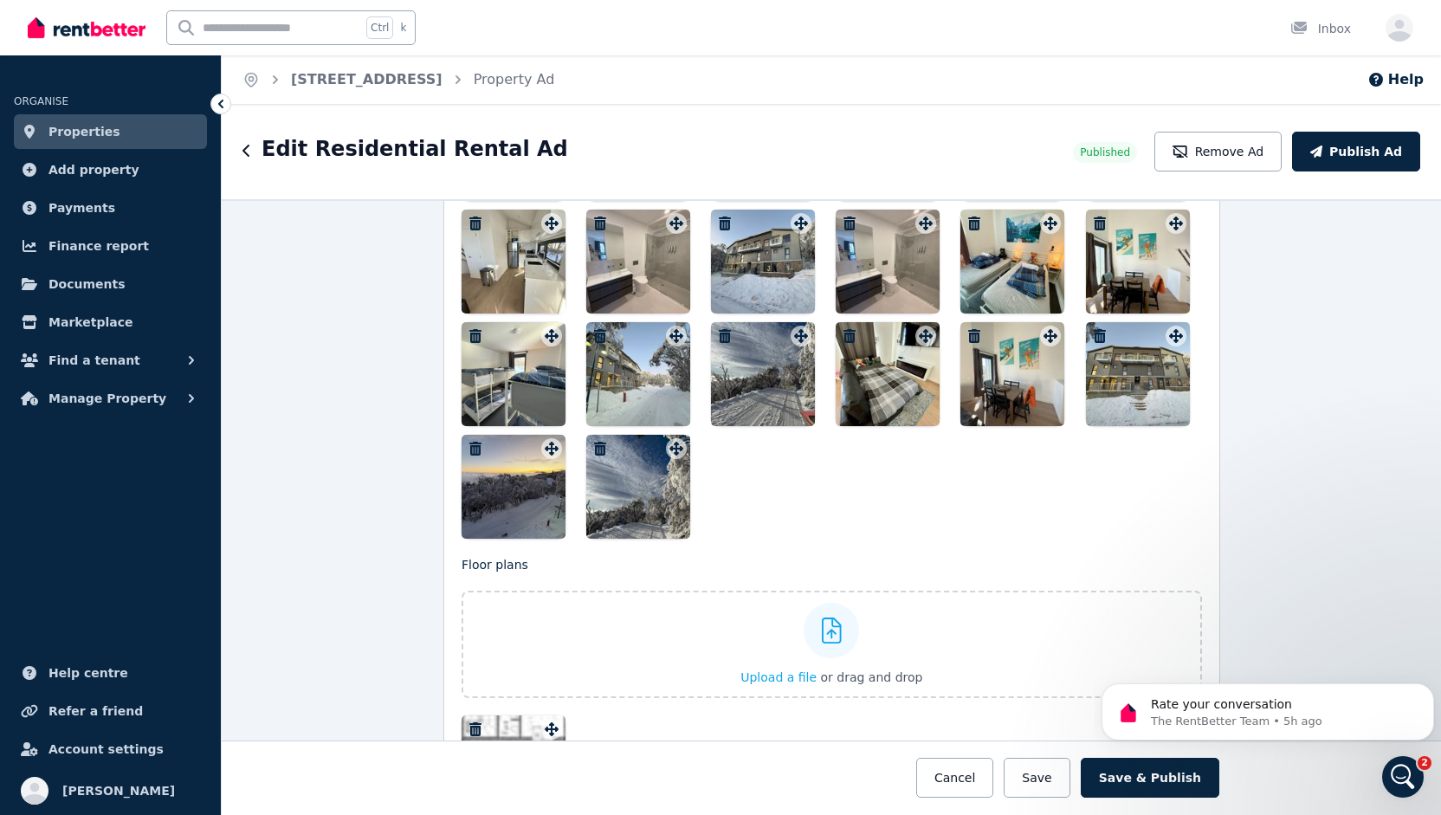
scroll to position [2592, 0]
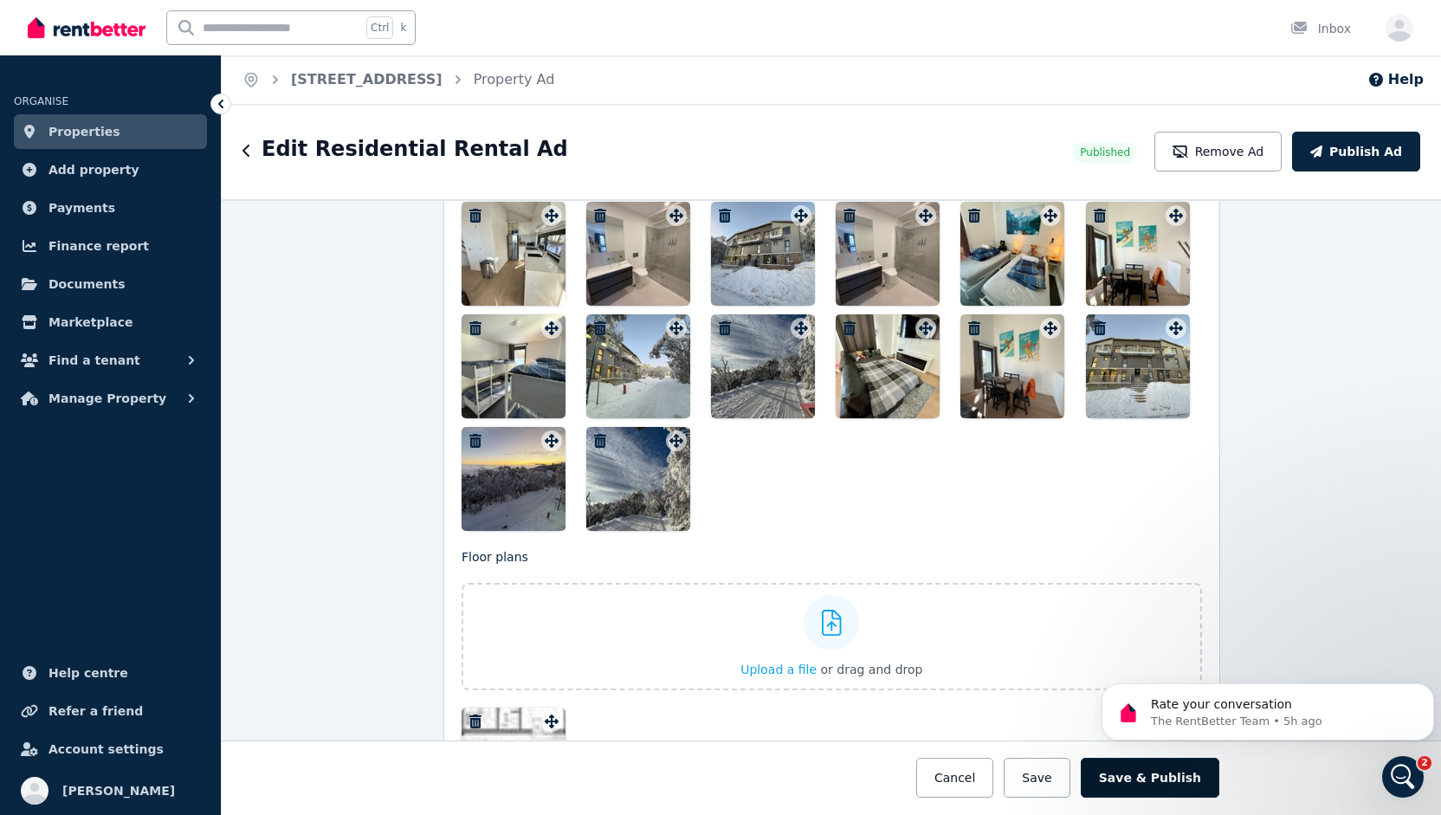
click at [1143, 782] on button "Save & Publish" at bounding box center [1150, 778] width 139 height 40
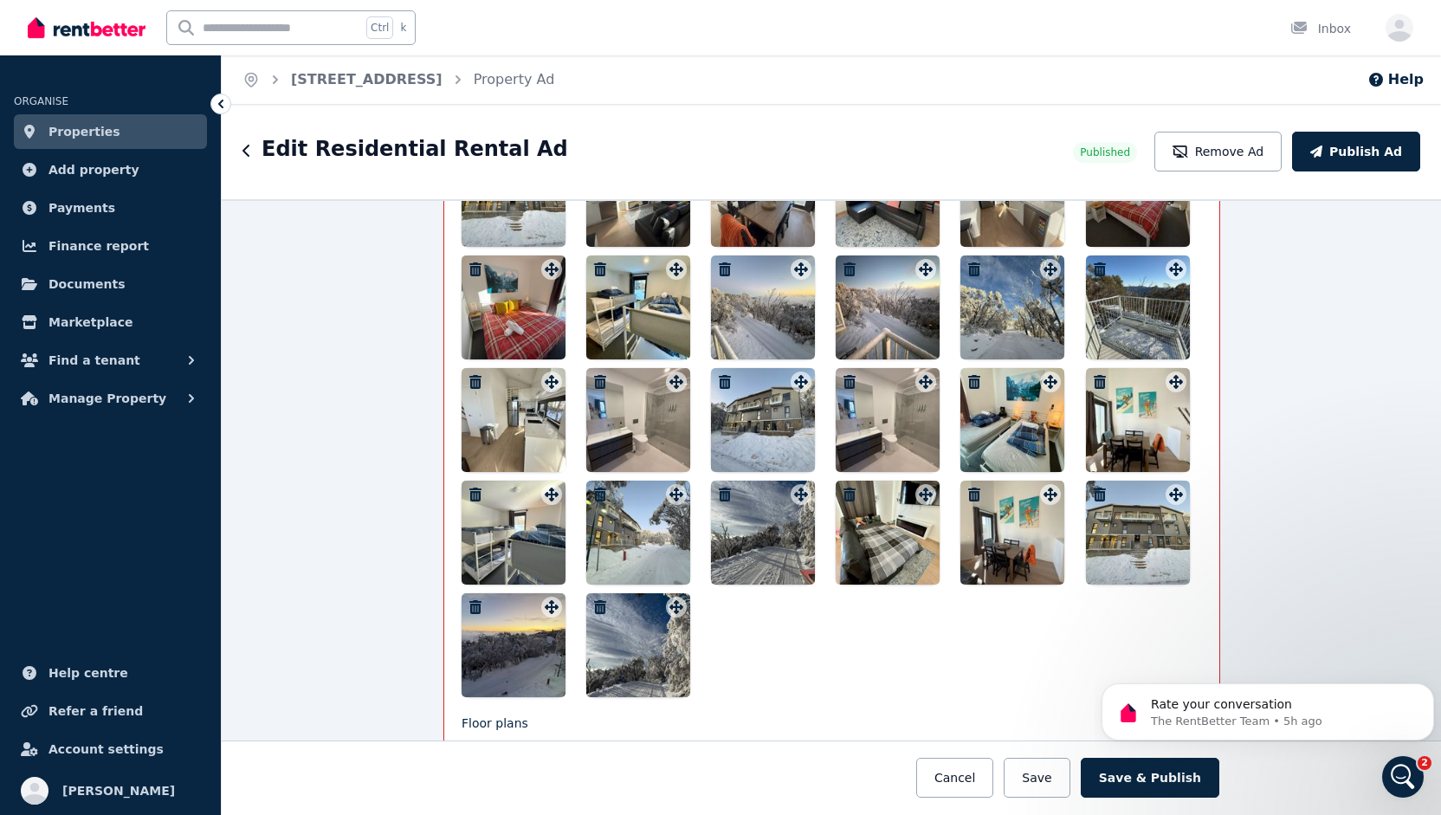
scroll to position [2426, 0]
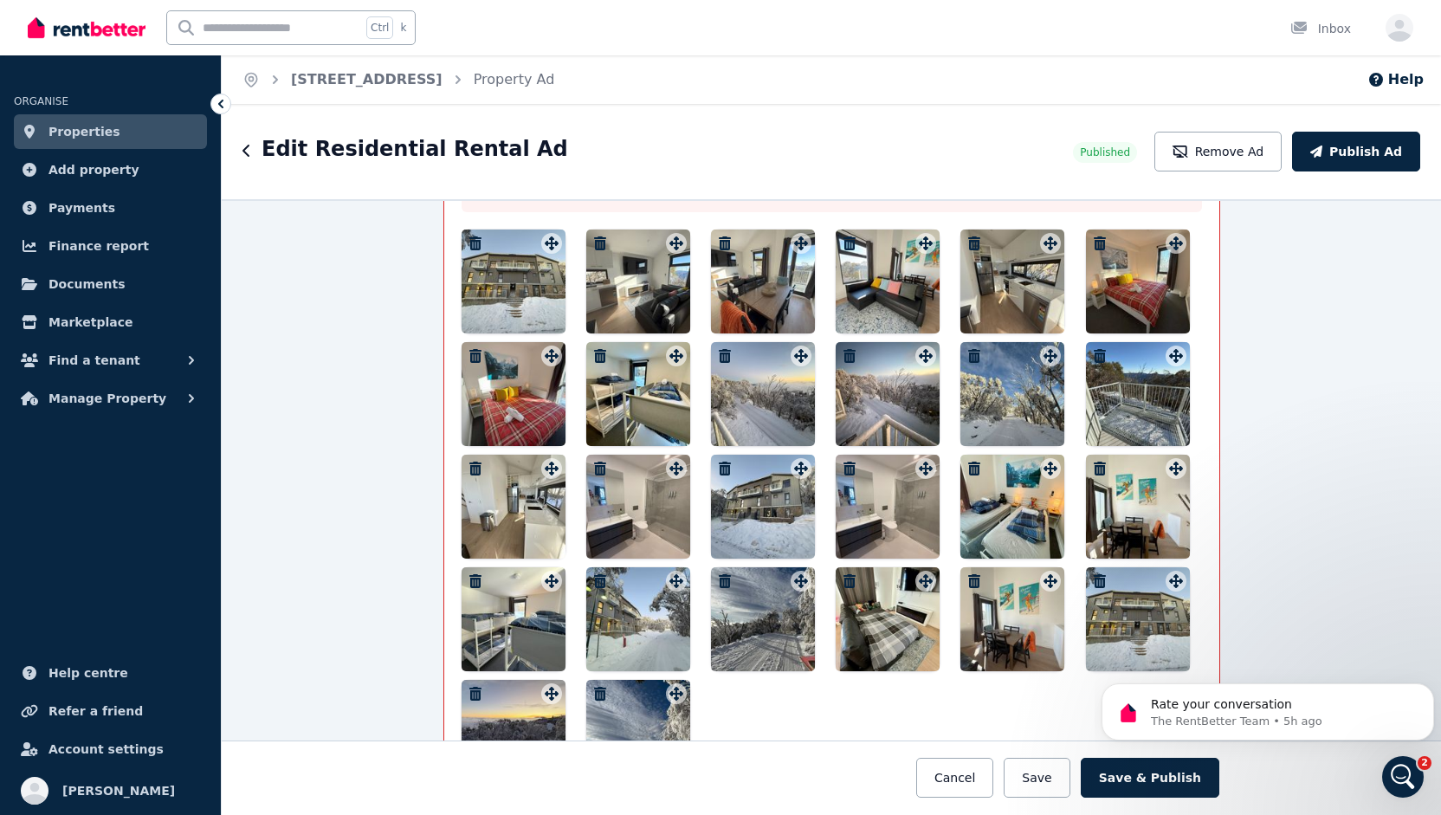
click at [594, 462] on icon "button" at bounding box center [600, 469] width 12 height 14
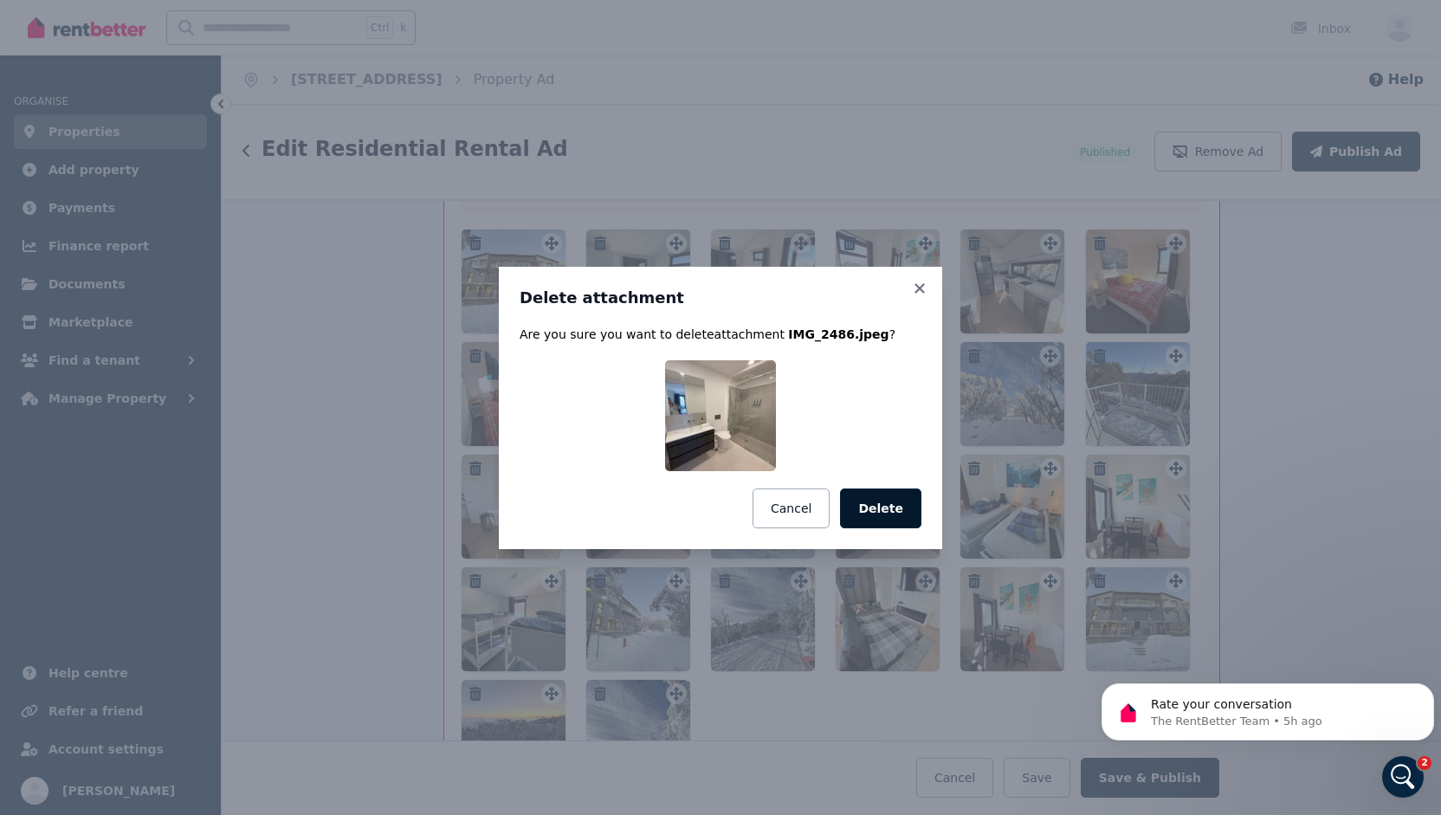
click at [885, 513] on button "Delete" at bounding box center [880, 509] width 81 height 40
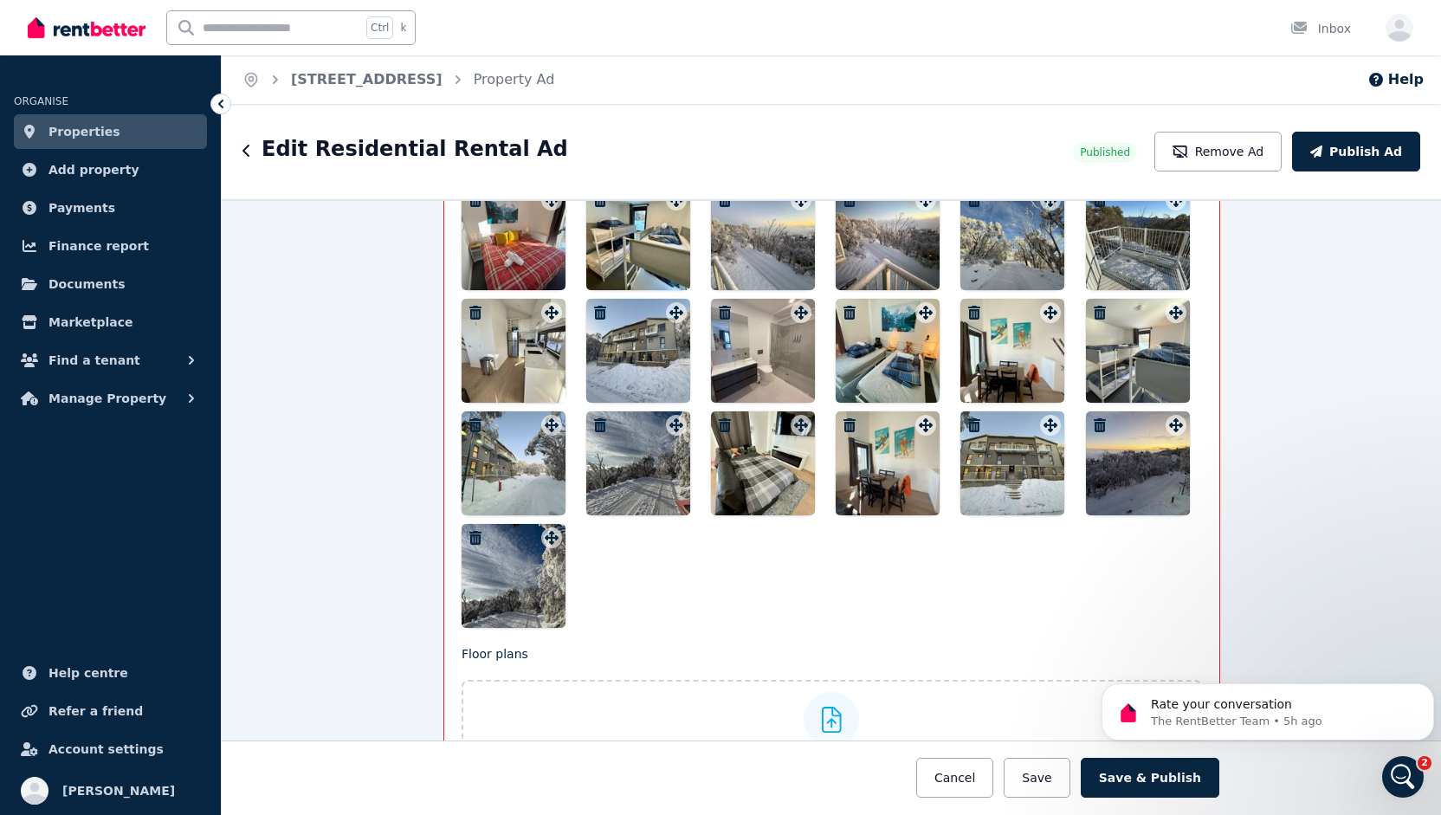
scroll to position [2599, 0]
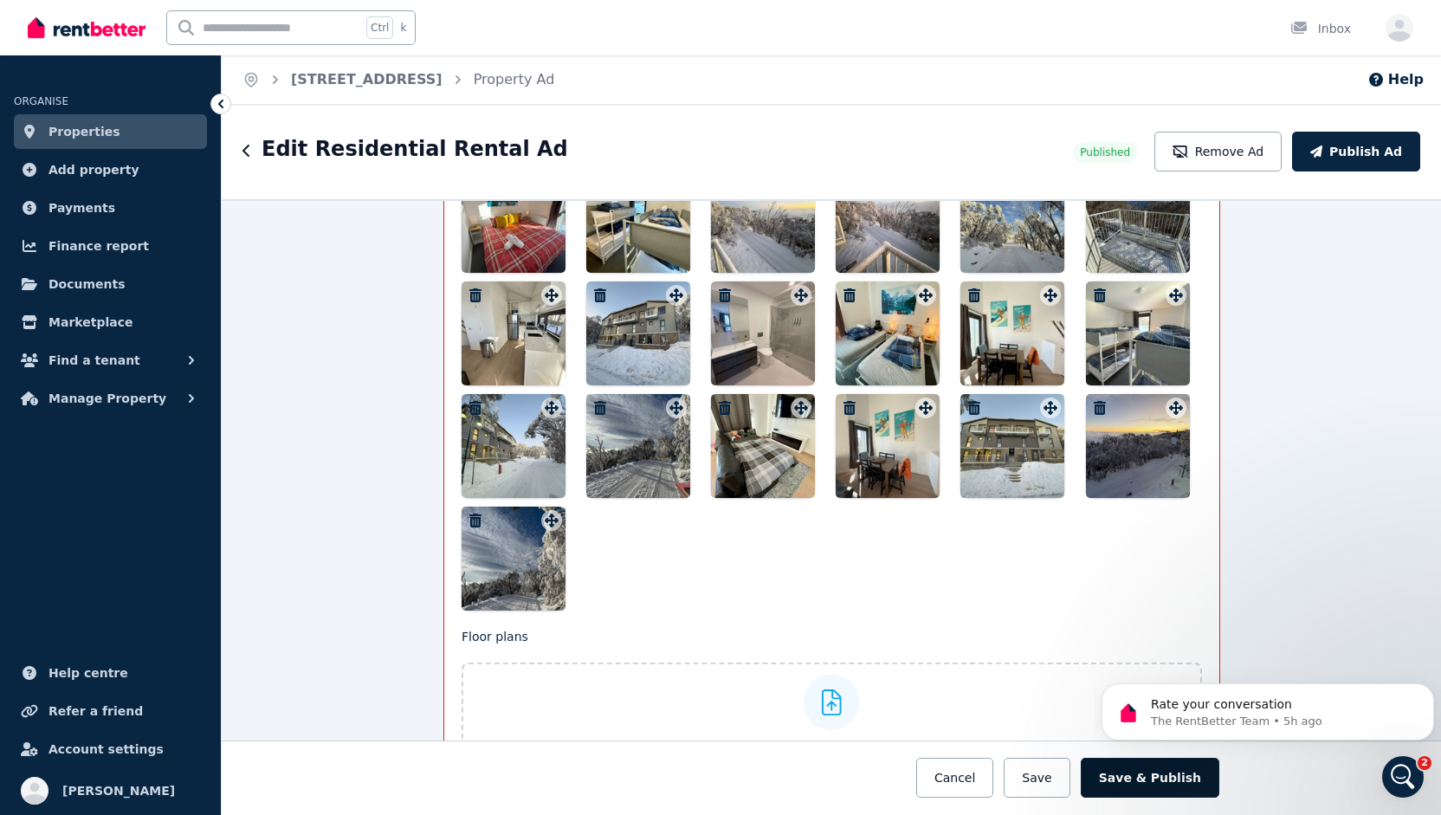
click at [1171, 781] on button "Save & Publish" at bounding box center [1150, 778] width 139 height 40
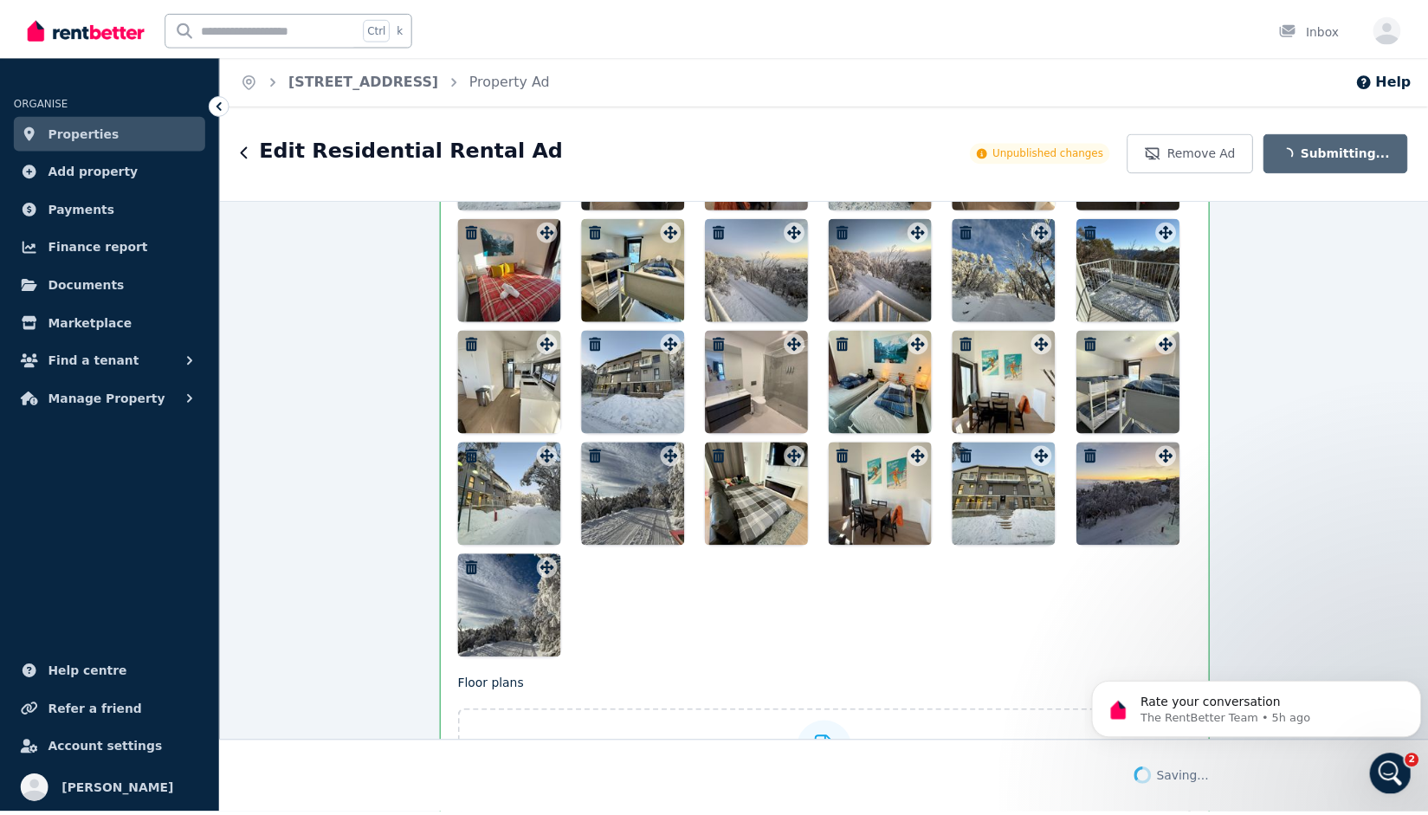
scroll to position [2648, 0]
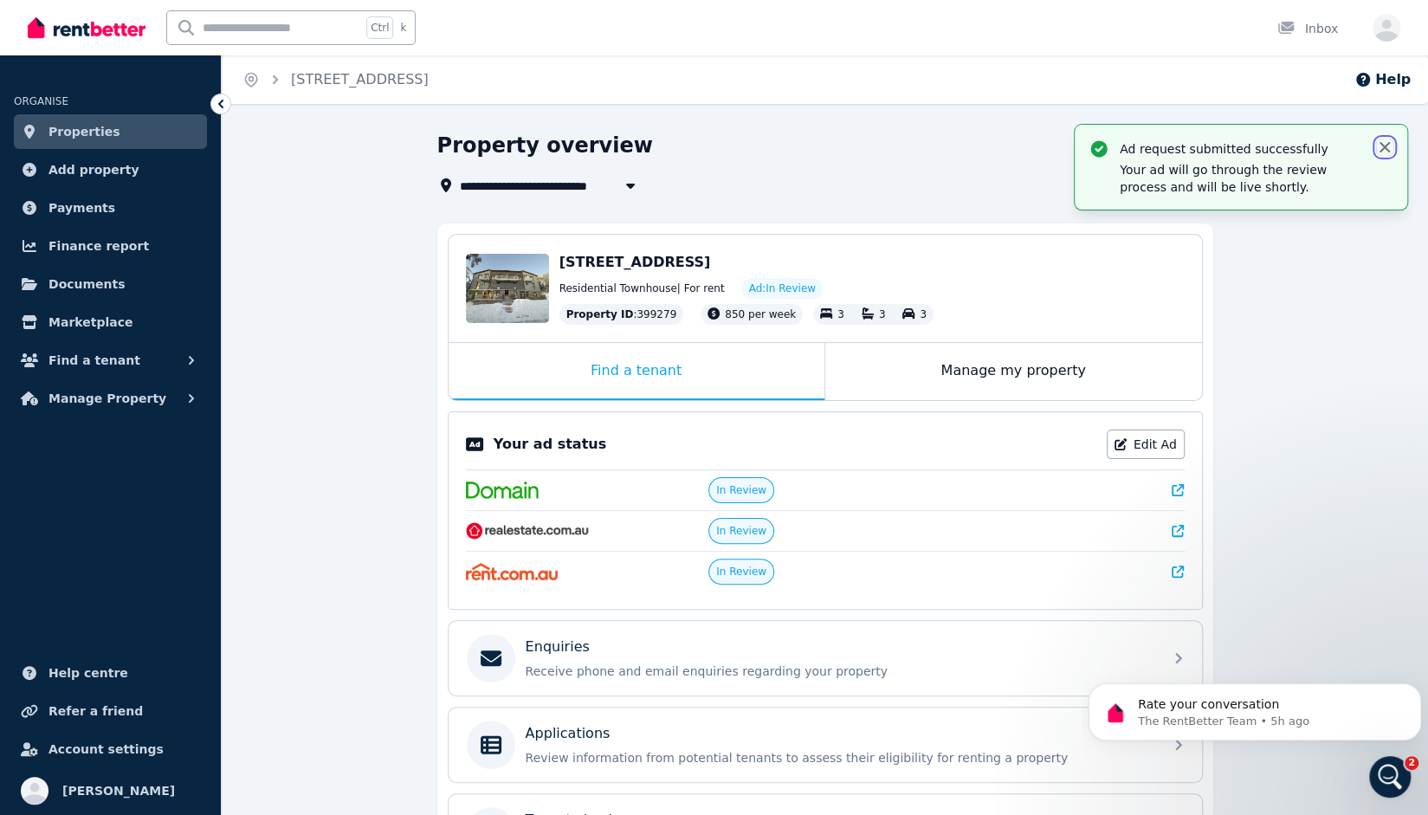
click at [1389, 148] on icon "button" at bounding box center [1384, 147] width 17 height 17
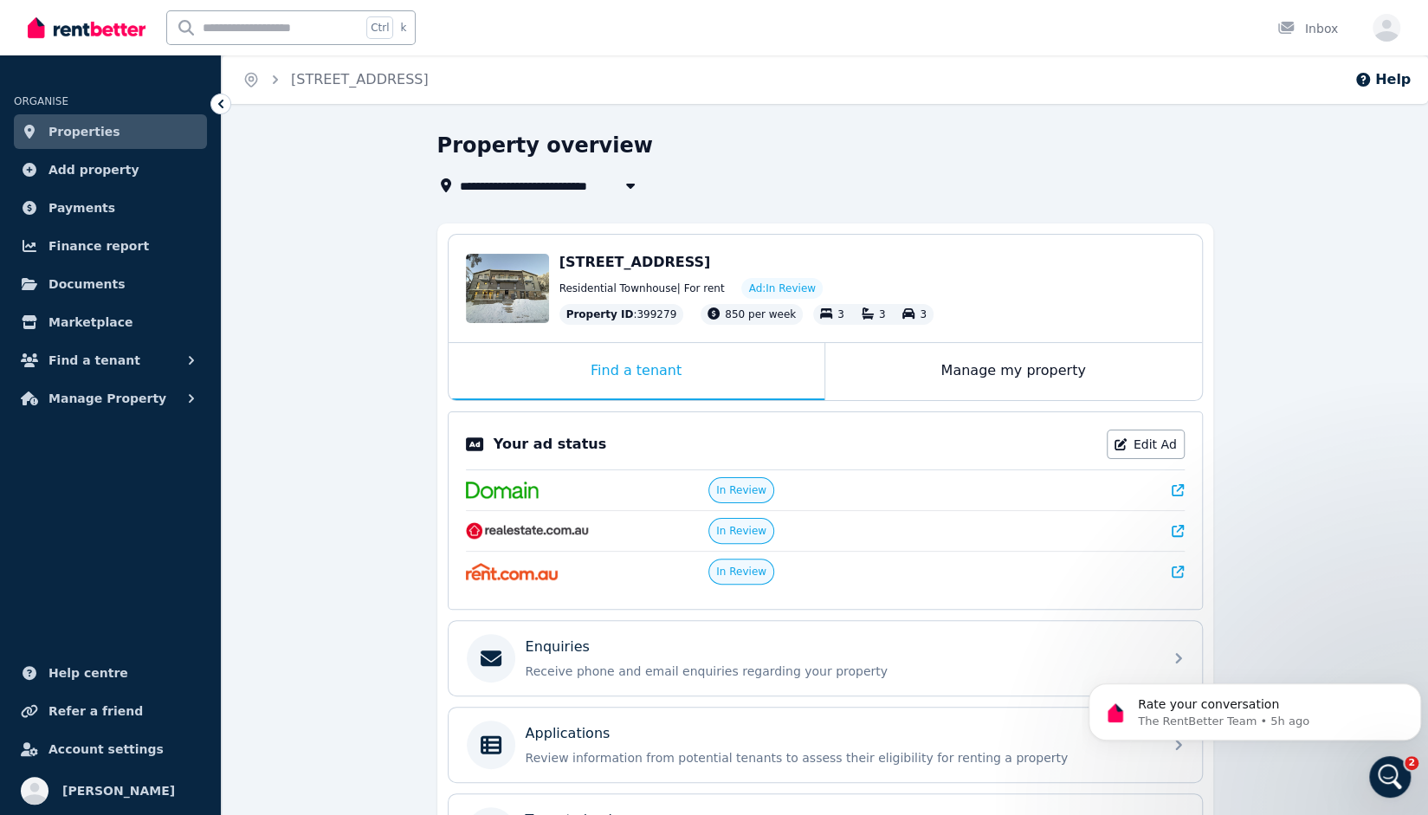
click at [1180, 491] on icon at bounding box center [1178, 490] width 12 height 12
click at [1181, 530] on icon at bounding box center [1178, 531] width 12 height 12
